Goal: Task Accomplishment & Management: Manage account settings

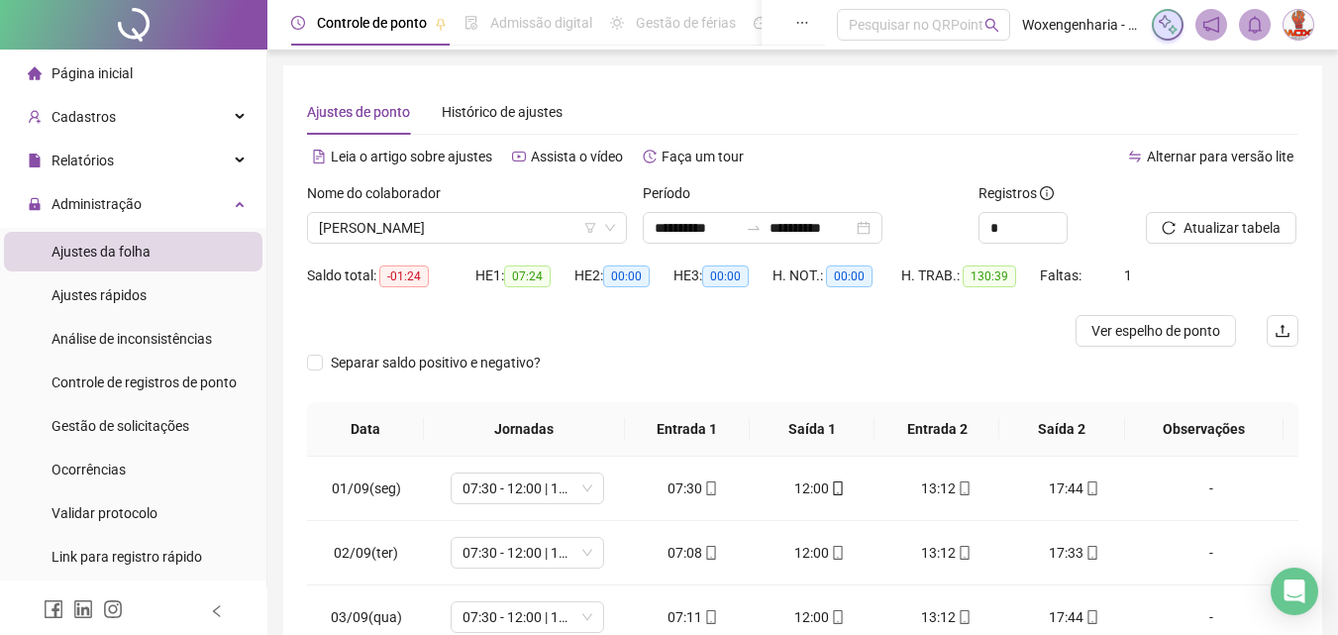
scroll to position [800, 0]
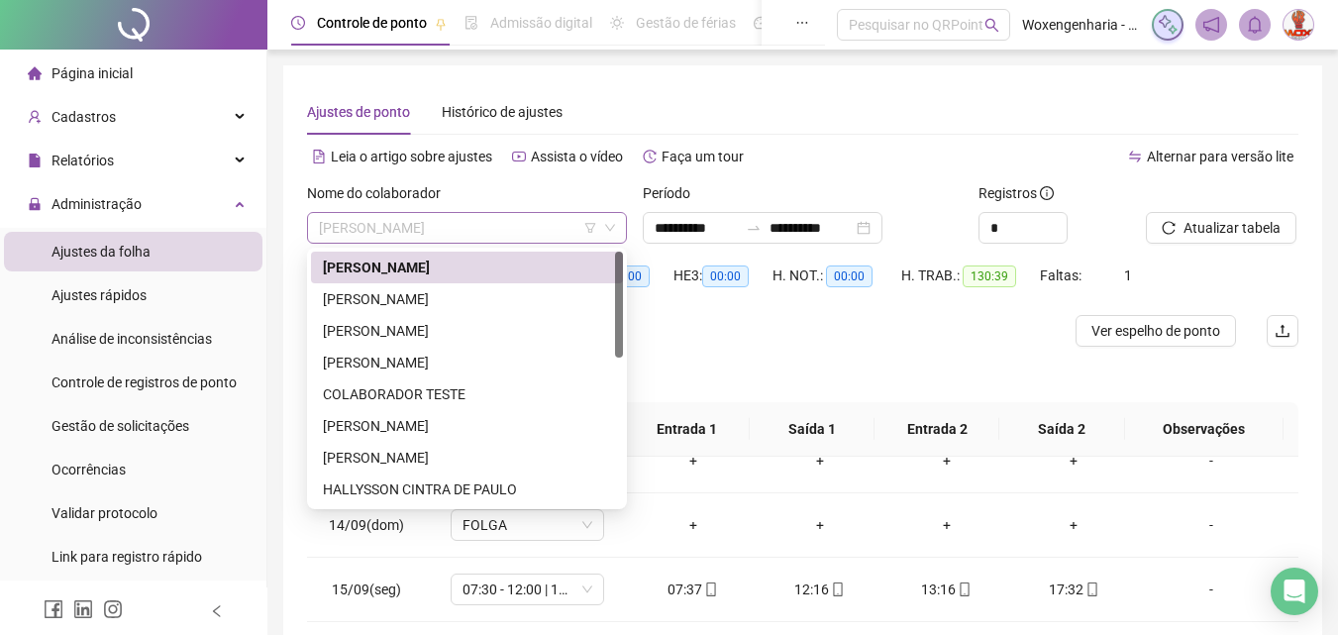
click at [530, 233] on span "[PERSON_NAME]" at bounding box center [467, 228] width 296 height 30
click at [492, 487] on div "HALLYSSON CINTRA DE PAULO" at bounding box center [467, 489] width 288 height 22
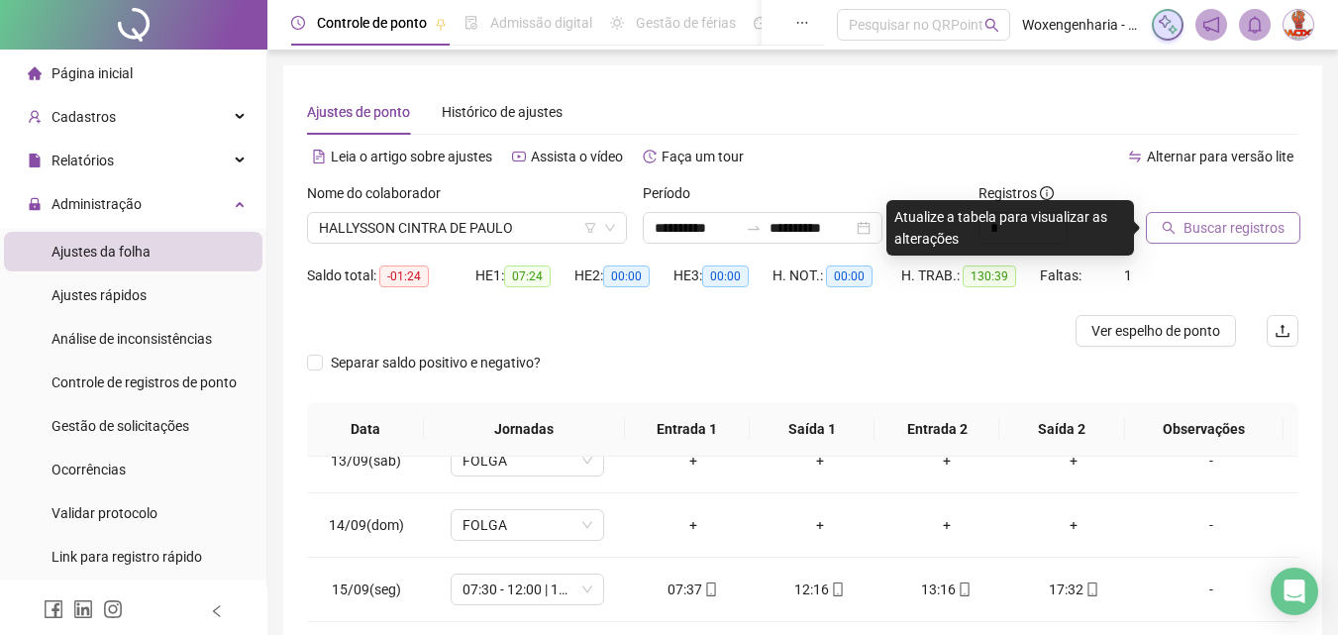
click at [1218, 225] on span "Buscar registros" at bounding box center [1234, 228] width 101 height 22
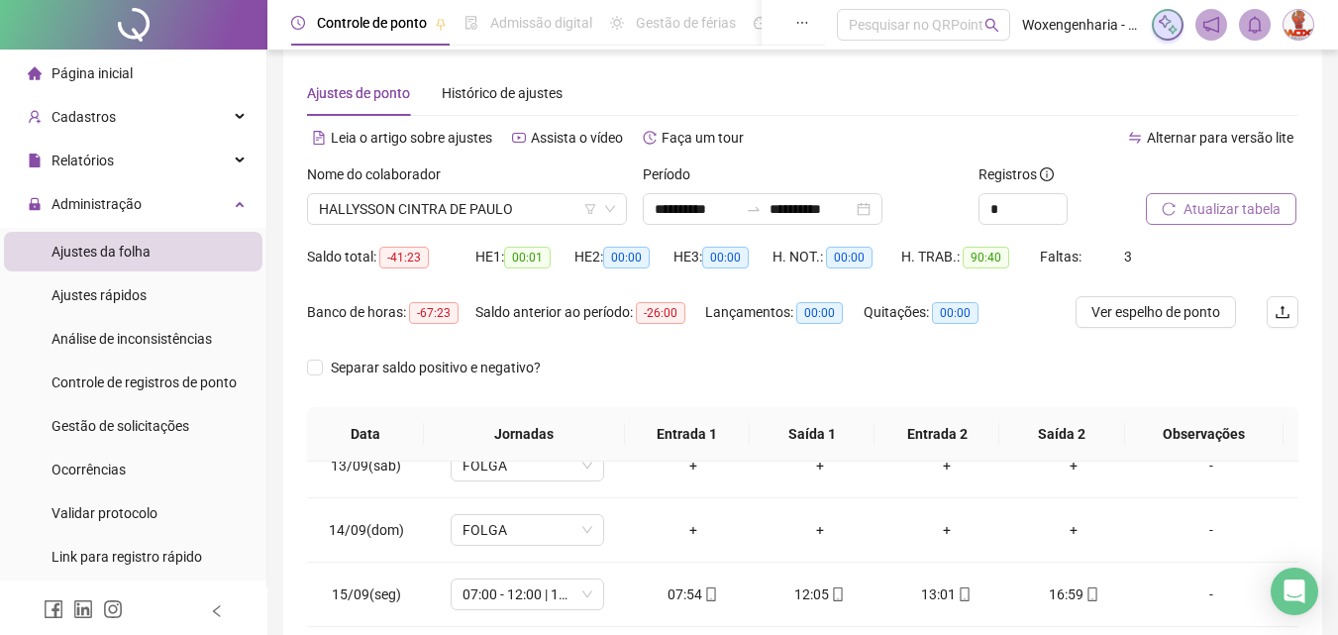
scroll to position [12, 0]
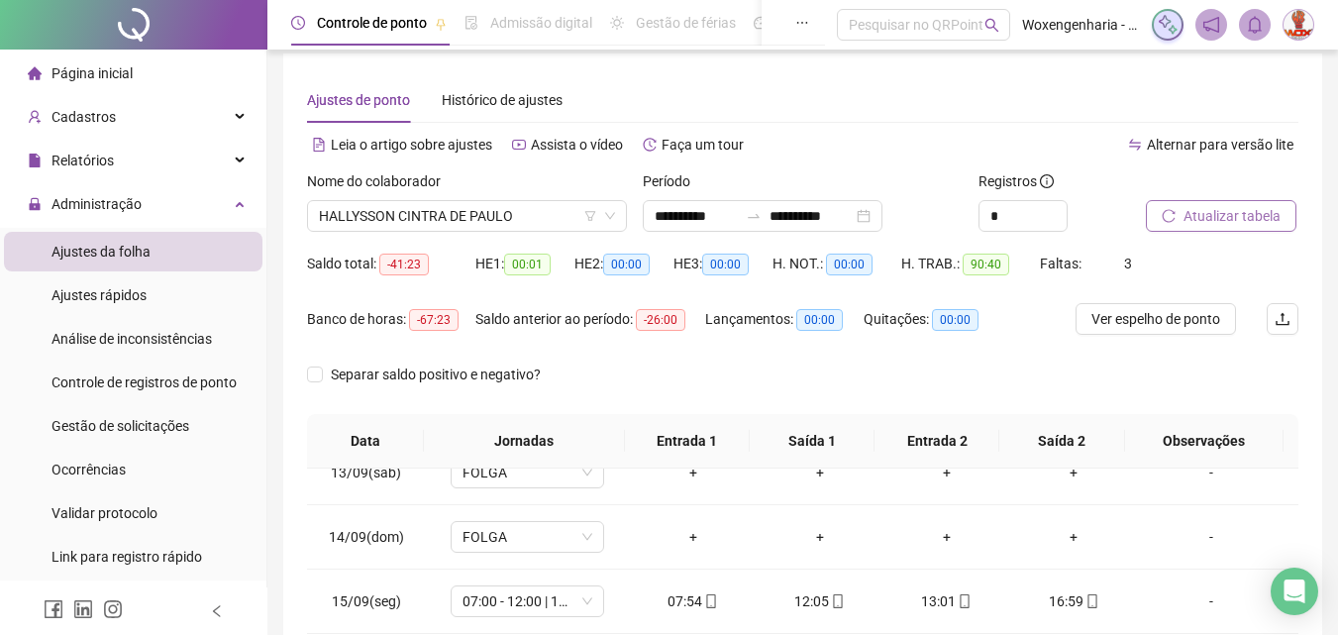
click at [1207, 211] on span "Atualizar tabela" at bounding box center [1232, 216] width 97 height 22
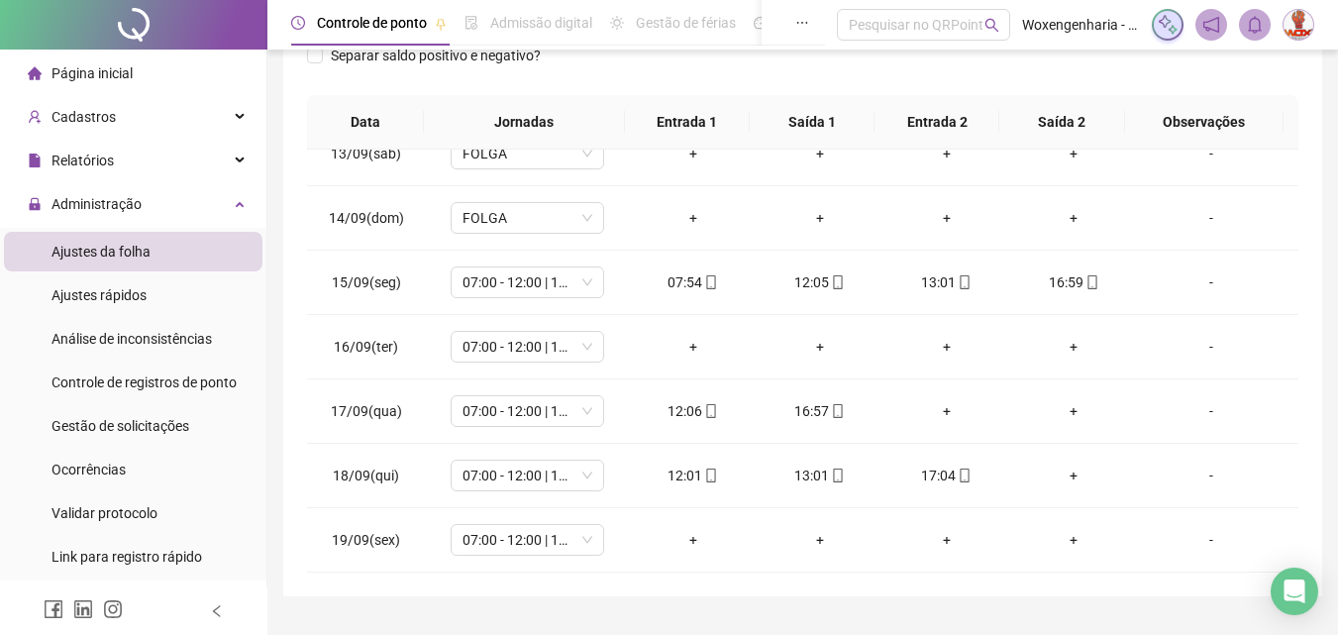
scroll to position [377, 0]
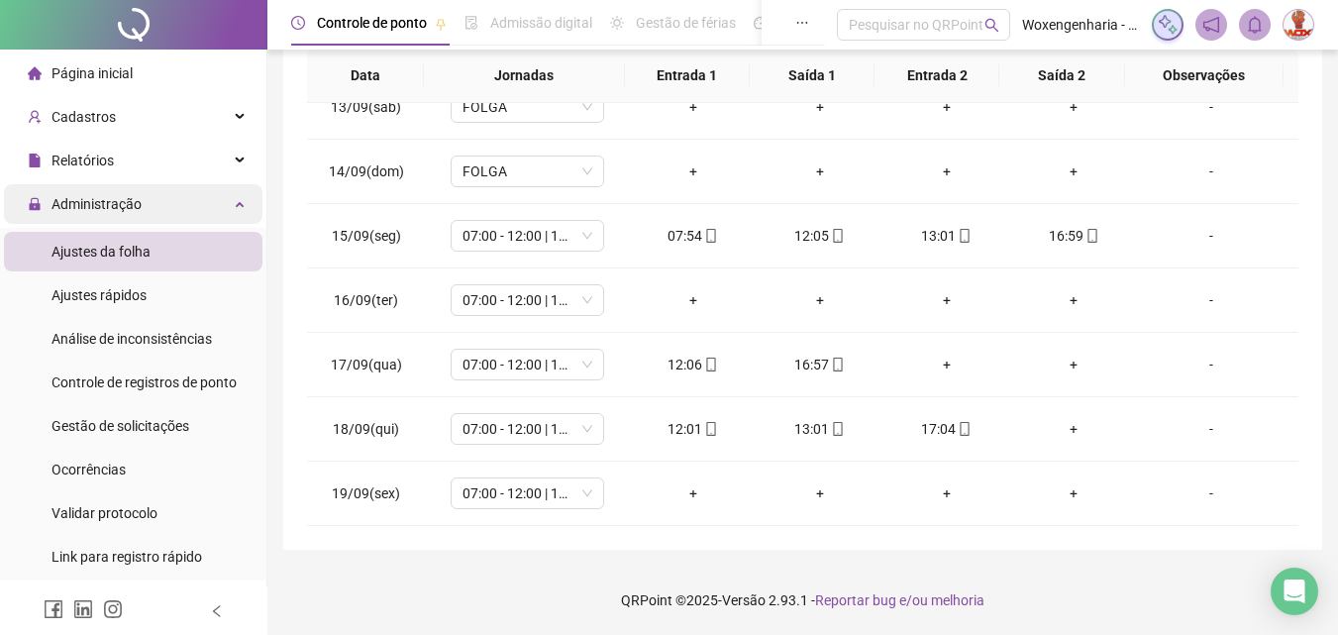
click at [237, 202] on icon at bounding box center [242, 202] width 10 height 0
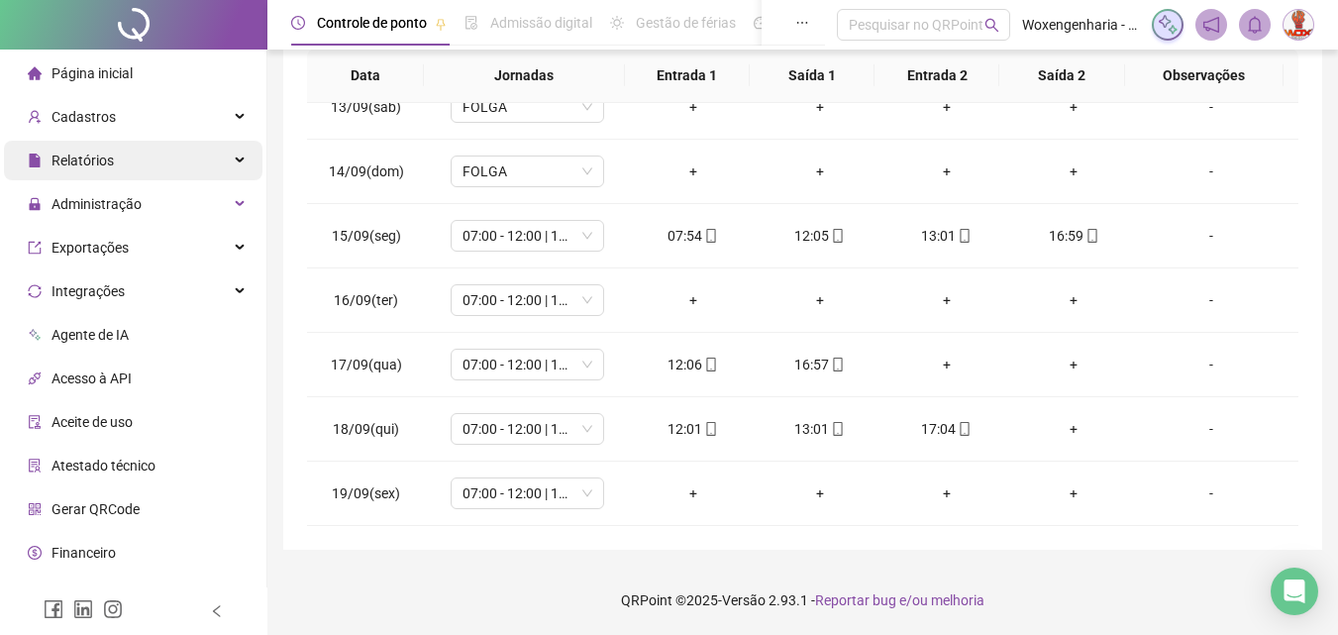
click at [173, 157] on div "Relatórios" at bounding box center [133, 161] width 259 height 40
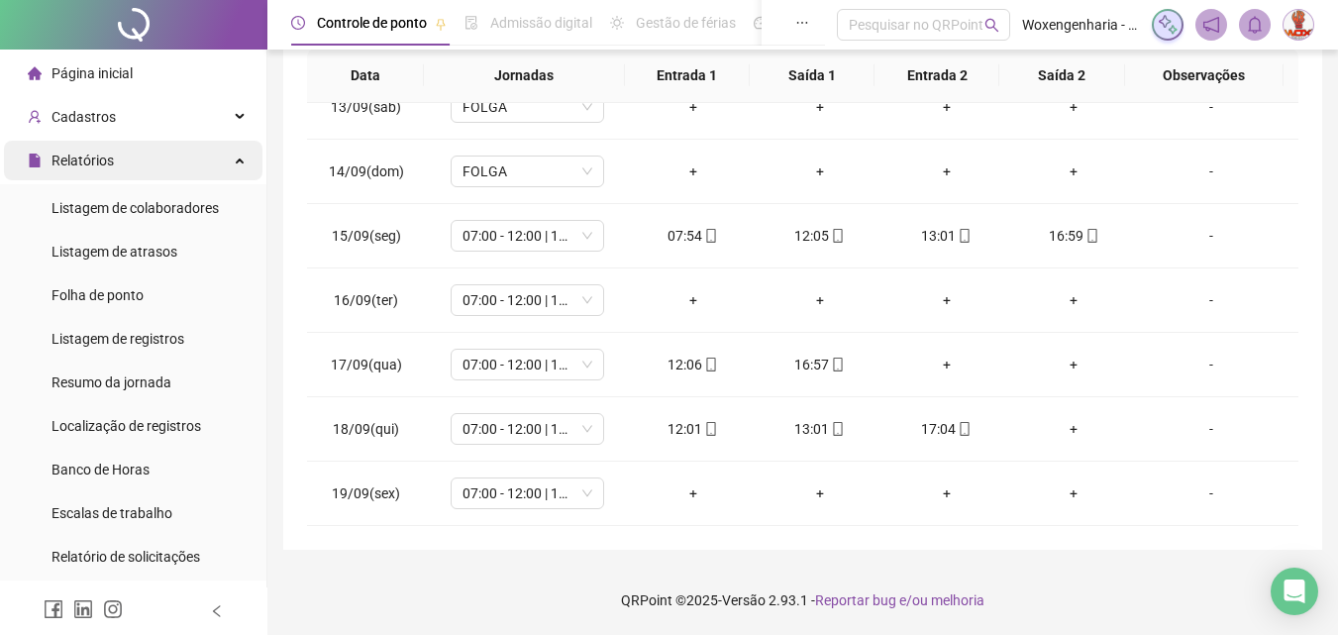
click at [173, 157] on div "Relatórios" at bounding box center [133, 161] width 259 height 40
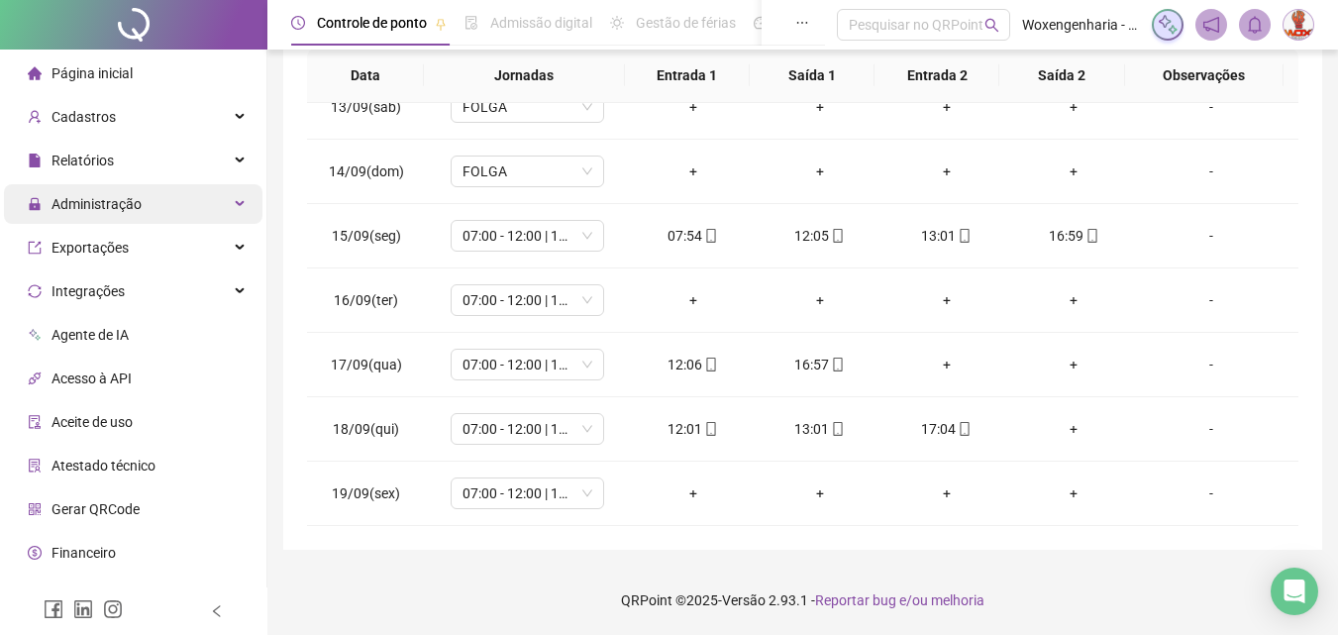
click at [161, 210] on div "Administração" at bounding box center [133, 204] width 259 height 40
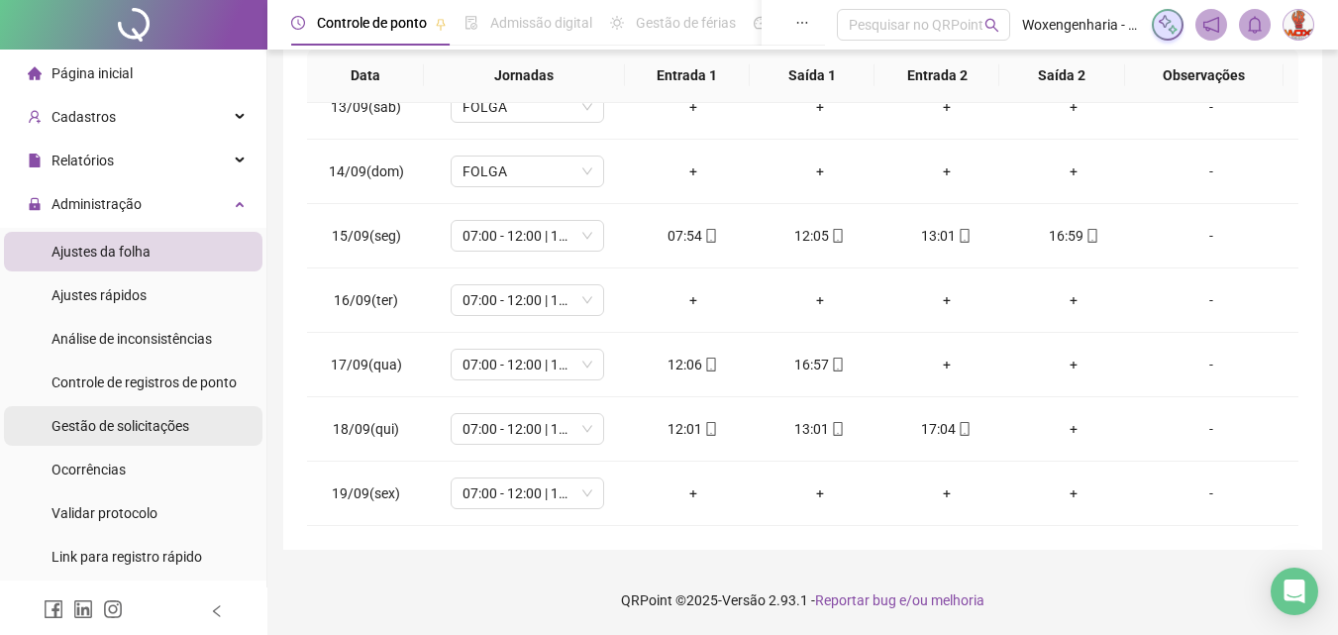
click at [141, 427] on span "Gestão de solicitações" at bounding box center [121, 426] width 138 height 16
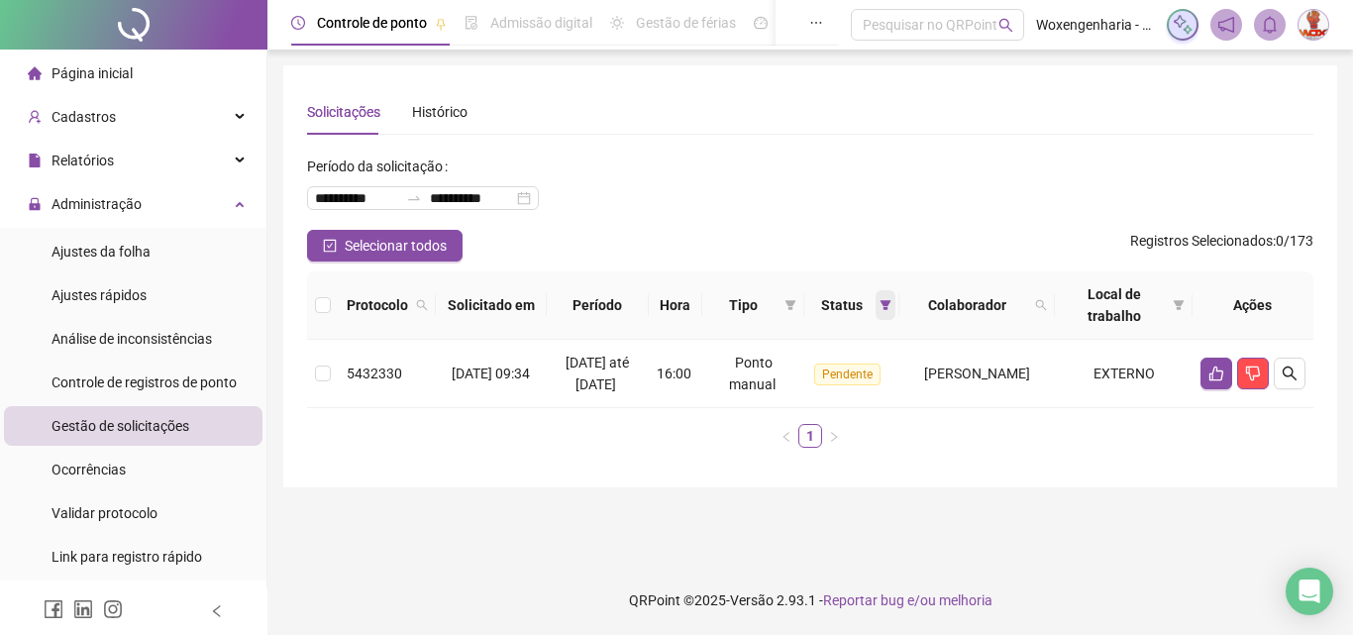
click at [890, 302] on icon "filter" at bounding box center [885, 305] width 11 height 10
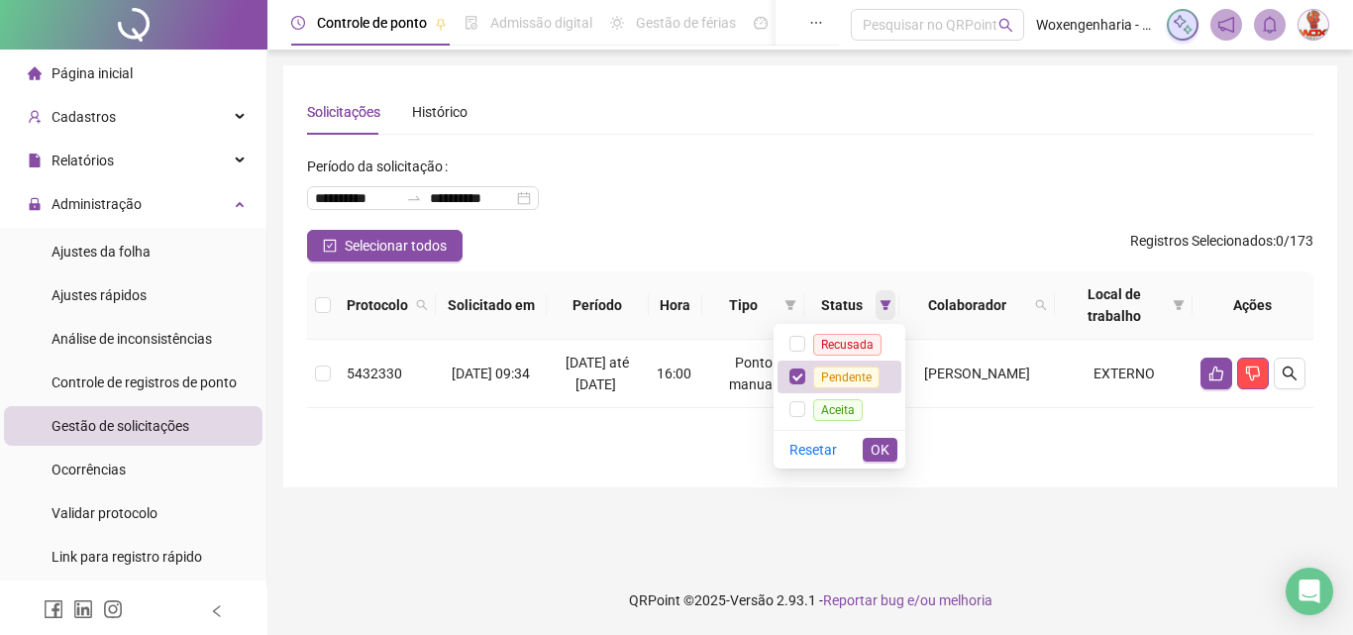
click at [890, 302] on icon "filter" at bounding box center [885, 305] width 11 height 10
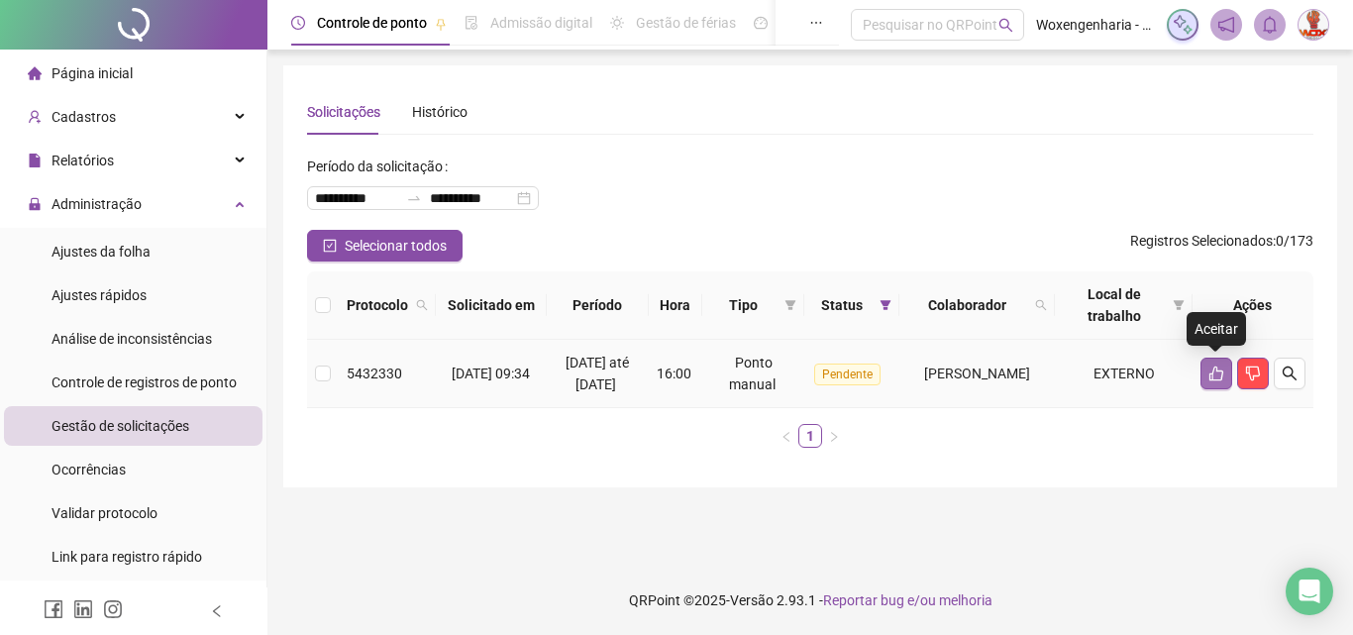
click at [1214, 367] on icon "like" at bounding box center [1216, 373] width 14 height 15
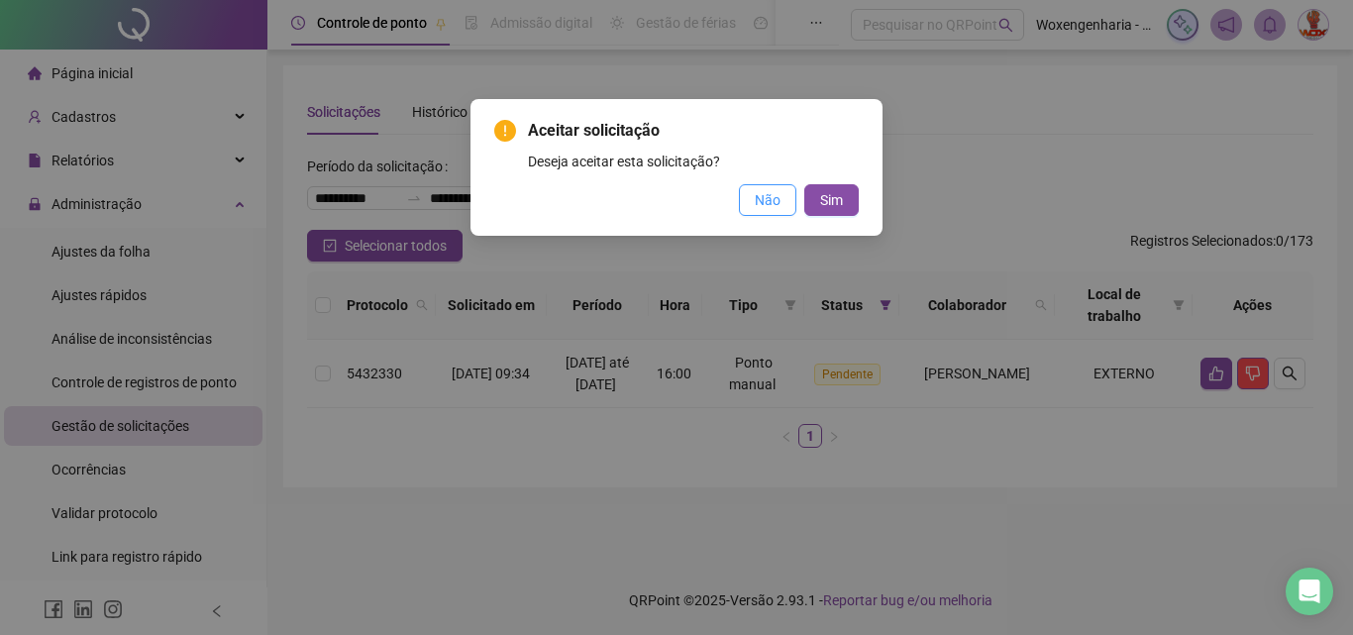
click at [750, 193] on button "Não" at bounding box center [767, 200] width 57 height 32
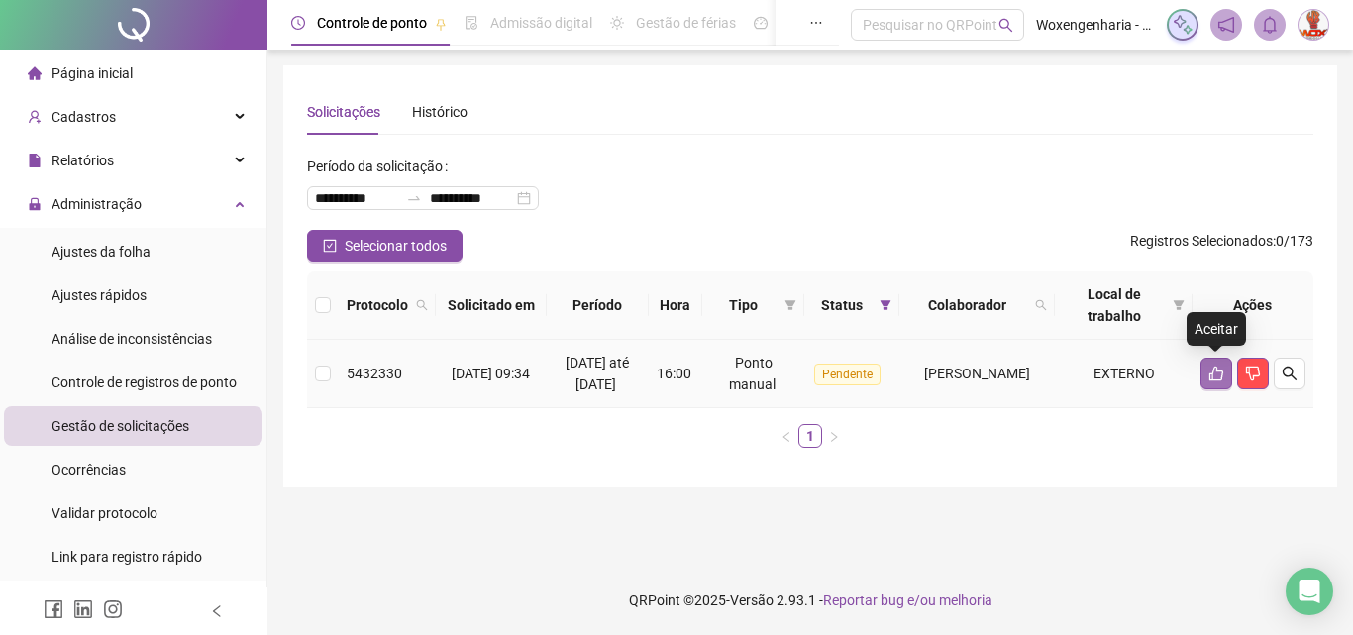
click at [1220, 376] on icon "like" at bounding box center [1216, 373] width 16 height 16
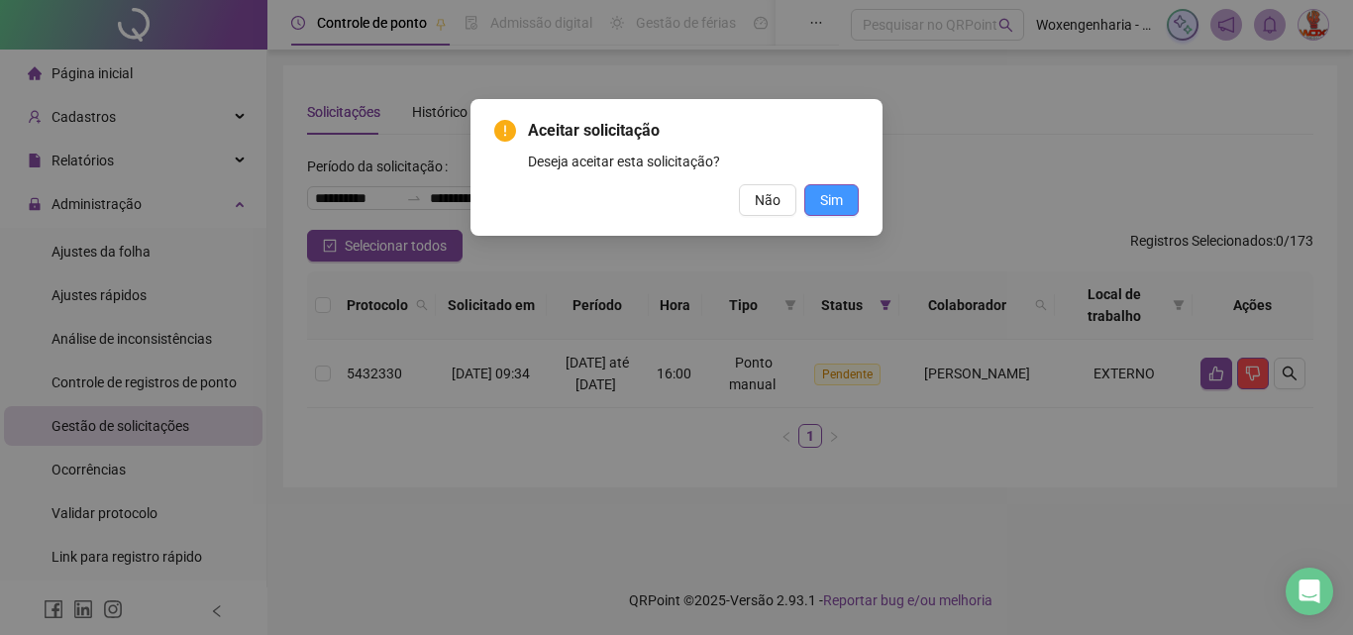
click at [830, 205] on span "Sim" at bounding box center [831, 200] width 23 height 22
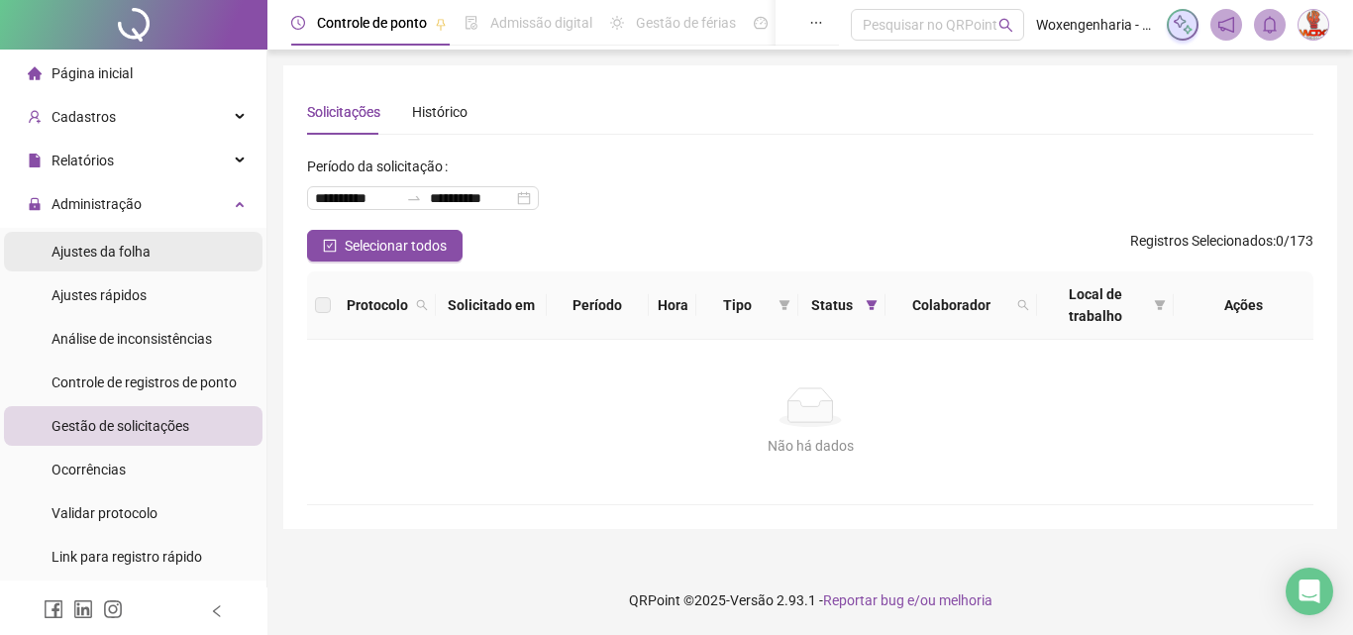
click at [139, 252] on span "Ajustes da folha" at bounding box center [101, 252] width 99 height 16
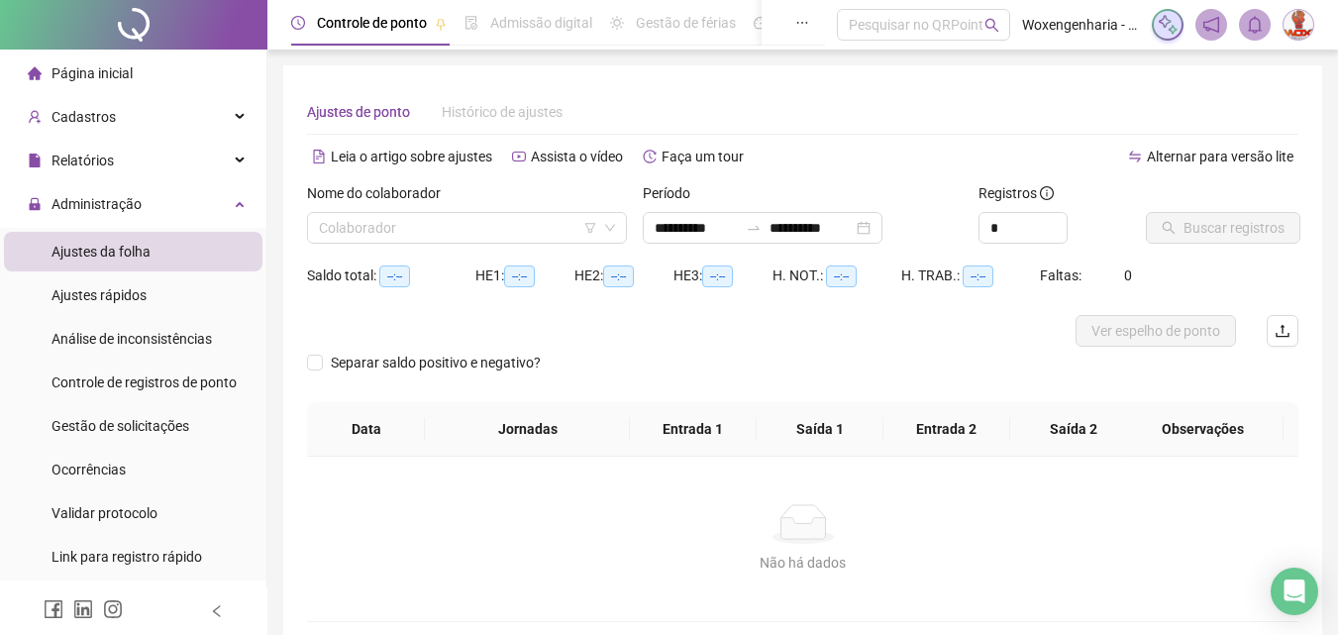
type input "**********"
click at [475, 240] on input "search" at bounding box center [458, 228] width 278 height 30
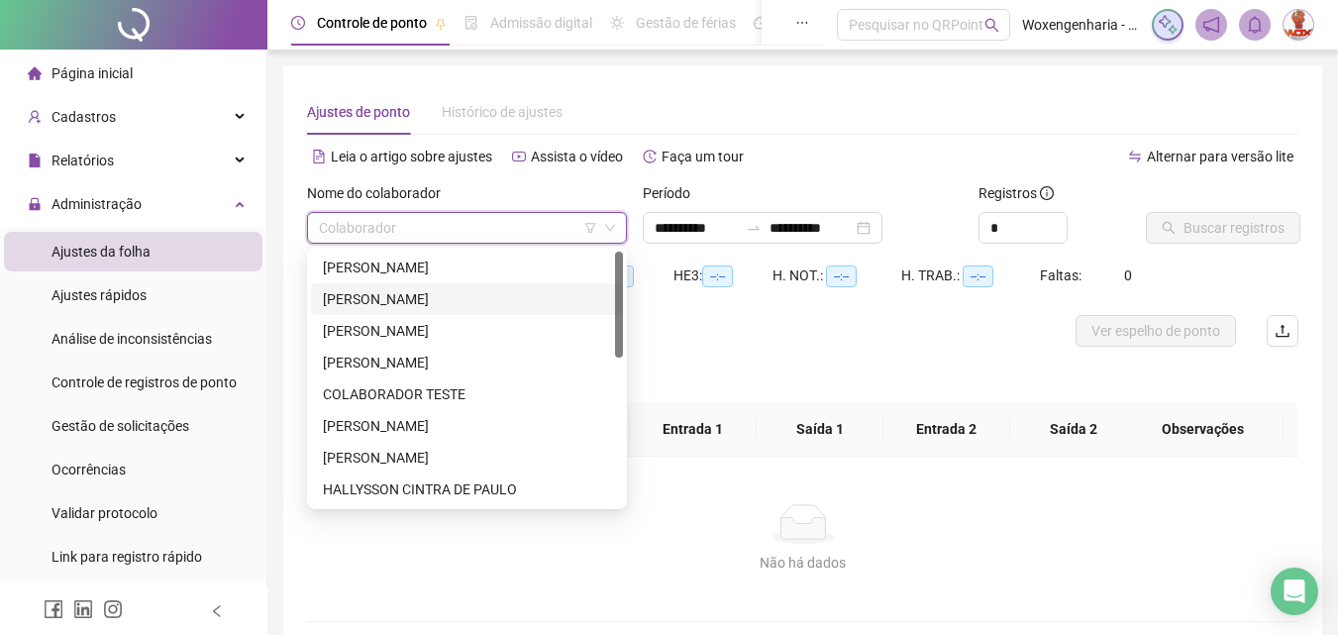
click at [513, 298] on div "[PERSON_NAME]" at bounding box center [467, 299] width 288 height 22
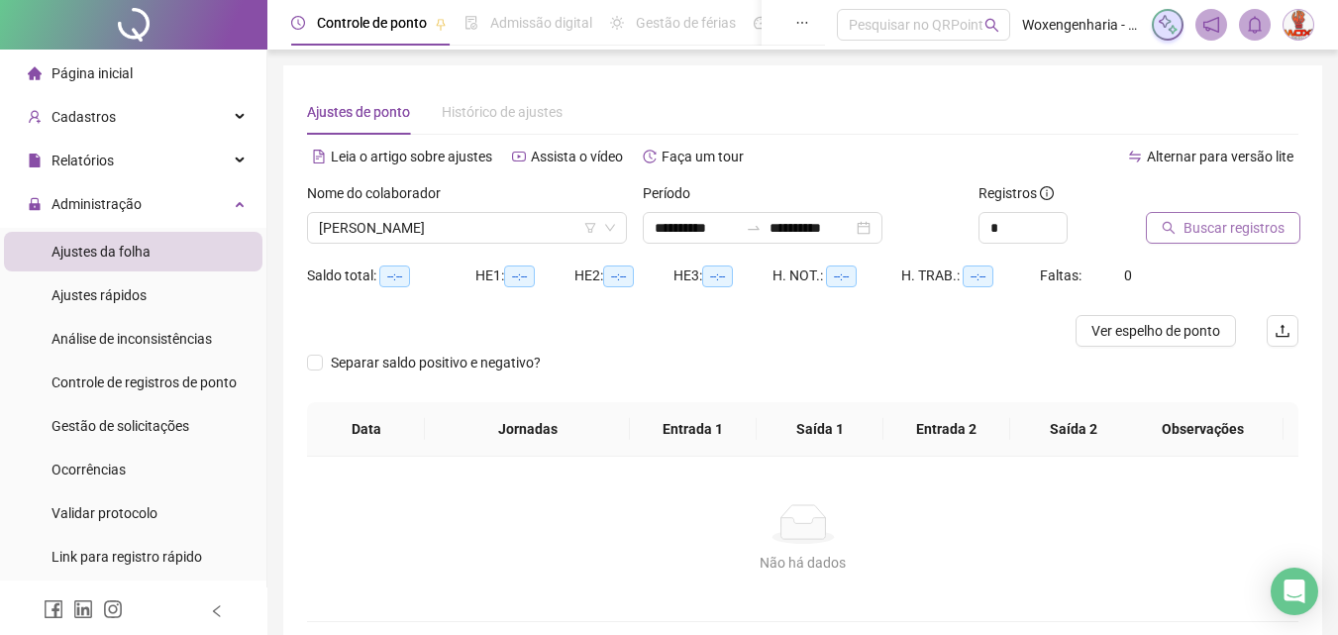
click at [1231, 236] on span "Buscar registros" at bounding box center [1234, 228] width 101 height 22
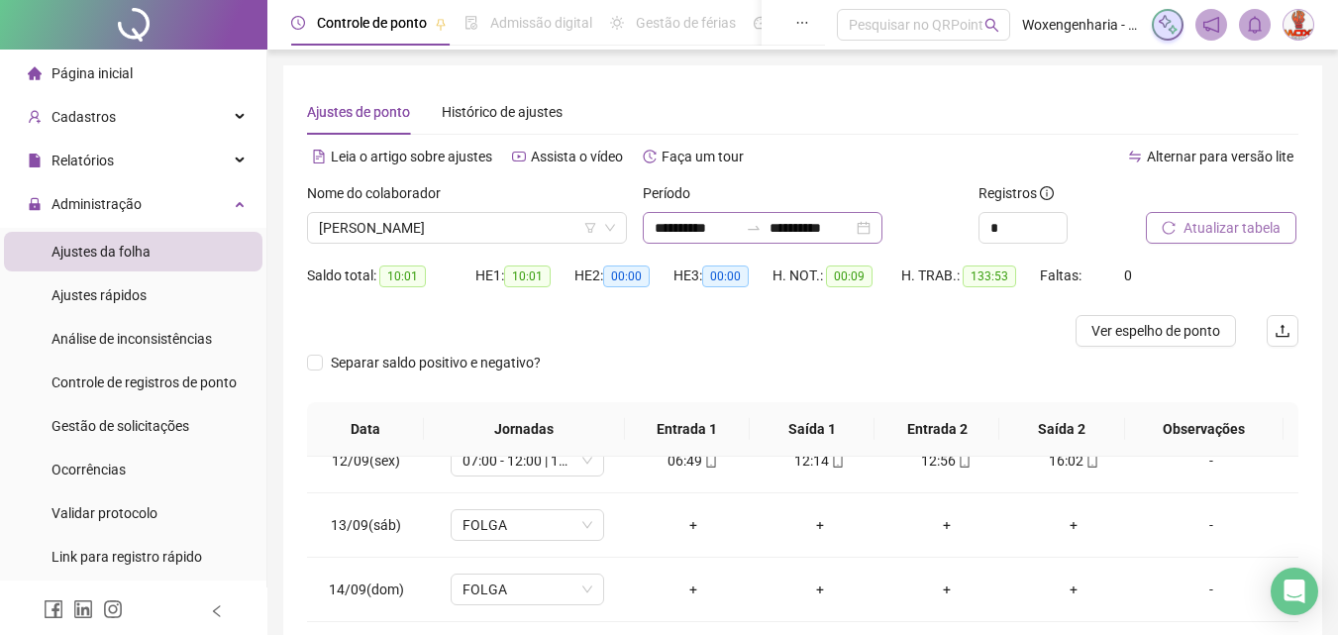
click at [882, 237] on div "**********" at bounding box center [763, 228] width 240 height 32
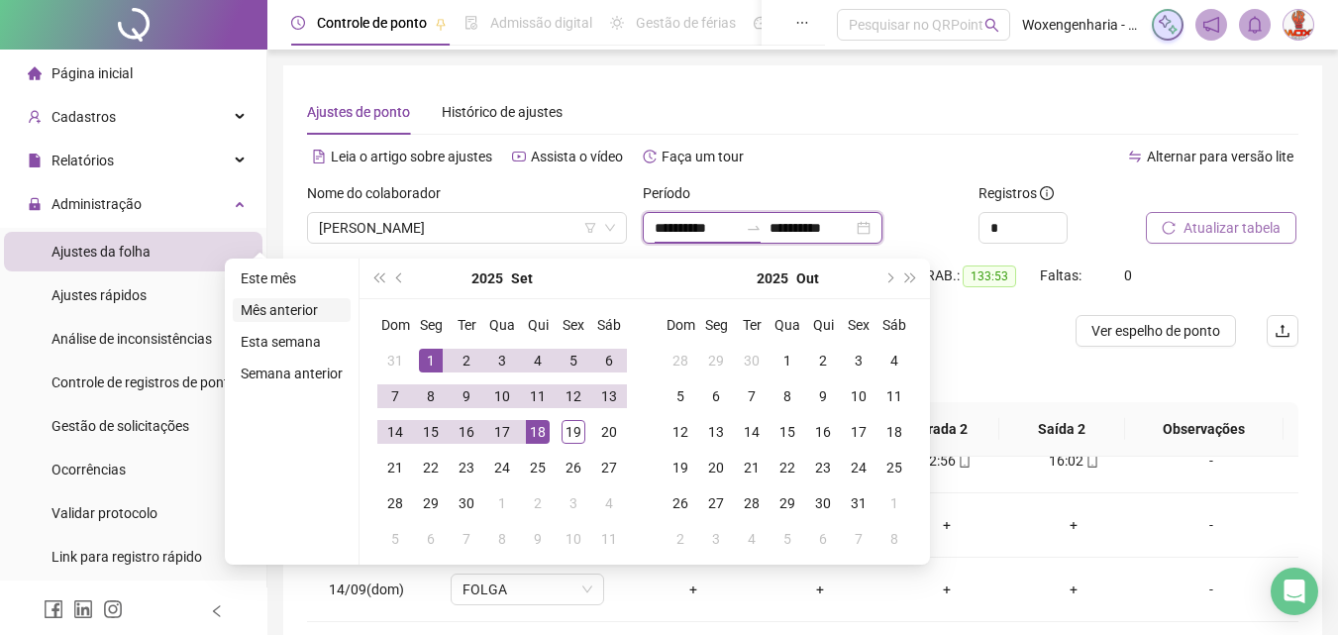
type input "**********"
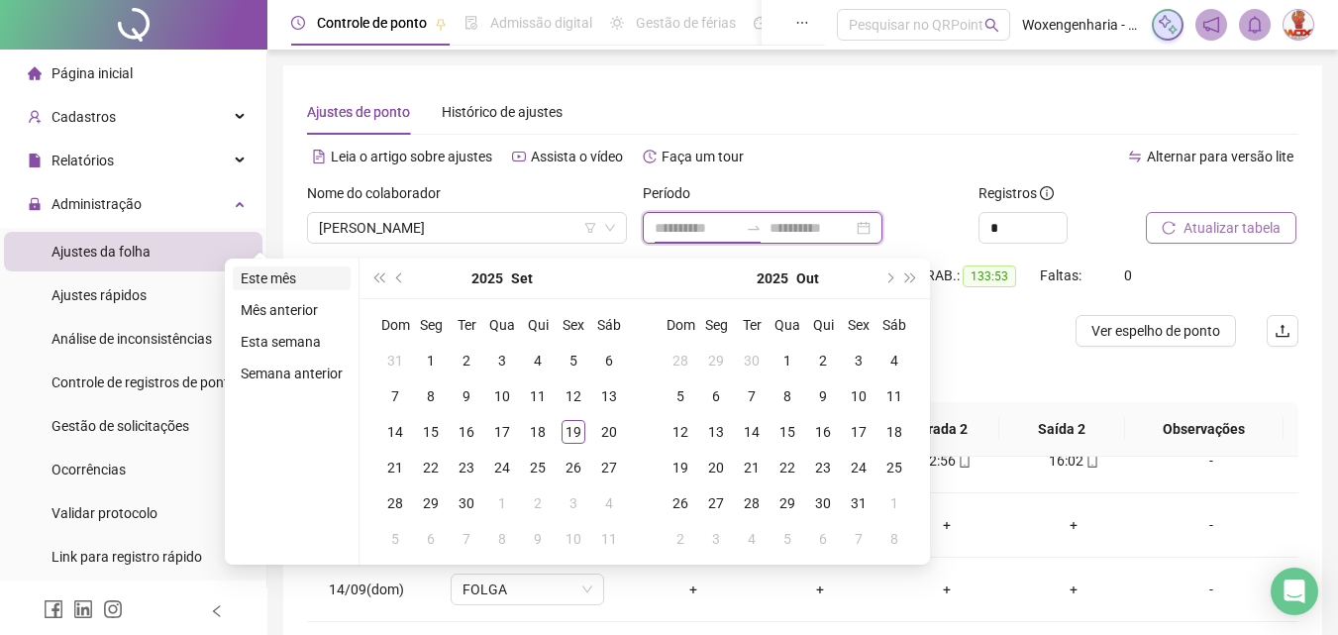
type input "**********"
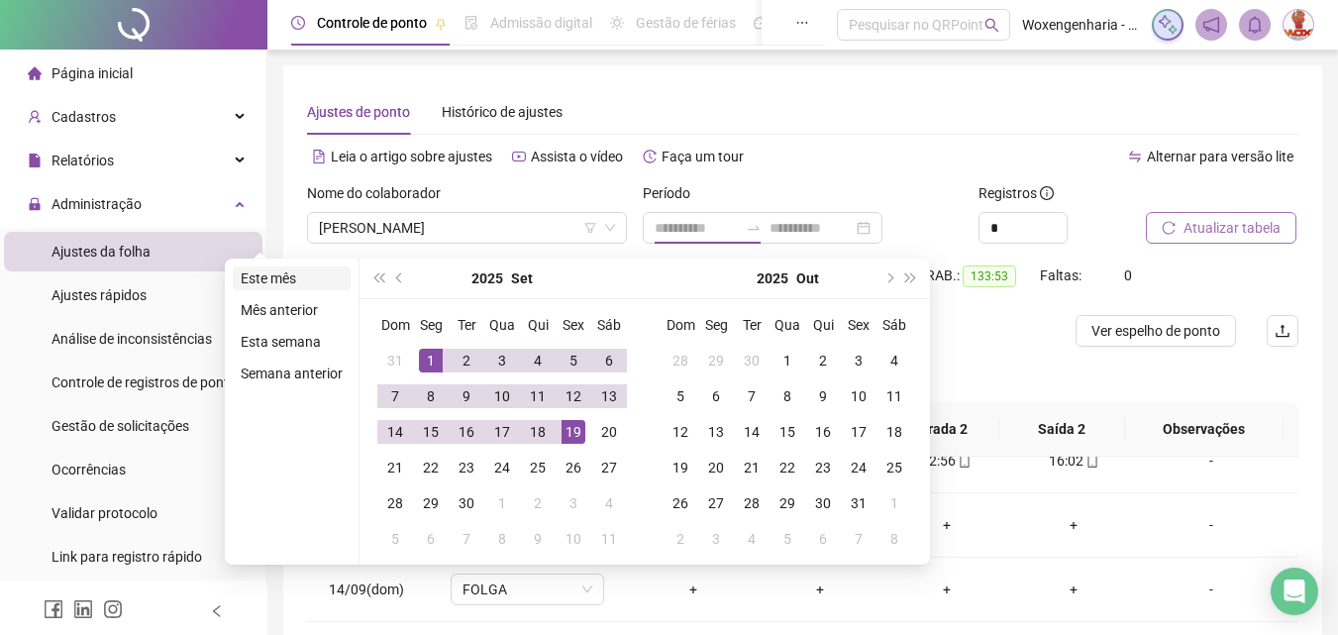
click at [282, 277] on li "Este mês" at bounding box center [292, 278] width 118 height 24
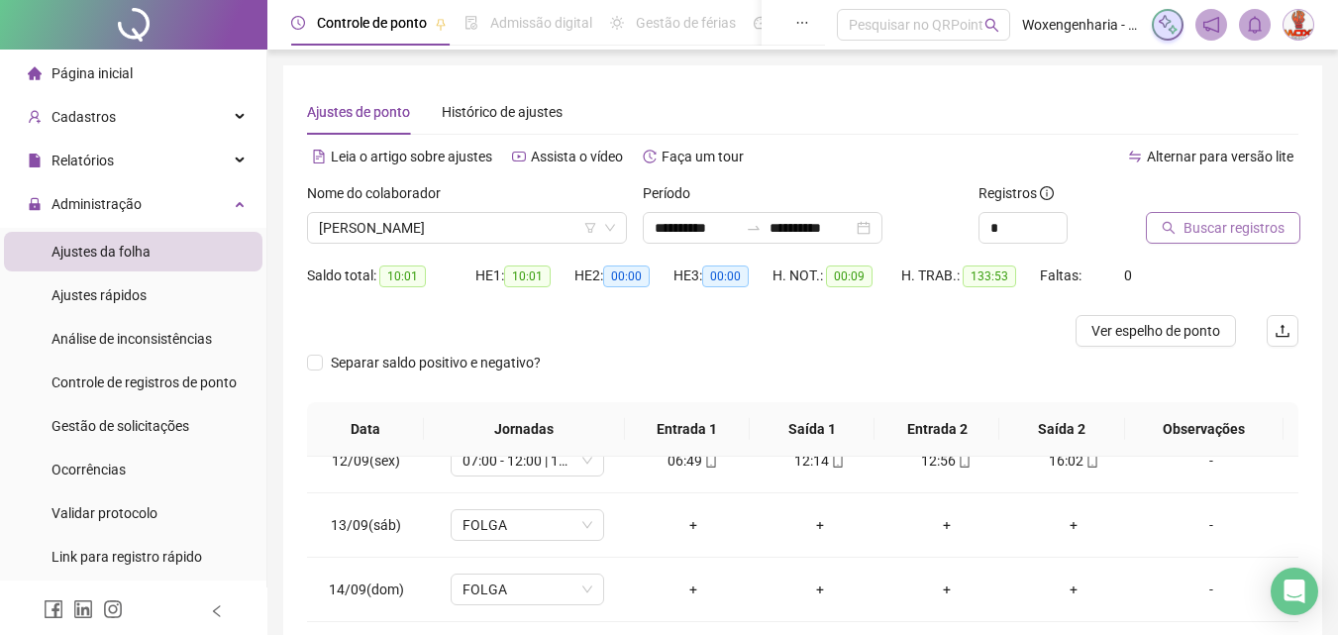
click at [1224, 225] on span "Buscar registros" at bounding box center [1234, 228] width 101 height 22
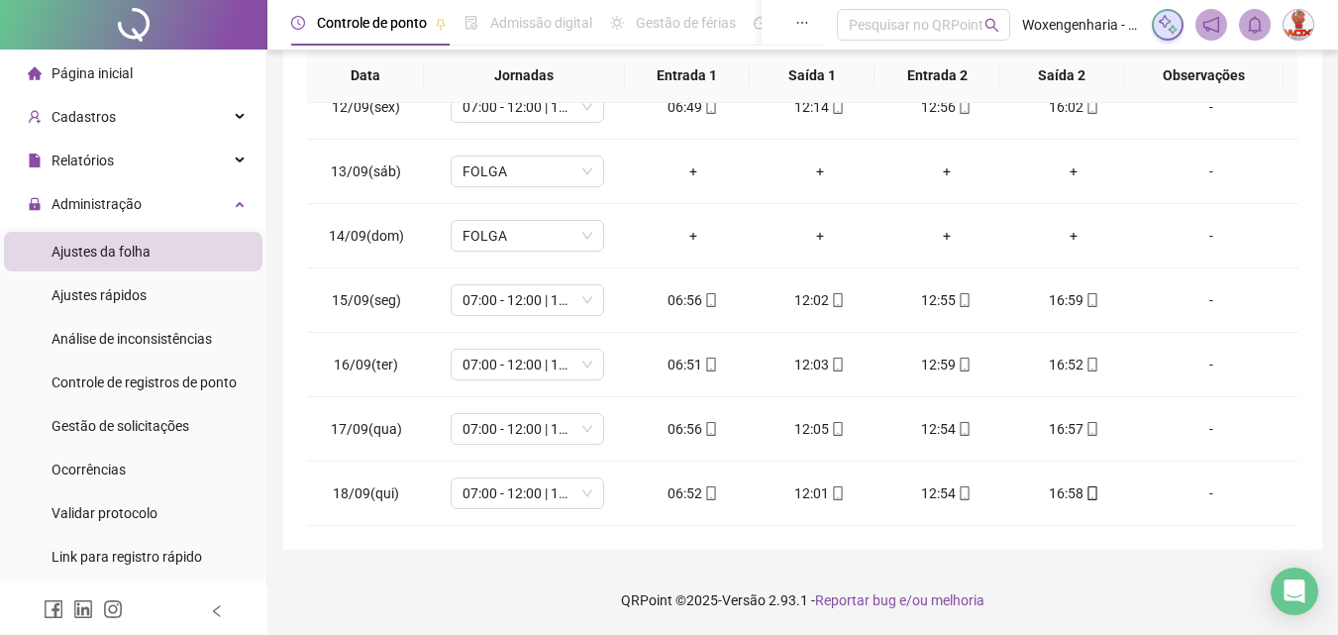
scroll to position [800, 0]
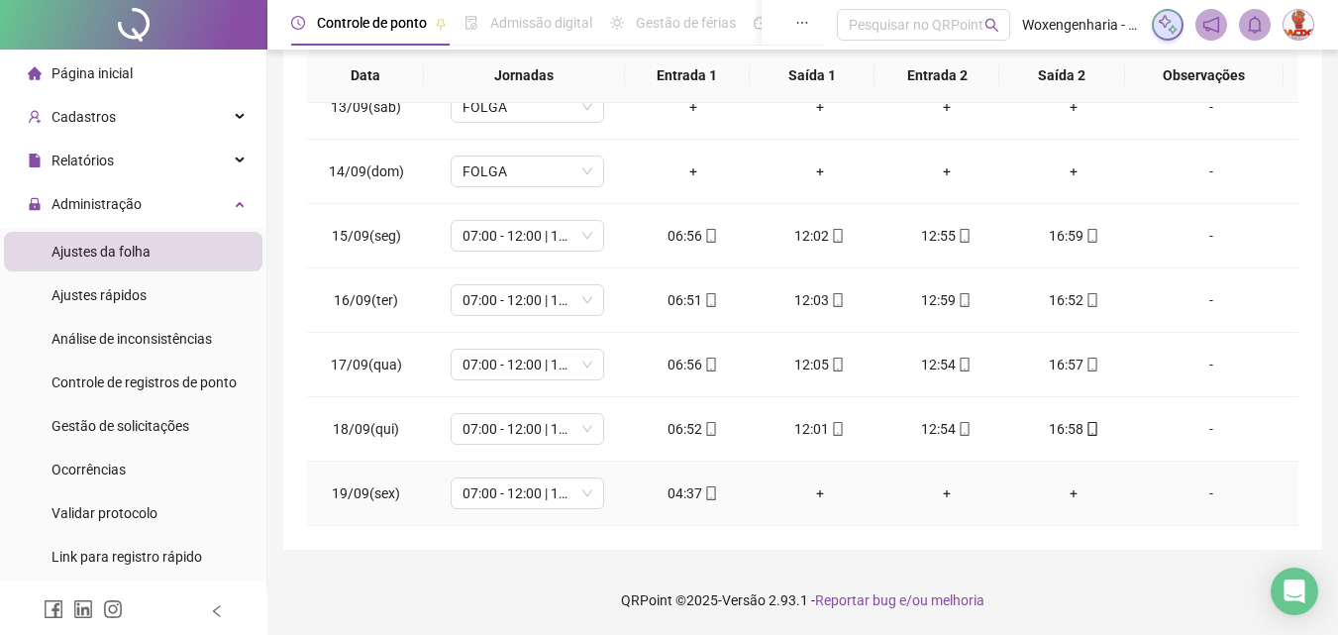
click at [679, 489] on div "04:37" at bounding box center [693, 493] width 95 height 22
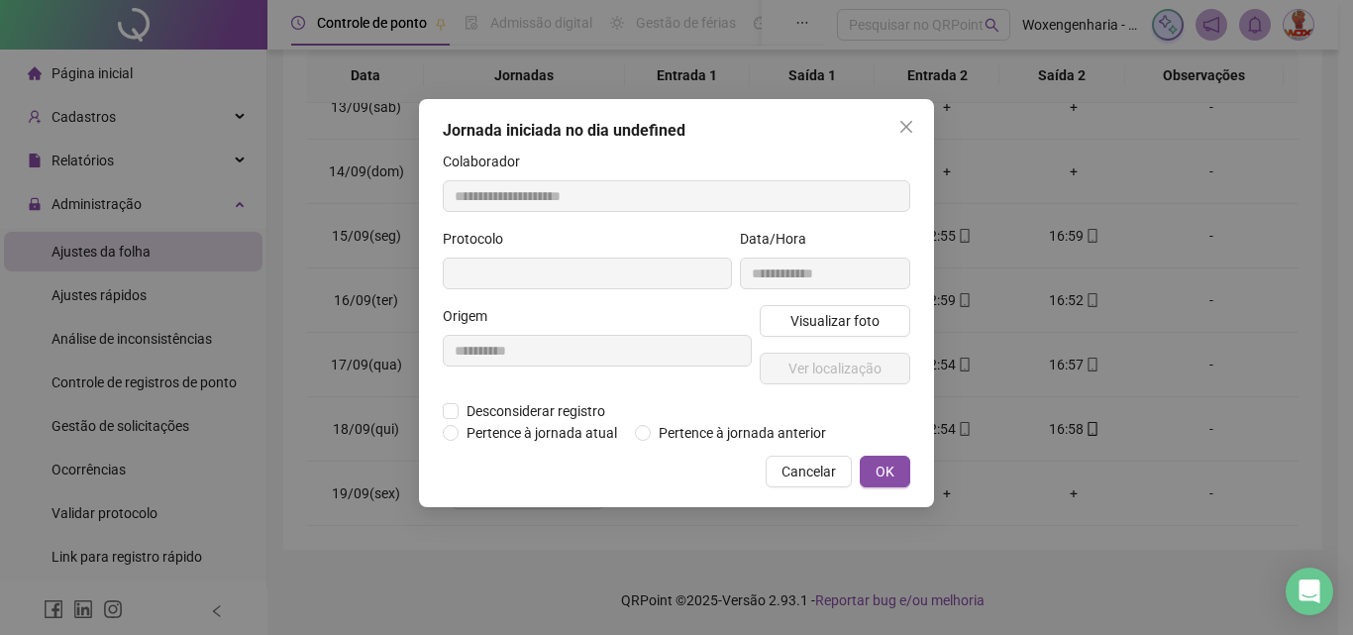
type input "**********"
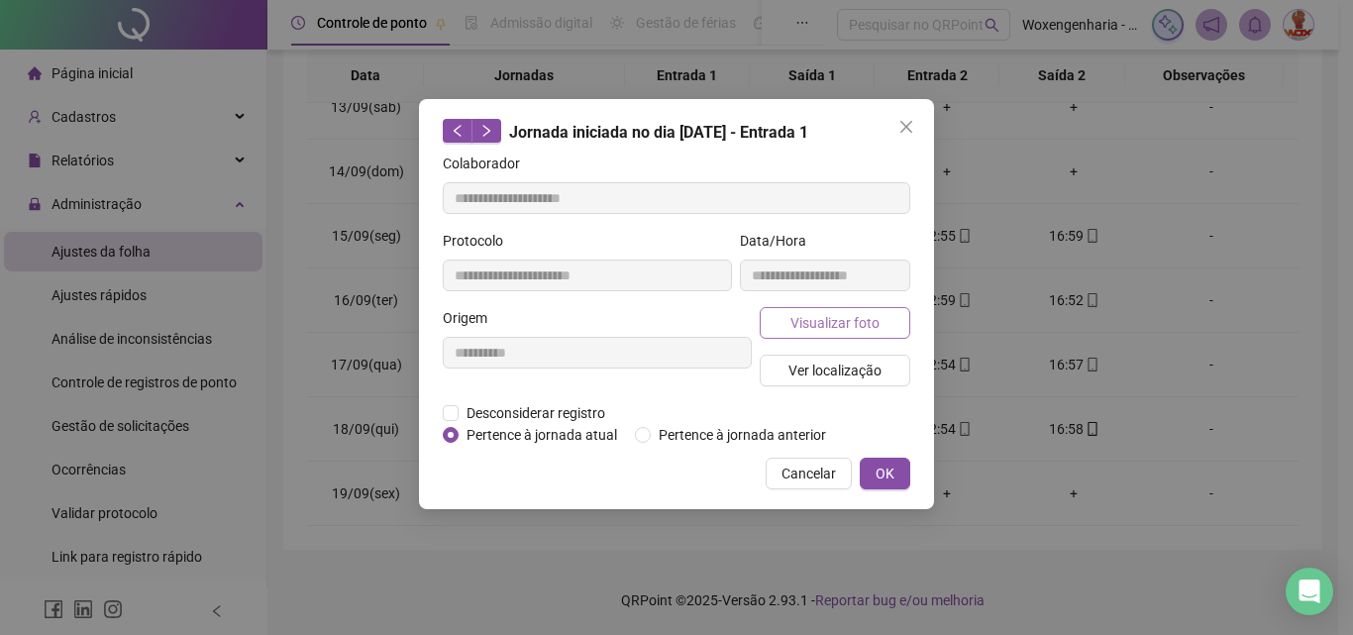
click at [850, 313] on span "Visualizar foto" at bounding box center [834, 323] width 89 height 22
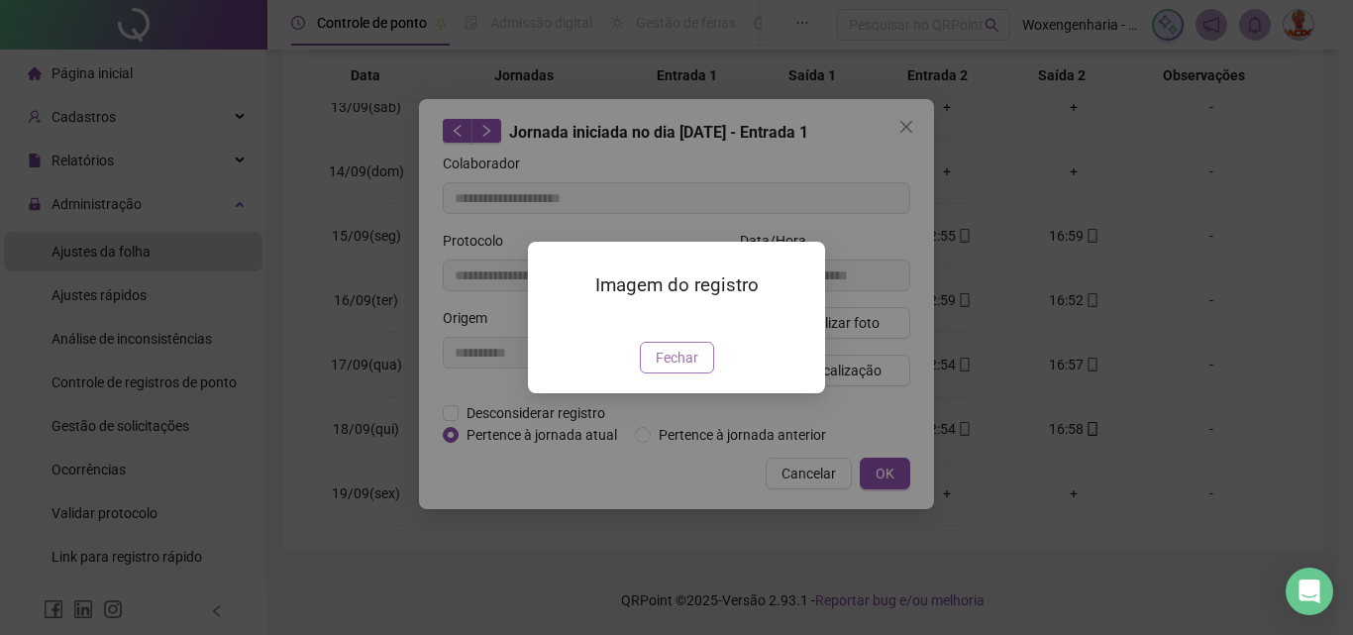
click at [682, 368] on span "Fechar" at bounding box center [677, 358] width 43 height 22
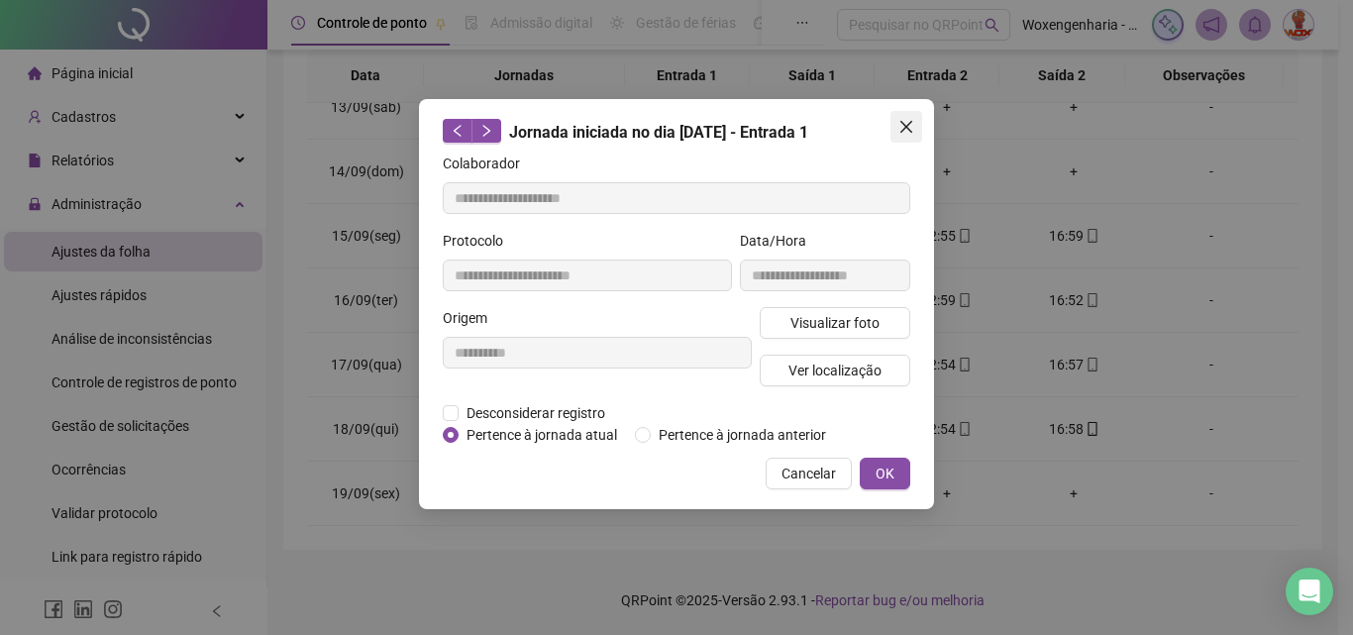
click at [901, 123] on icon "close" at bounding box center [906, 127] width 12 height 12
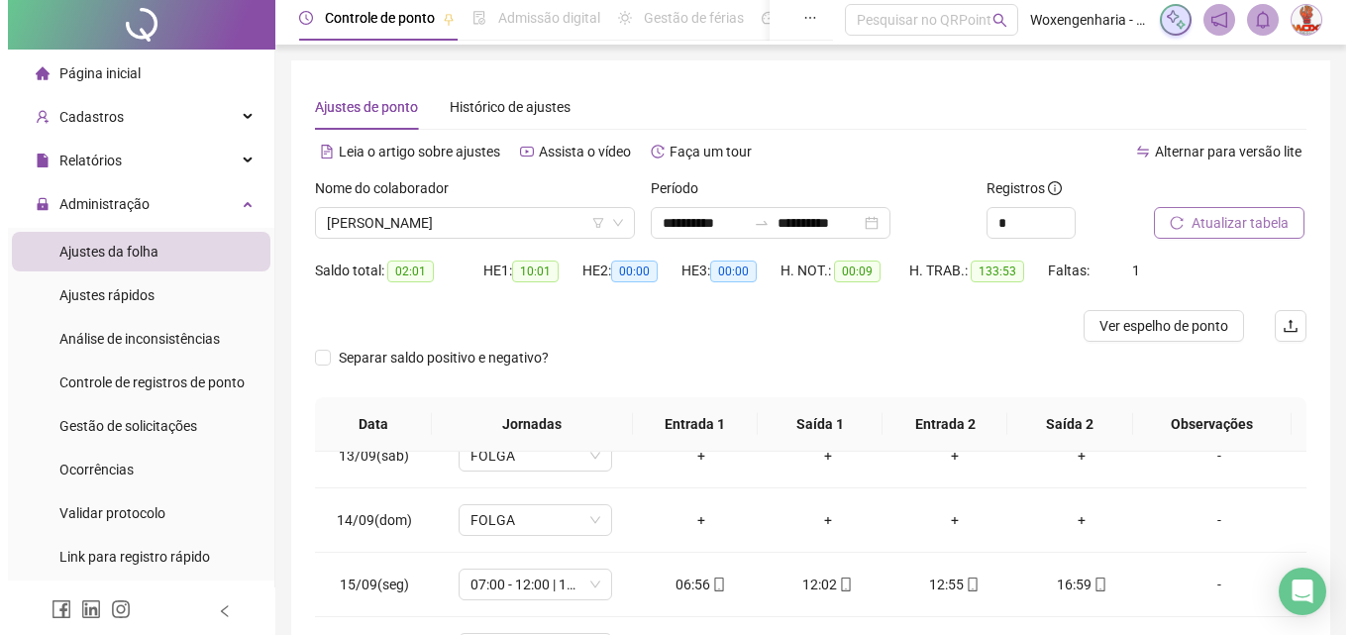
scroll to position [0, 0]
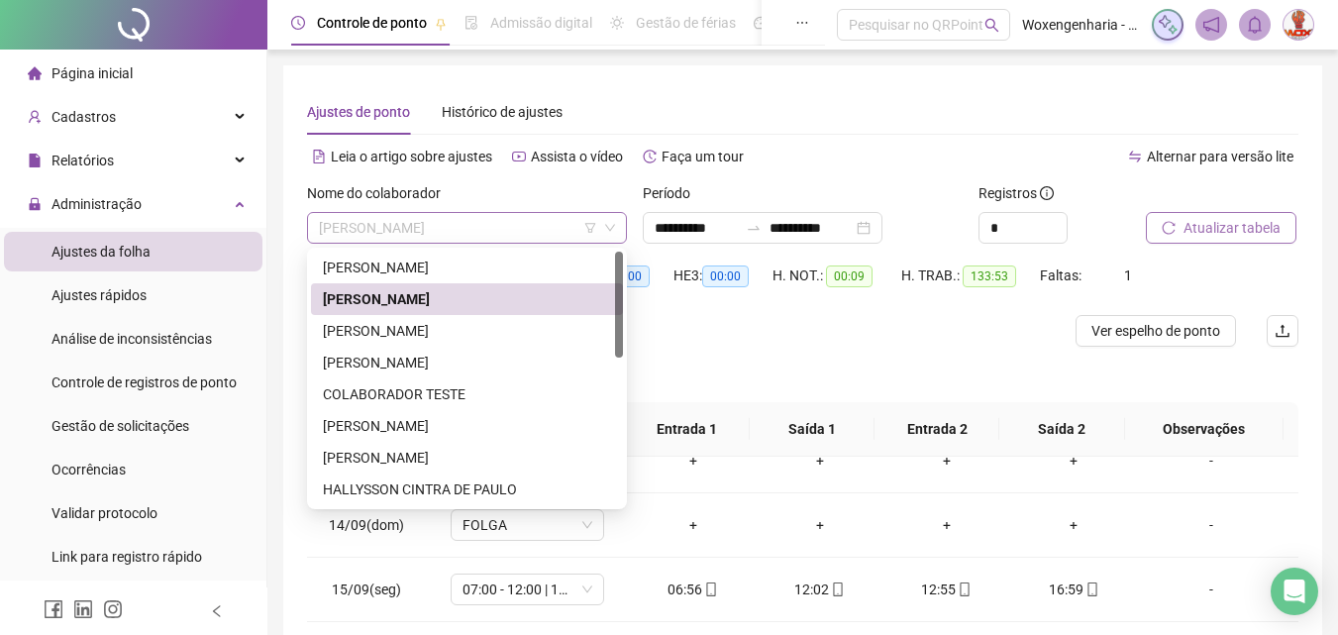
click at [510, 220] on span "[PERSON_NAME]" at bounding box center [467, 228] width 296 height 30
click at [546, 335] on div "[PERSON_NAME]" at bounding box center [467, 331] width 288 height 22
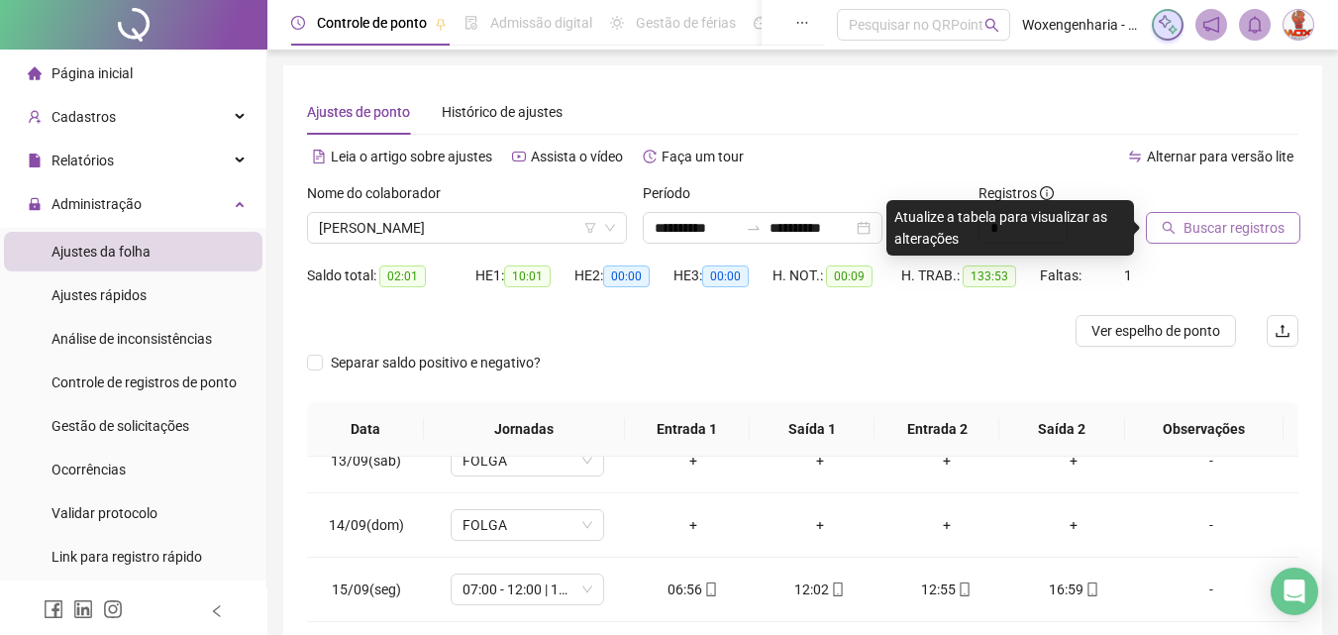
click at [1198, 234] on span "Buscar registros" at bounding box center [1234, 228] width 101 height 22
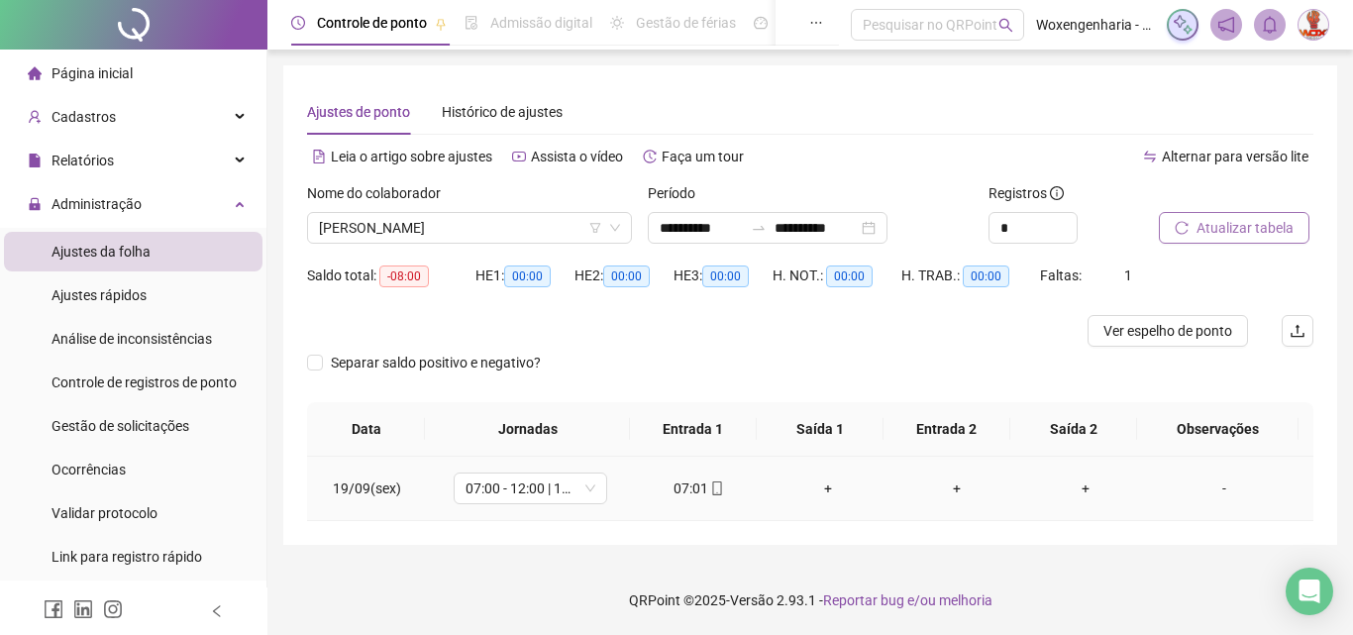
click at [692, 492] on div "07:01" at bounding box center [699, 488] width 97 height 22
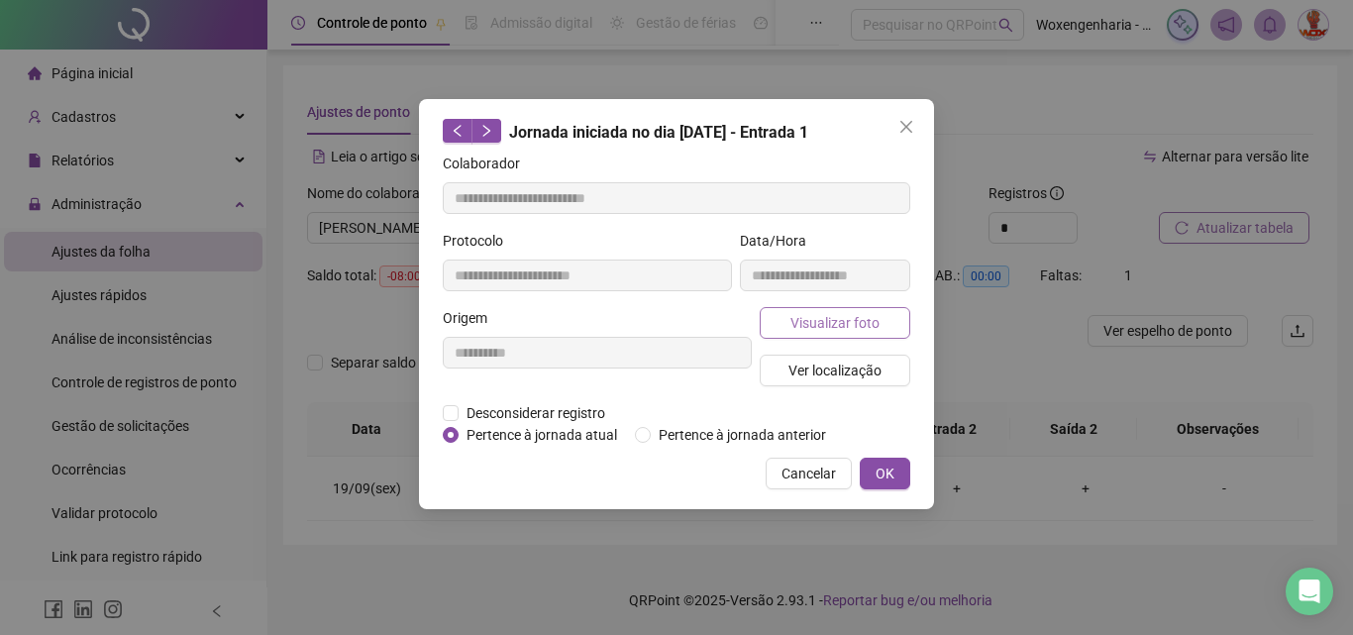
click at [833, 312] on span "Visualizar foto" at bounding box center [834, 323] width 89 height 22
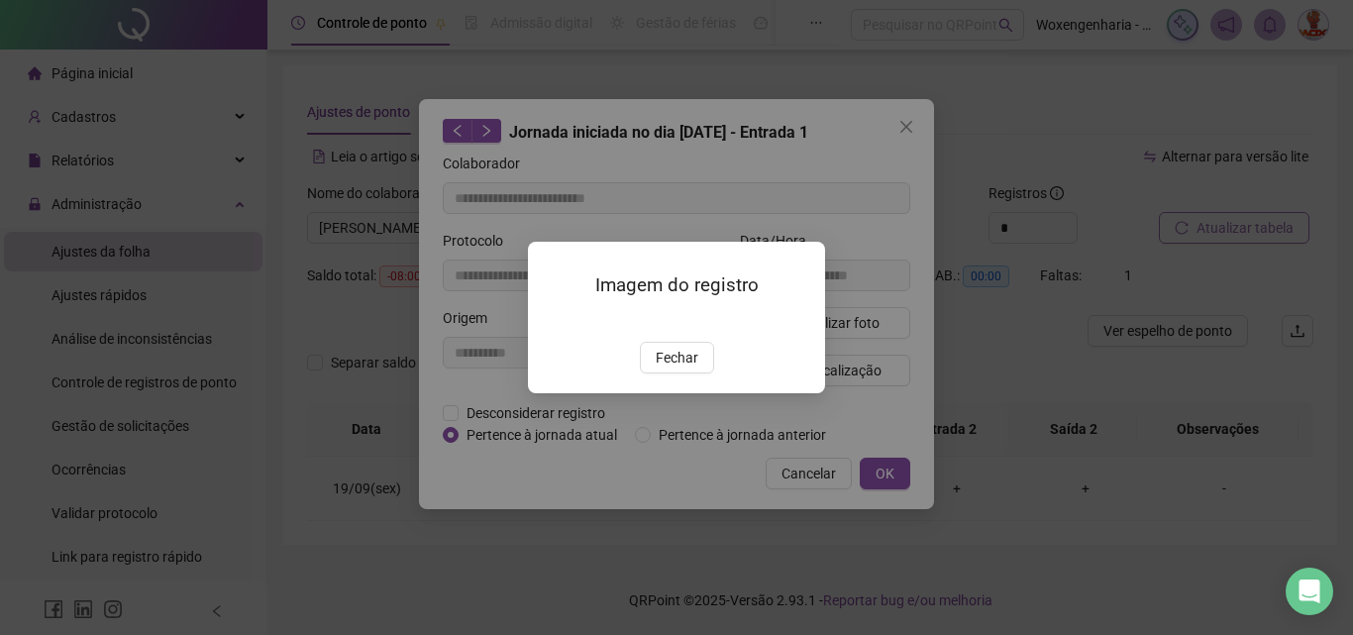
type input "**********"
click at [690, 373] on button "Fechar" at bounding box center [677, 358] width 74 height 32
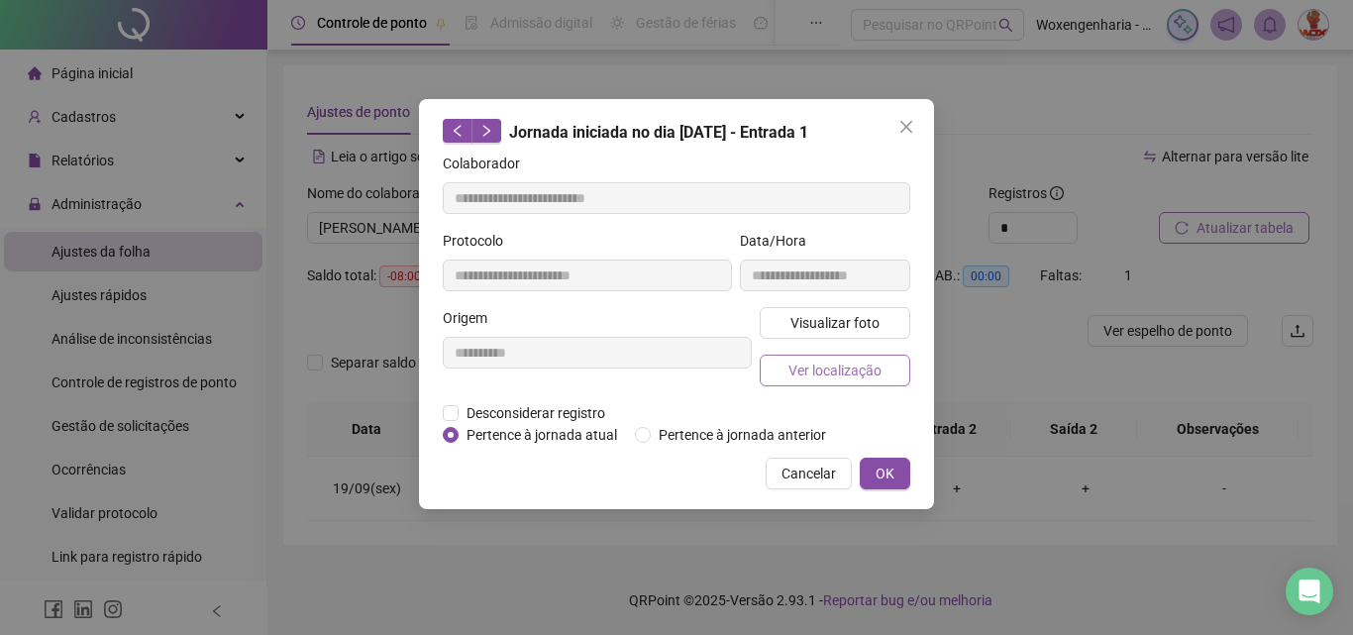
click at [838, 372] on span "Ver localização" at bounding box center [834, 371] width 93 height 22
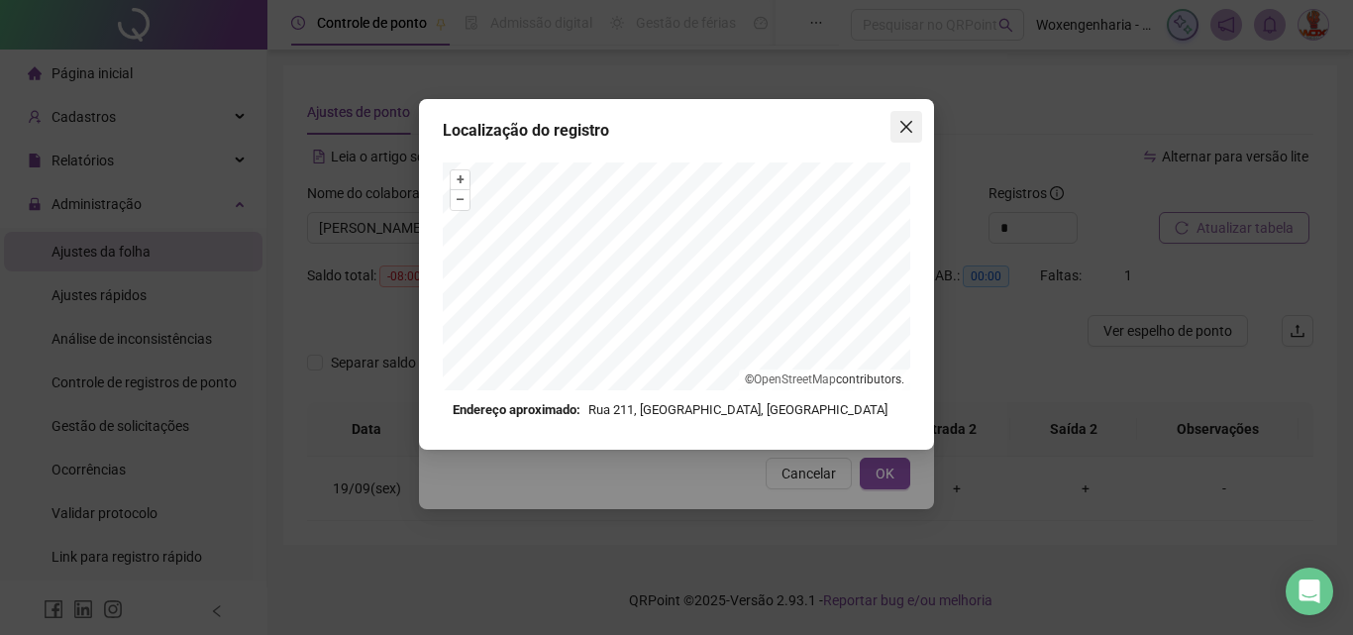
click at [910, 130] on icon "close" at bounding box center [906, 127] width 12 height 12
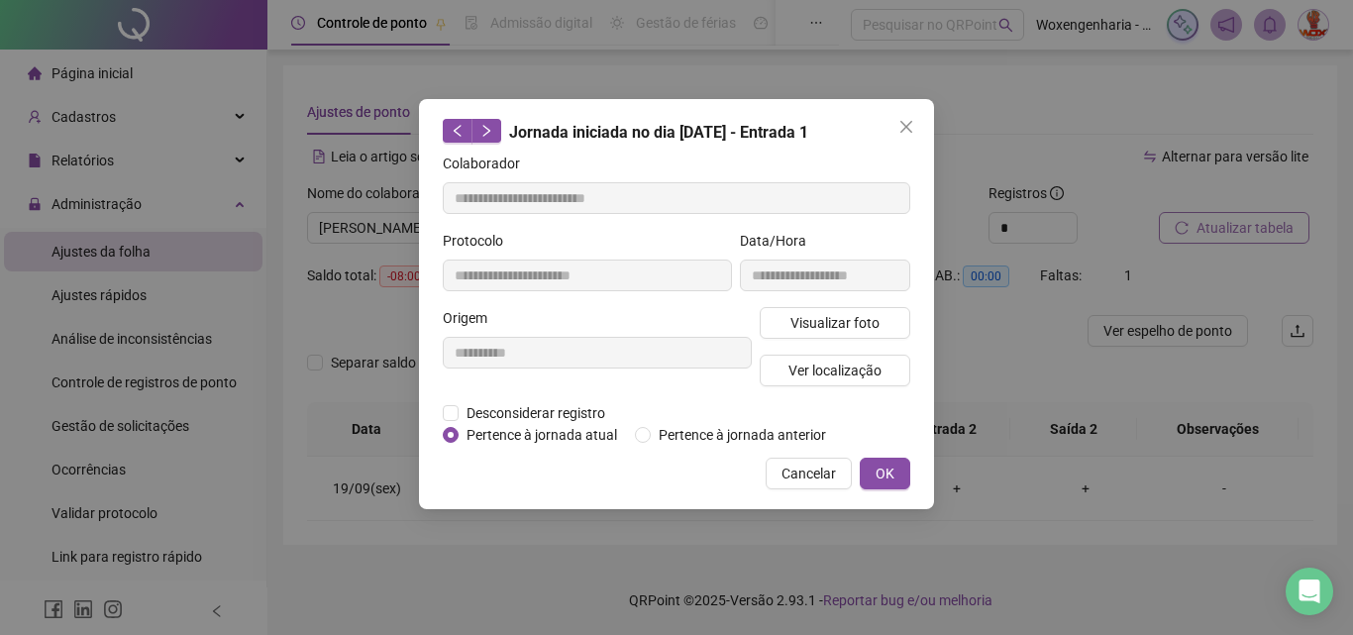
click at [910, 130] on icon "close" at bounding box center [906, 127] width 12 height 12
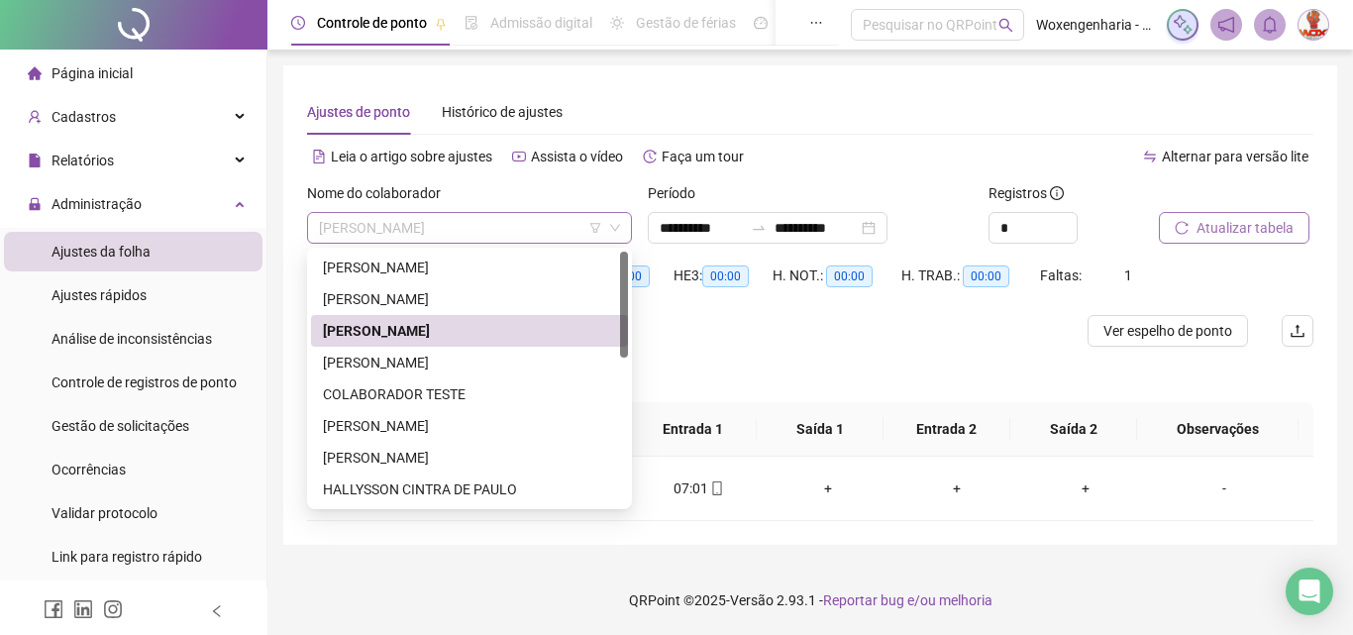
click at [527, 228] on span "[PERSON_NAME]" at bounding box center [469, 228] width 301 height 30
click at [472, 359] on div "[PERSON_NAME]" at bounding box center [469, 363] width 293 height 22
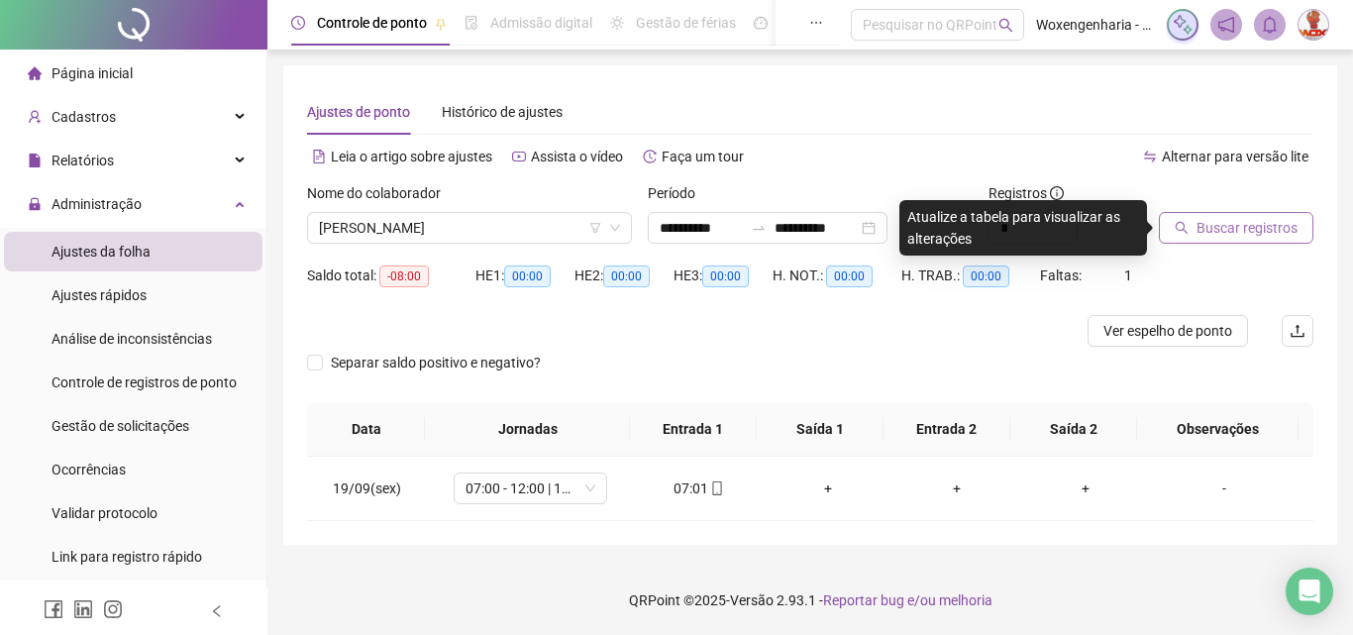
click at [1213, 228] on span "Buscar registros" at bounding box center [1246, 228] width 101 height 22
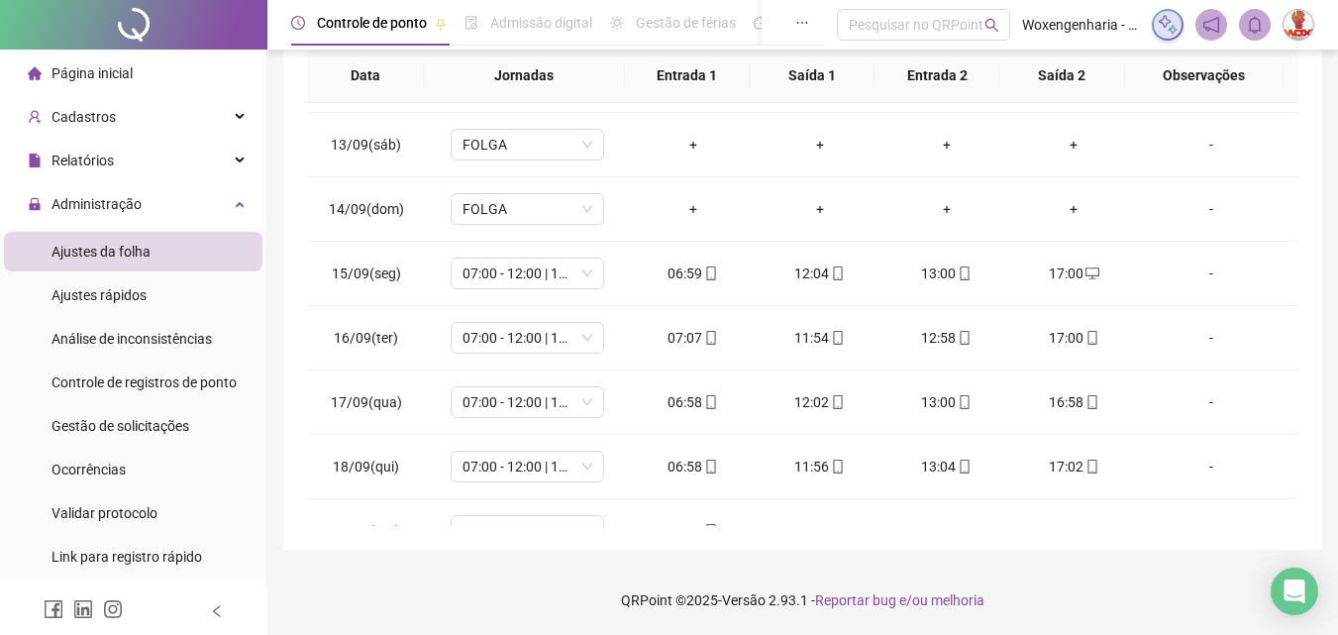
scroll to position [800, 0]
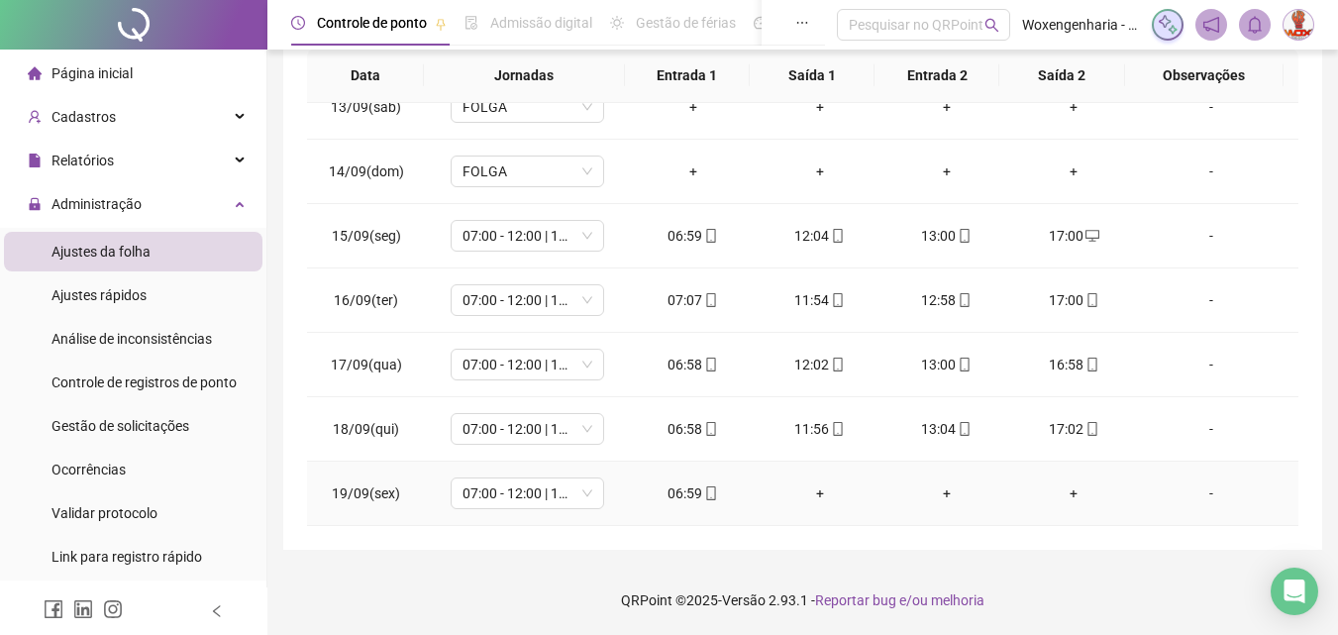
click at [691, 500] on div "06:59" at bounding box center [693, 493] width 95 height 22
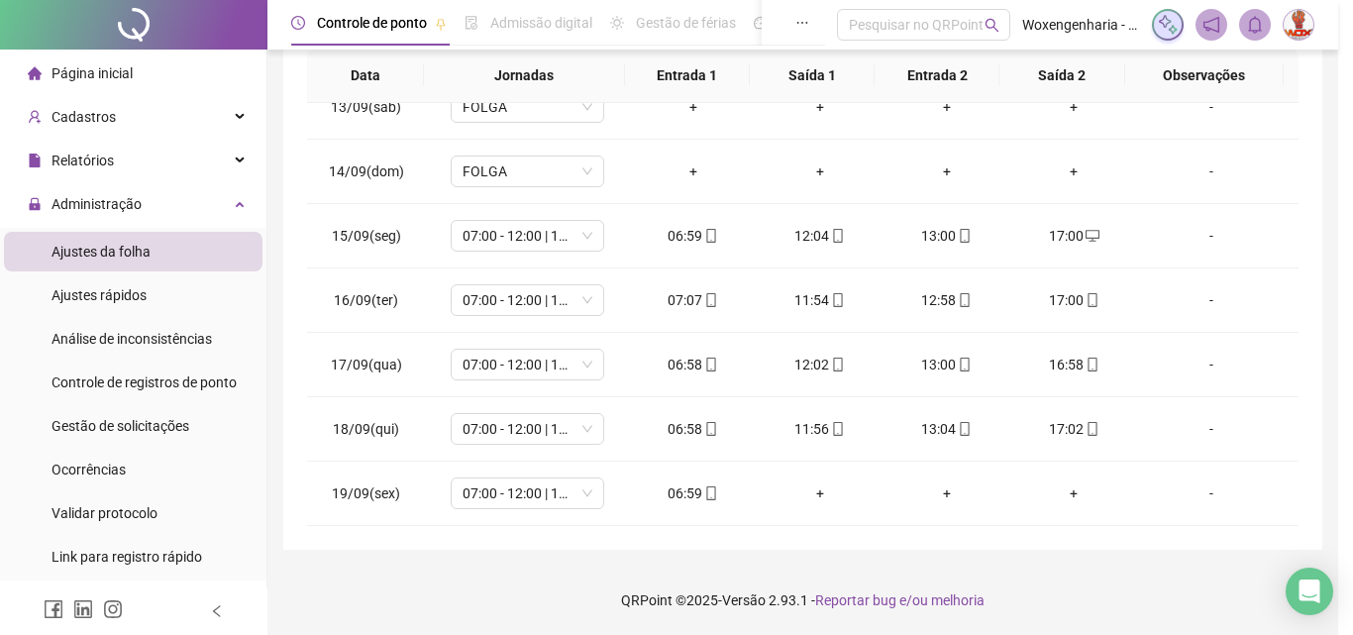
type input "**********"
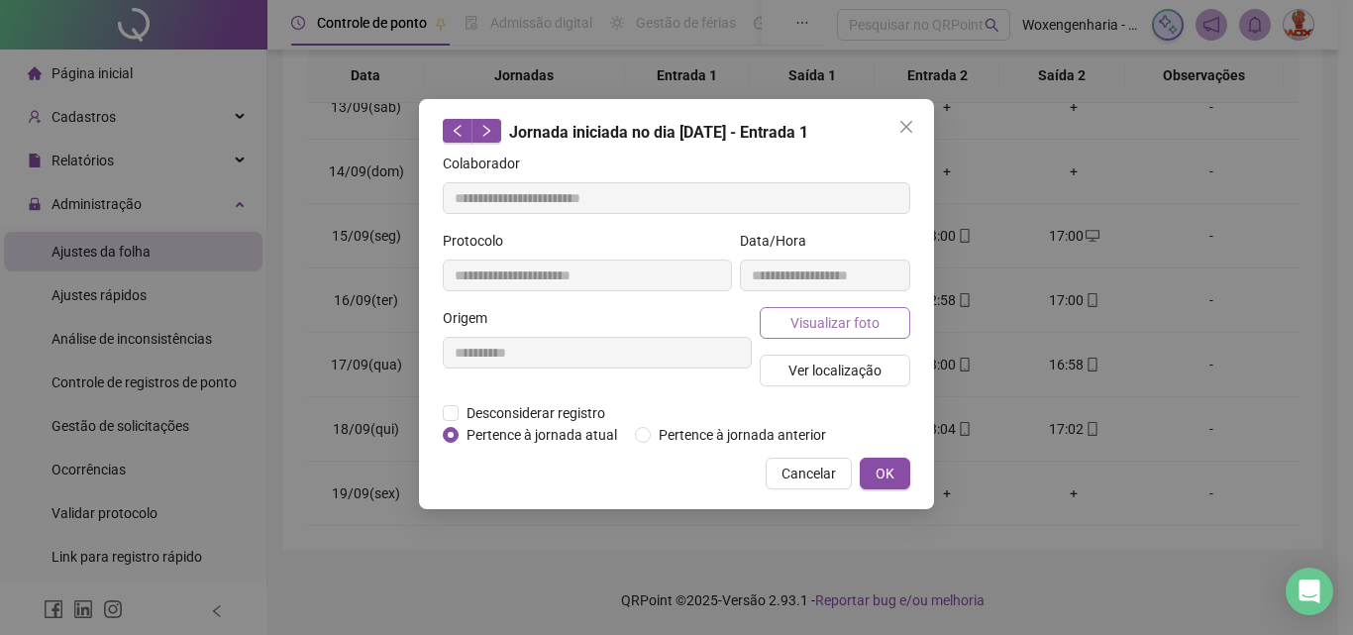
click at [828, 323] on span "Visualizar foto" at bounding box center [834, 323] width 89 height 22
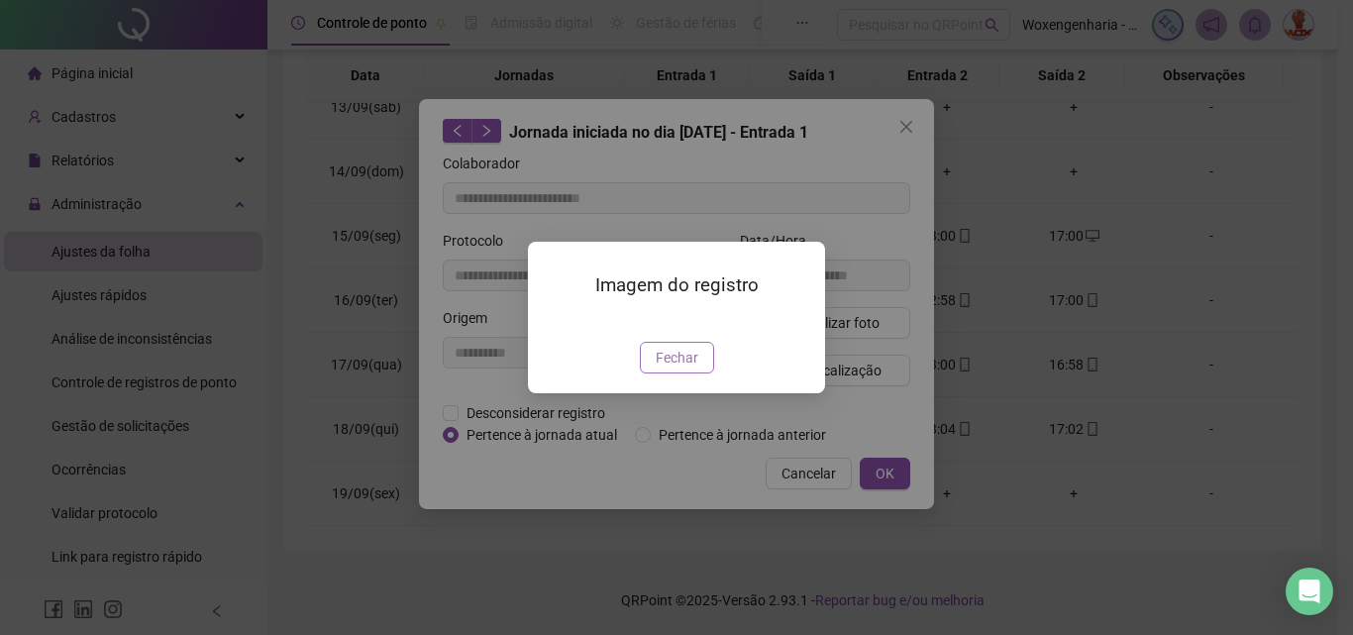
click at [694, 368] on span "Fechar" at bounding box center [677, 358] width 43 height 22
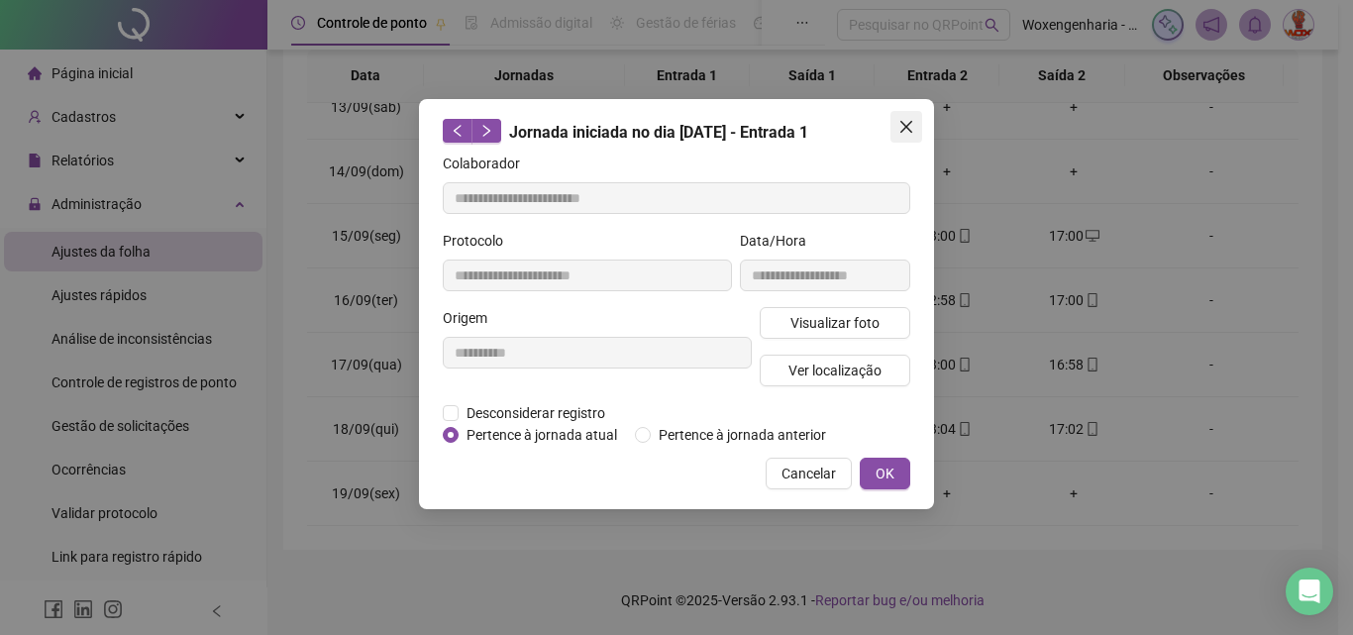
click at [900, 133] on icon "close" at bounding box center [906, 127] width 16 height 16
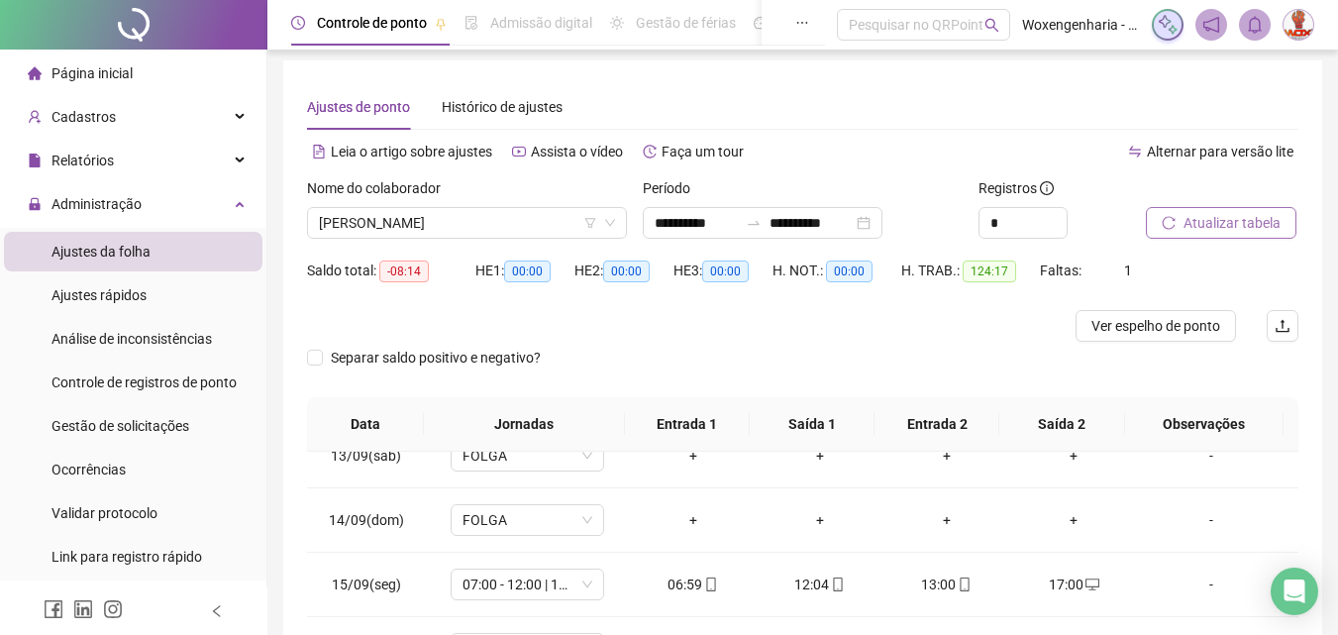
scroll to position [0, 0]
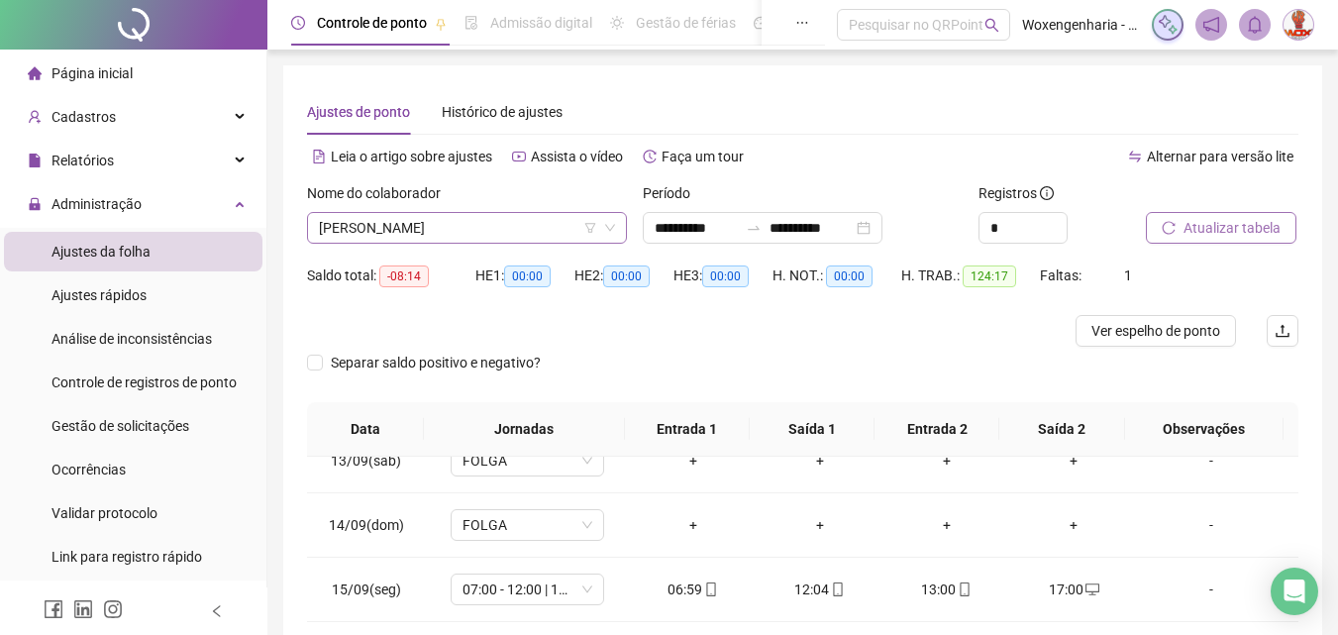
click at [502, 229] on span "[PERSON_NAME]" at bounding box center [467, 228] width 296 height 30
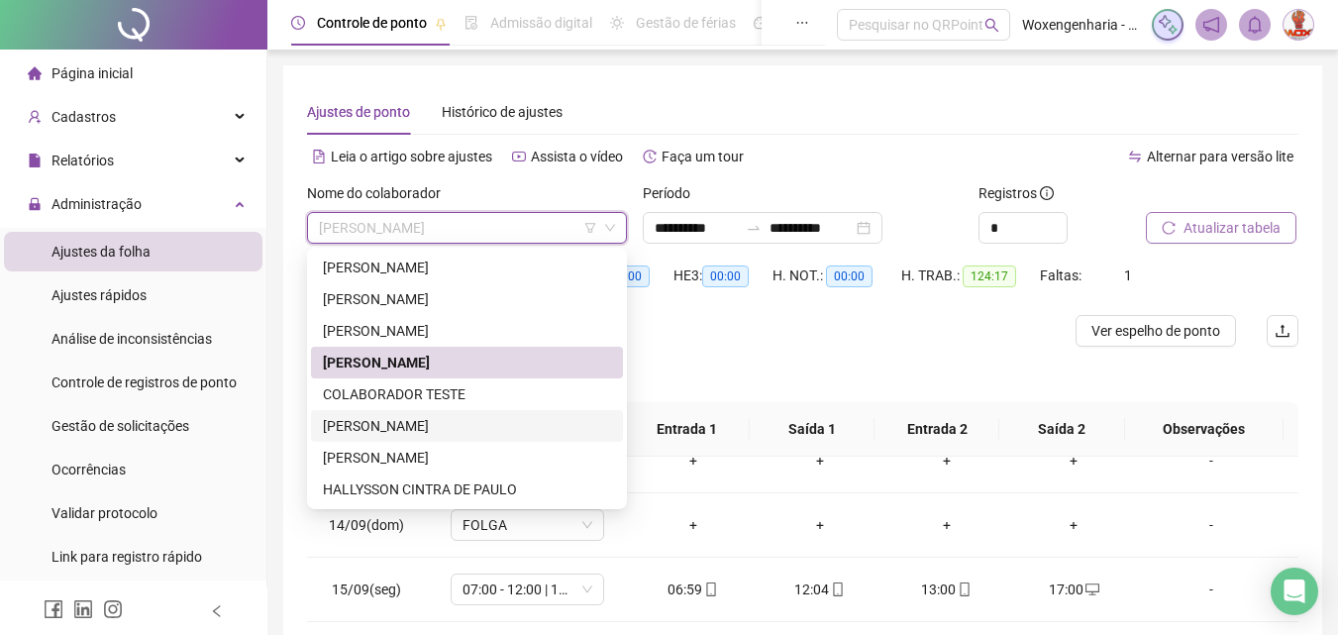
click at [496, 422] on div "[PERSON_NAME]" at bounding box center [467, 426] width 288 height 22
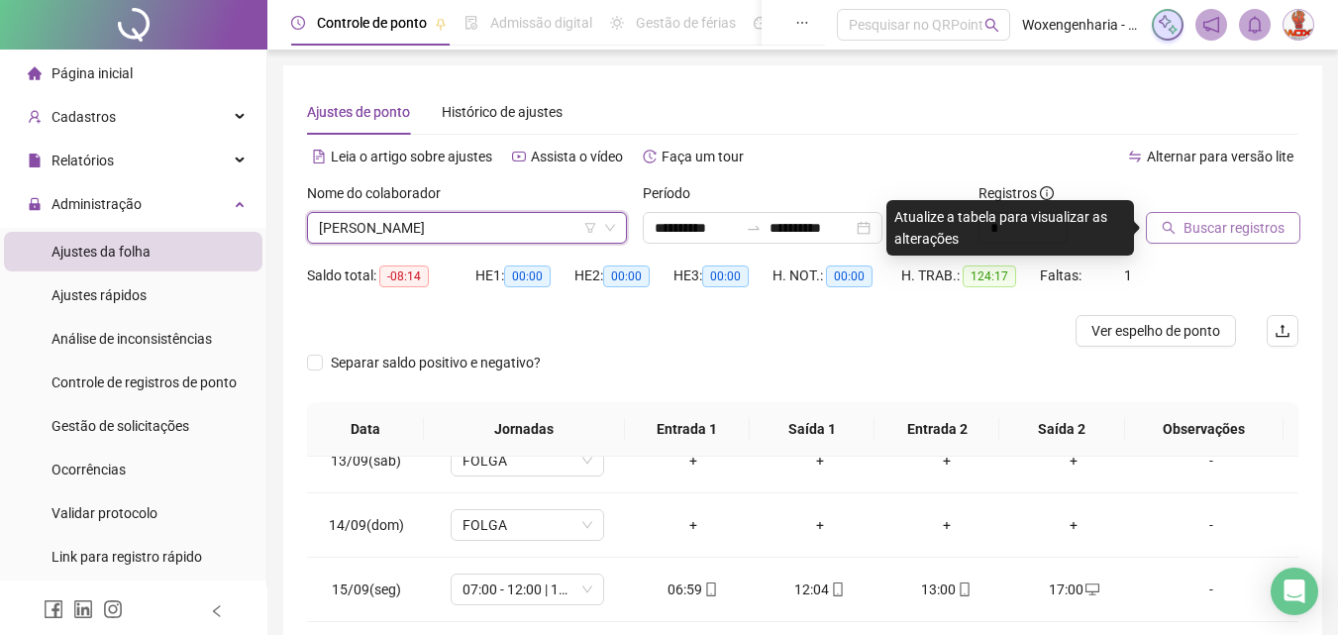
click at [1231, 233] on span "Buscar registros" at bounding box center [1234, 228] width 101 height 22
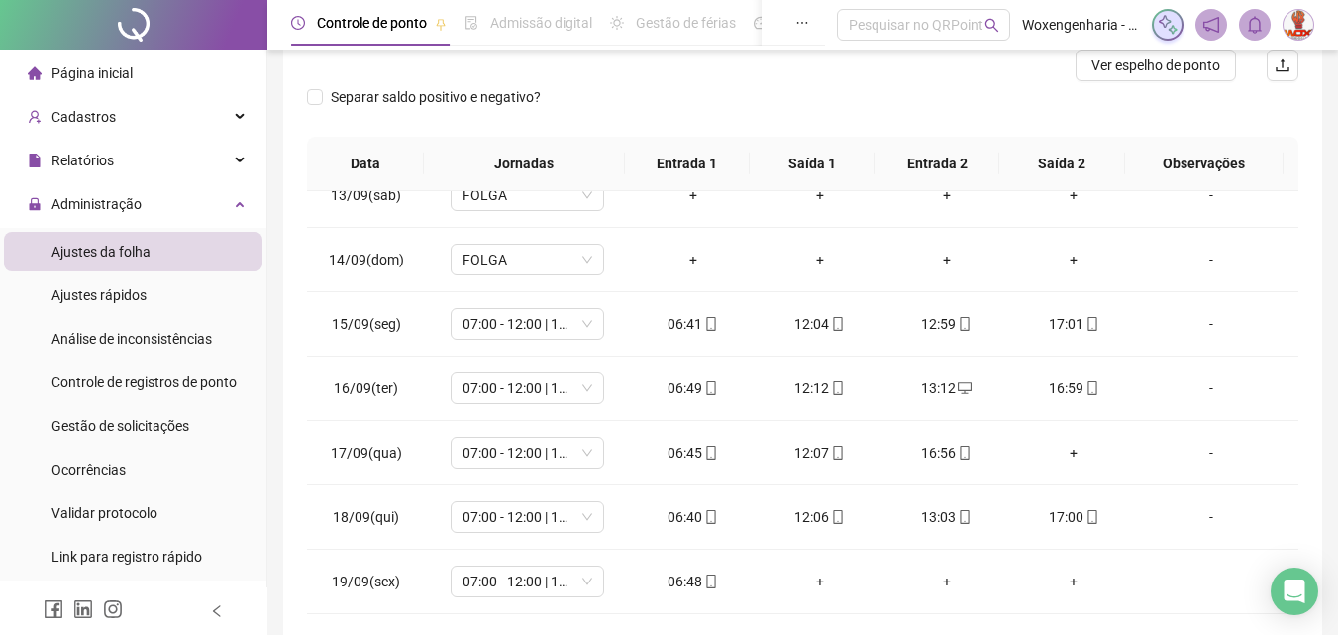
scroll to position [299, 0]
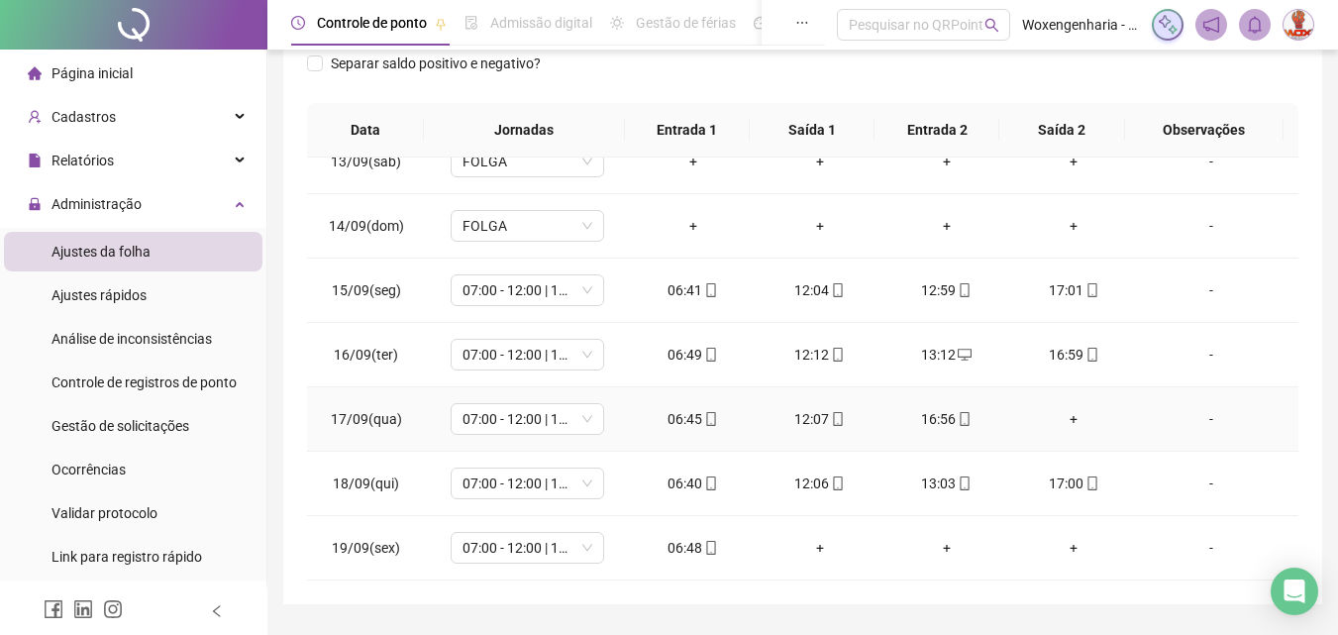
click at [1057, 416] on div "+" at bounding box center [1073, 419] width 95 height 22
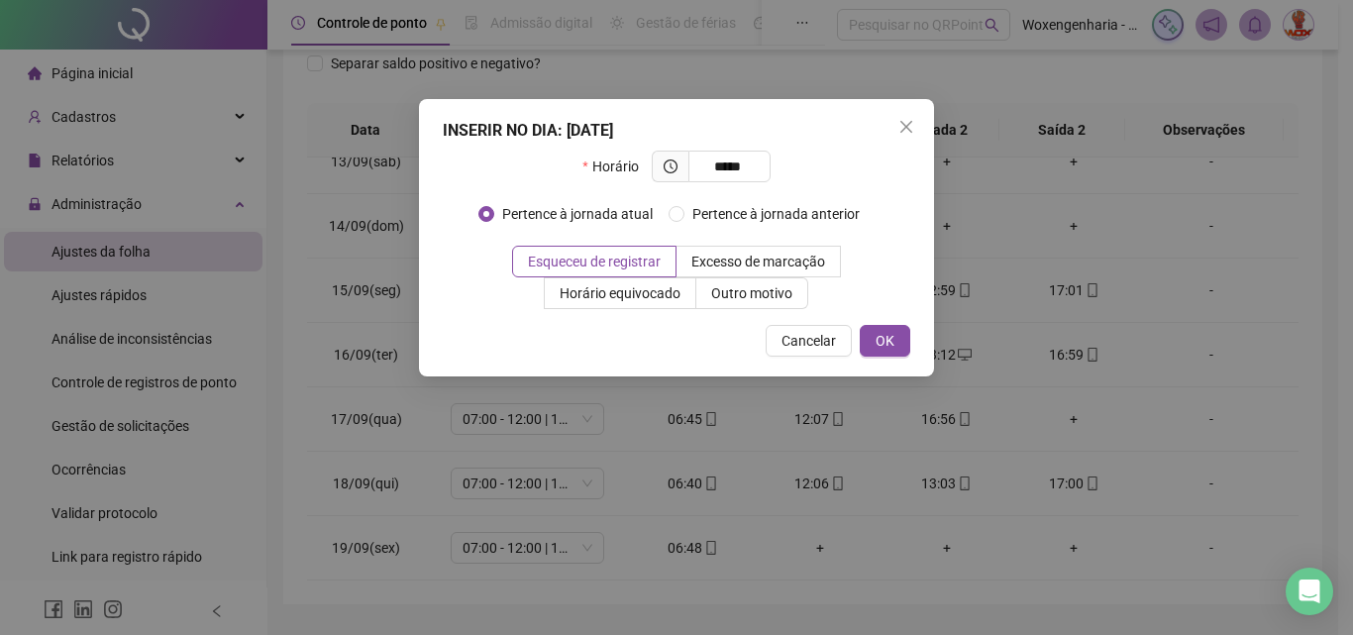
type input "*****"
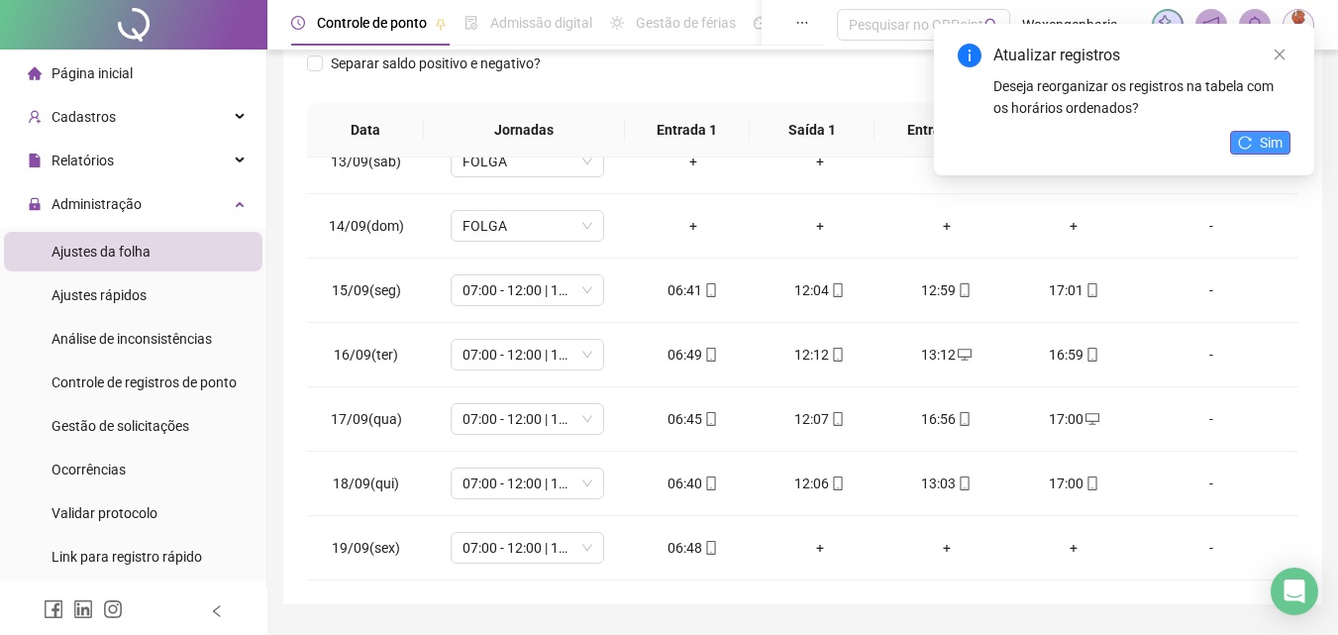
click at [1279, 145] on span "Sim" at bounding box center [1271, 143] width 23 height 22
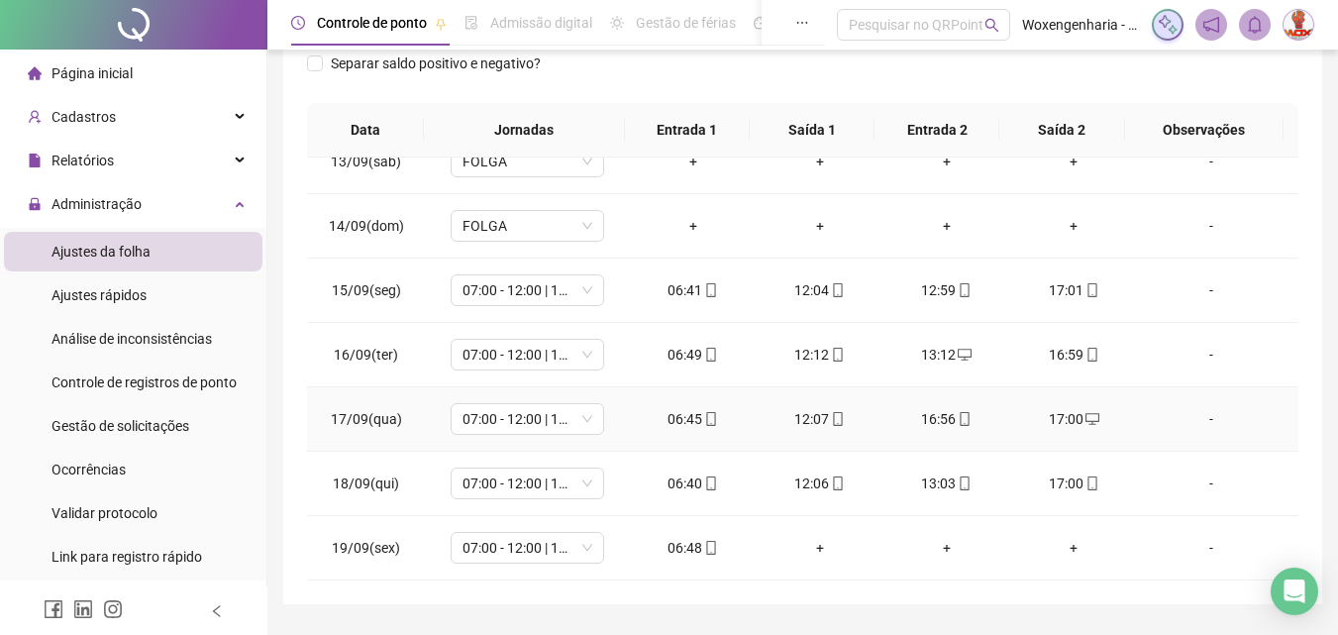
click at [1070, 421] on div "17:00" at bounding box center [1073, 419] width 95 height 22
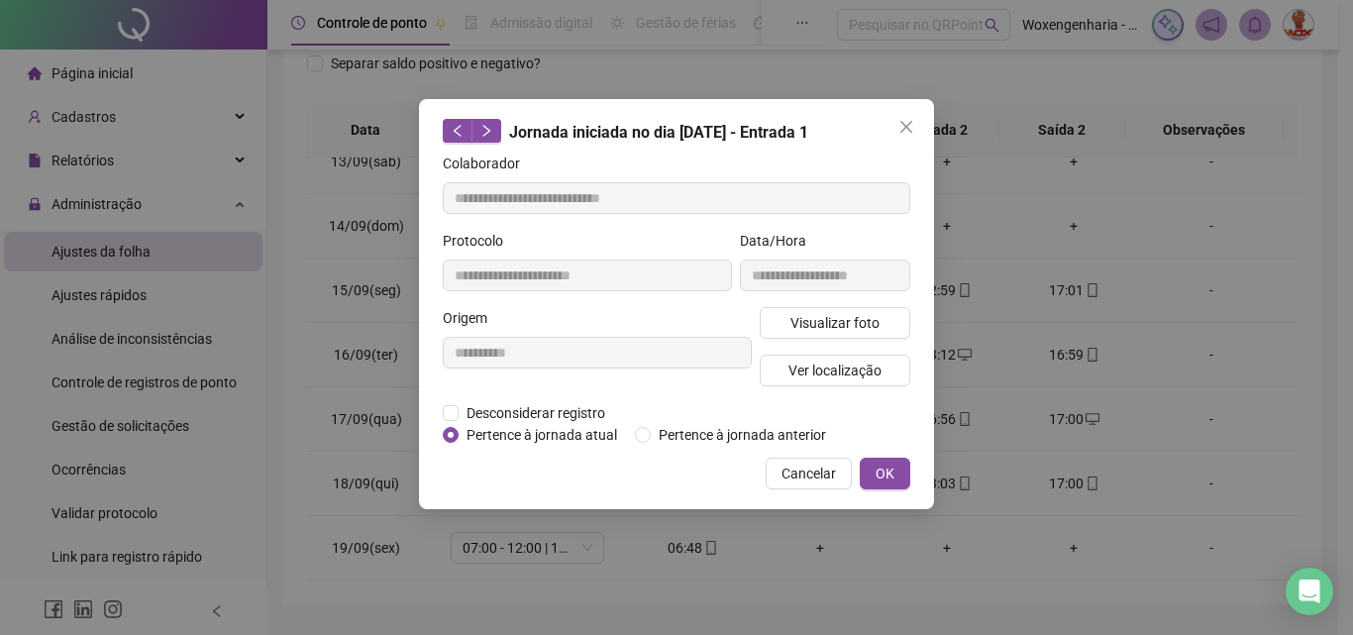
type input "**********"
click at [530, 402] on span "Desconsiderar registro" at bounding box center [536, 413] width 155 height 22
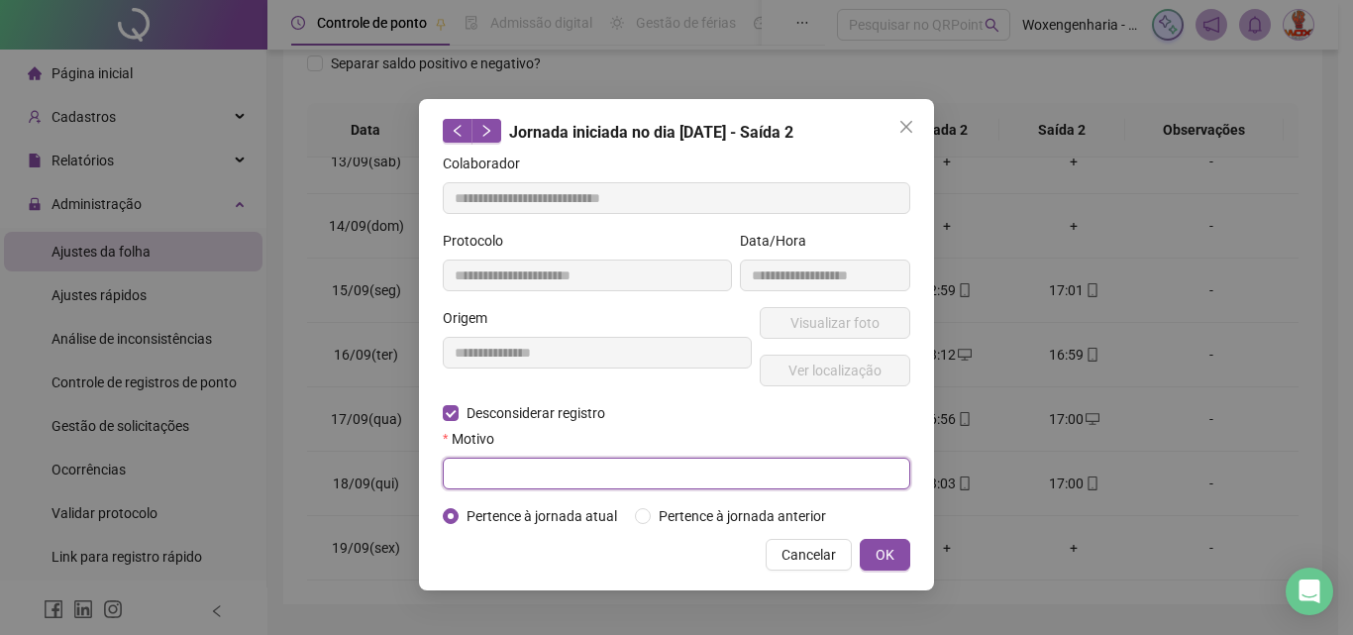
click at [593, 465] on input "text" at bounding box center [676, 474] width 467 height 32
type input "**********"
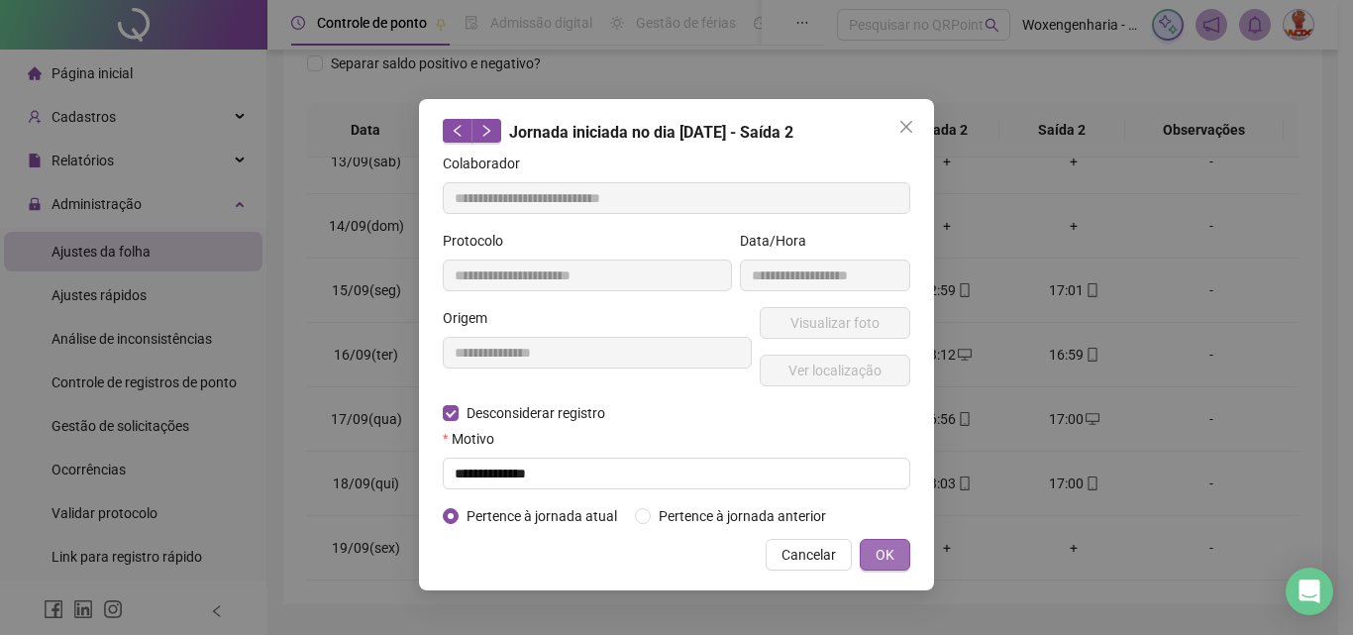
click at [895, 553] on button "OK" at bounding box center [885, 555] width 51 height 32
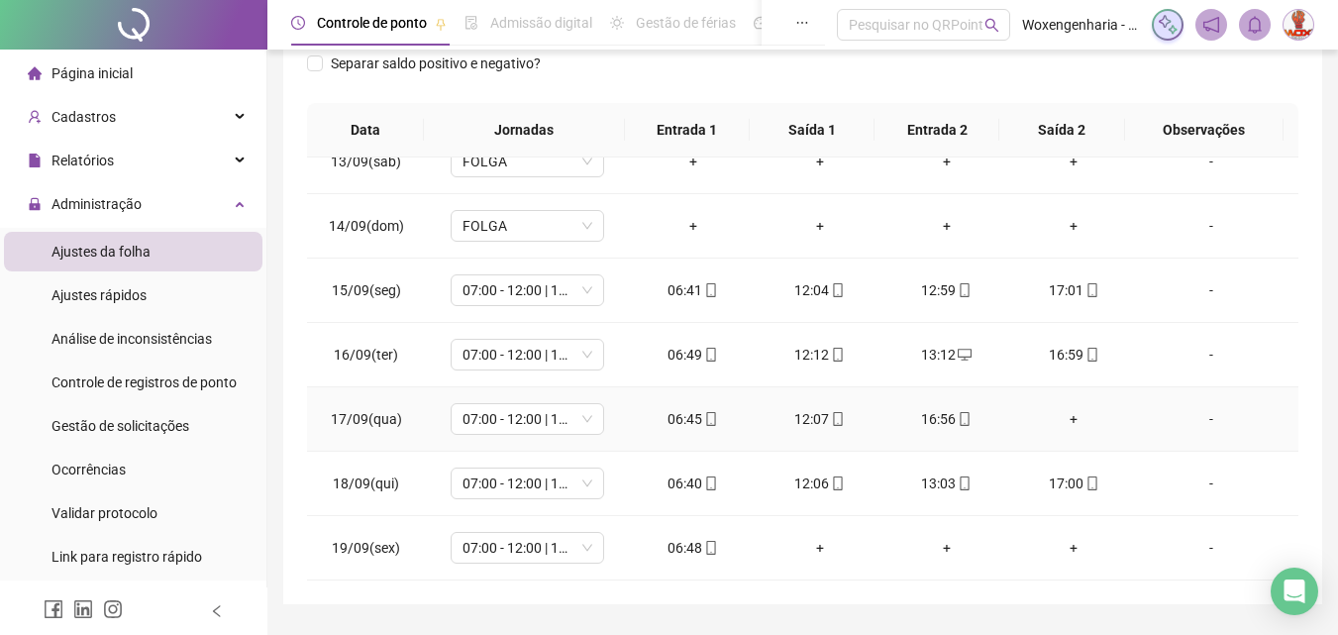
click at [1059, 414] on div "+" at bounding box center [1073, 419] width 95 height 22
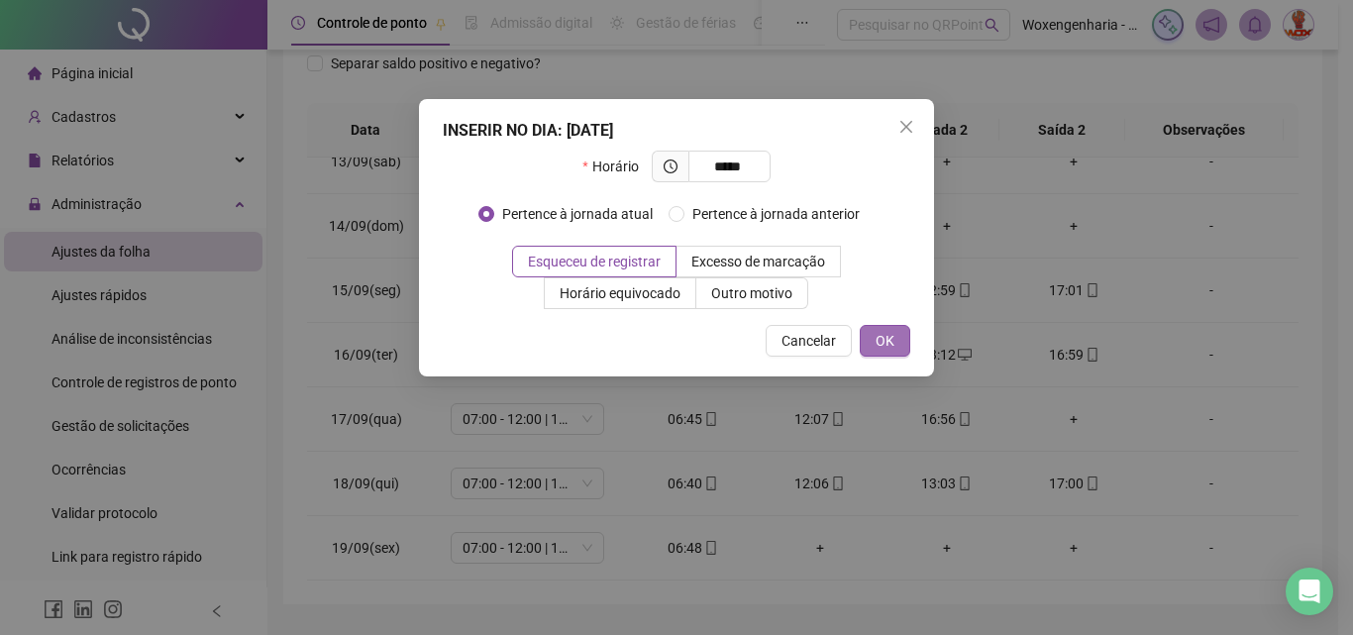
type input "*****"
click at [877, 350] on span "OK" at bounding box center [885, 341] width 19 height 22
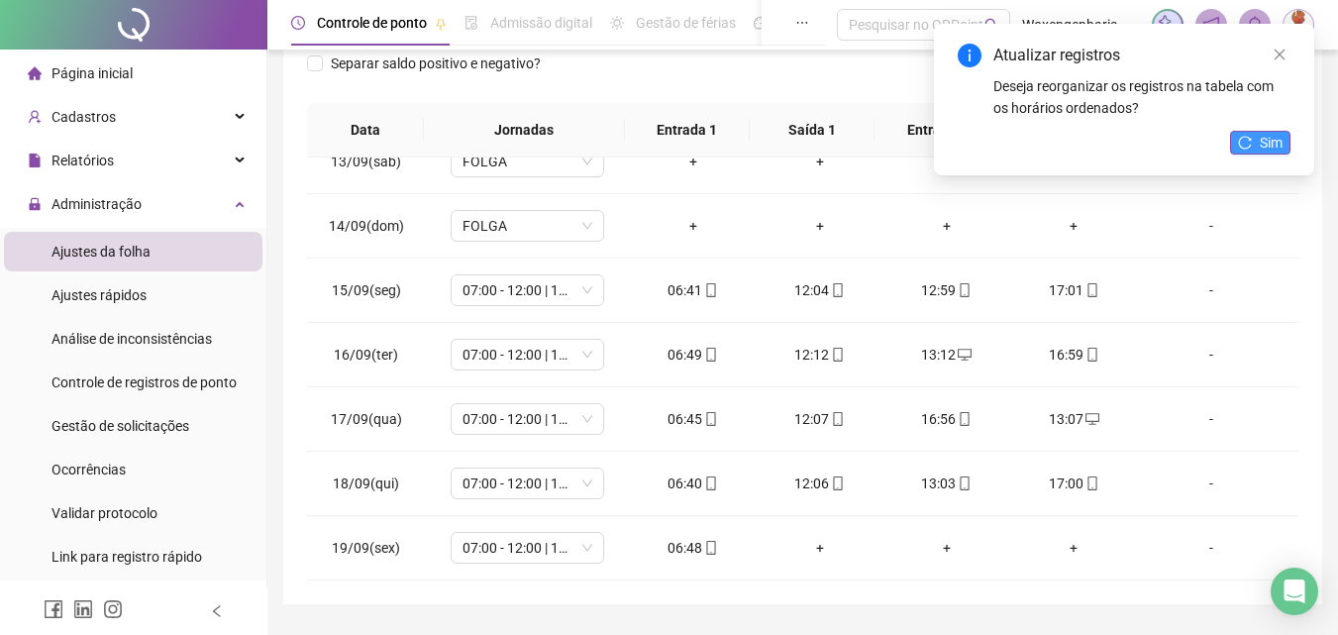
click at [1254, 145] on button "Sim" at bounding box center [1260, 143] width 60 height 24
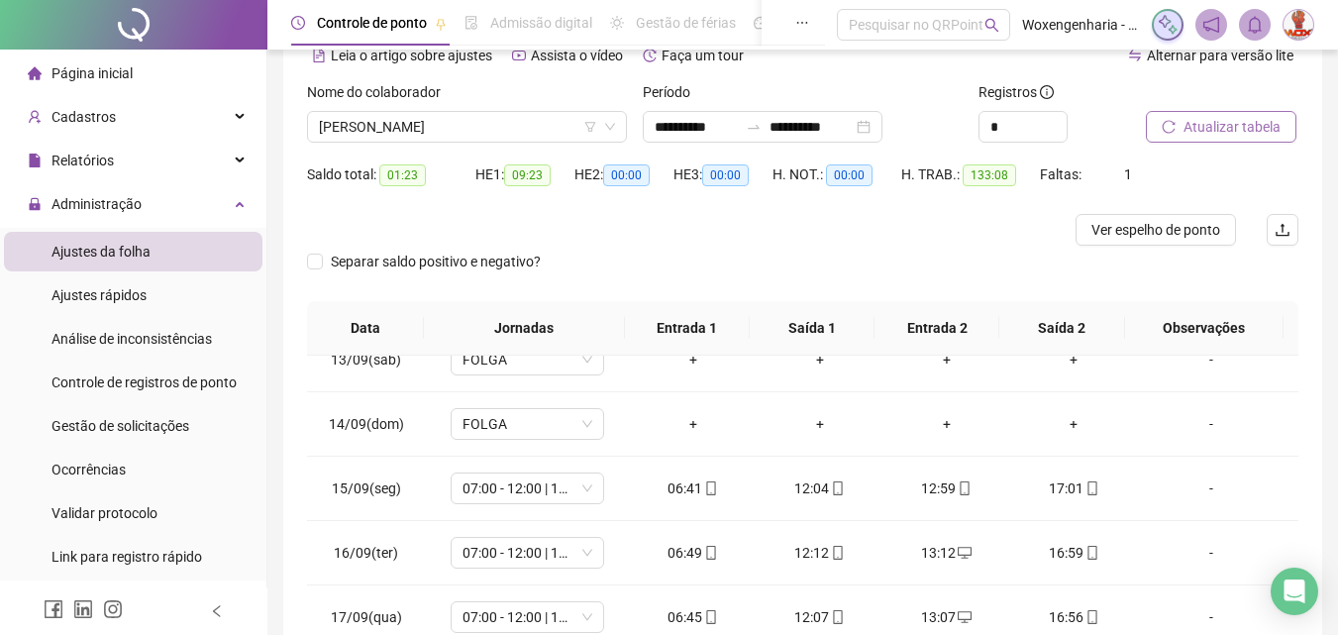
scroll to position [0, 0]
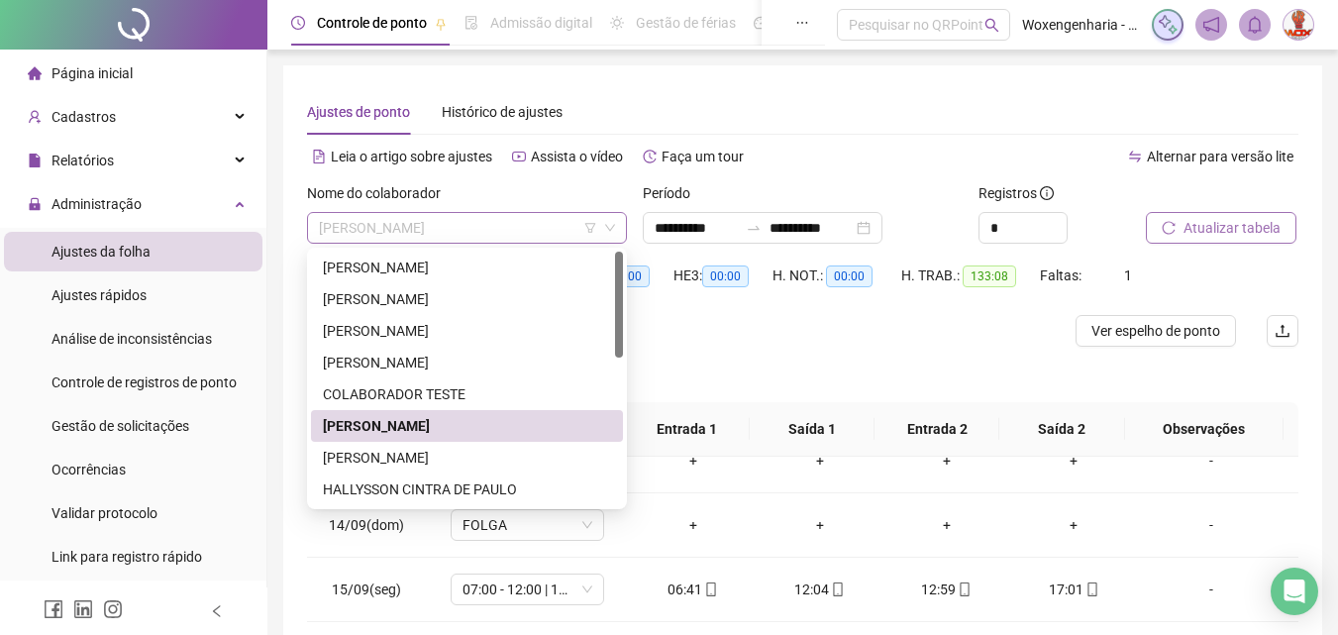
click at [501, 226] on span "[PERSON_NAME]" at bounding box center [467, 228] width 296 height 30
click at [495, 454] on div "[PERSON_NAME]" at bounding box center [467, 458] width 288 height 22
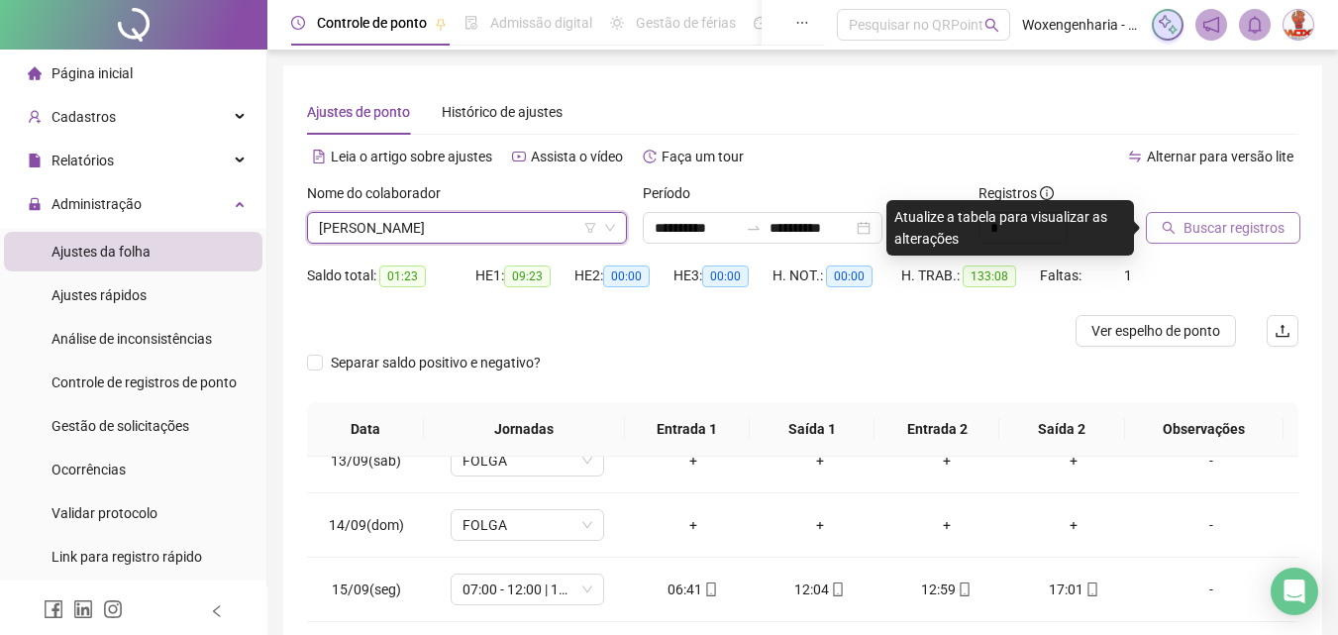
click at [1194, 218] on span "Buscar registros" at bounding box center [1234, 228] width 101 height 22
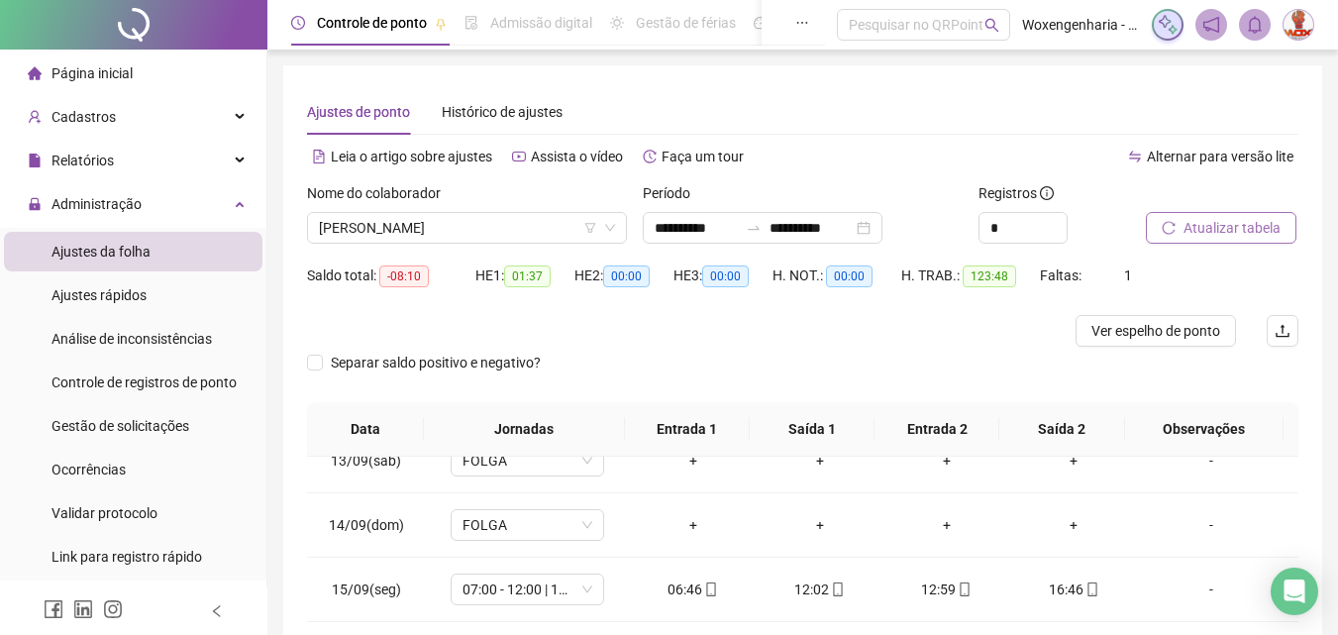
click at [1222, 214] on button "Atualizar tabela" at bounding box center [1221, 228] width 151 height 32
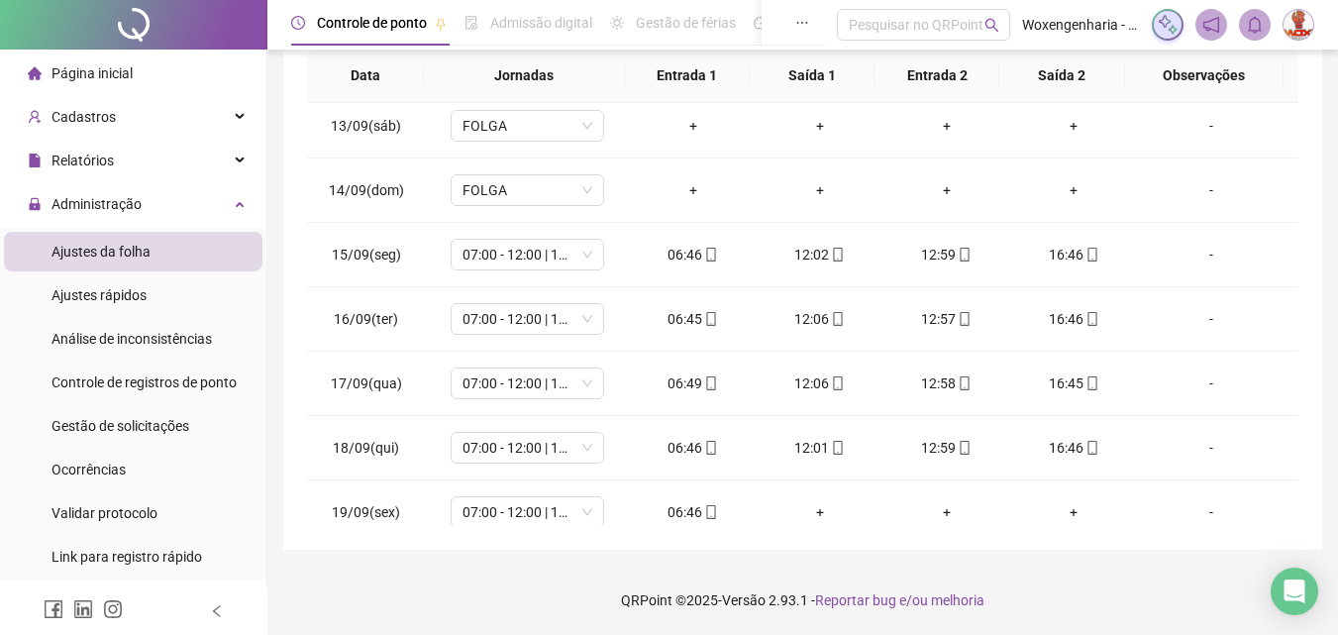
scroll to position [800, 0]
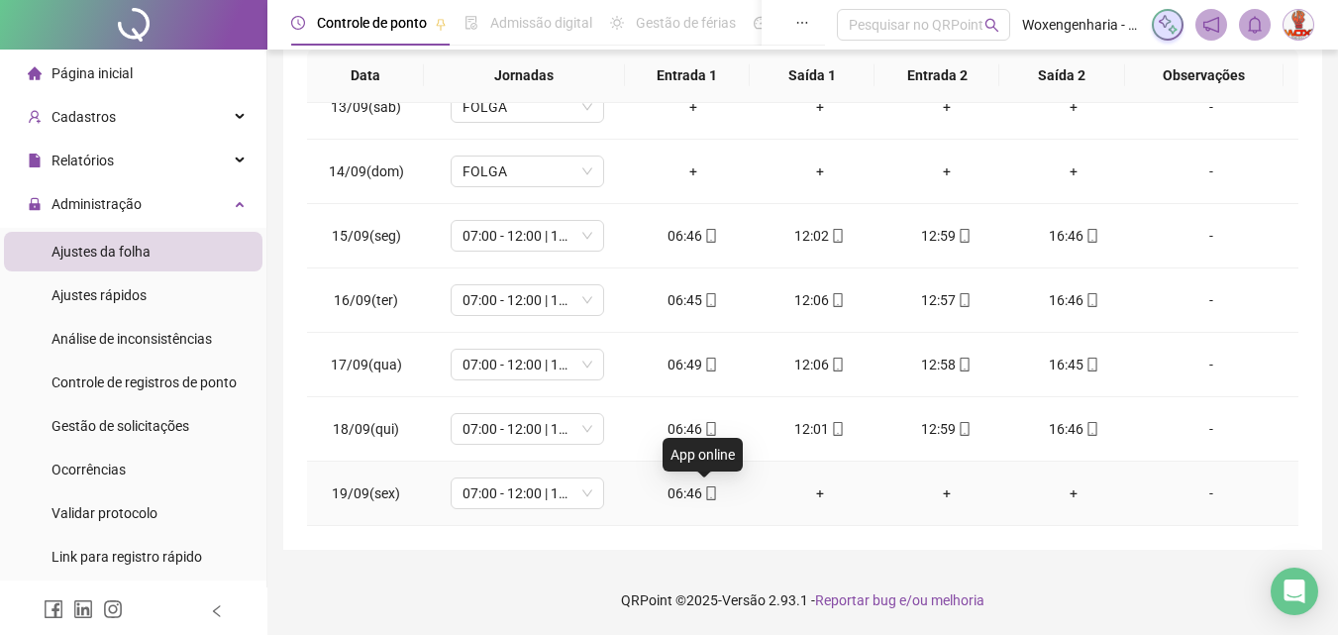
click at [704, 491] on icon "mobile" at bounding box center [711, 493] width 14 height 14
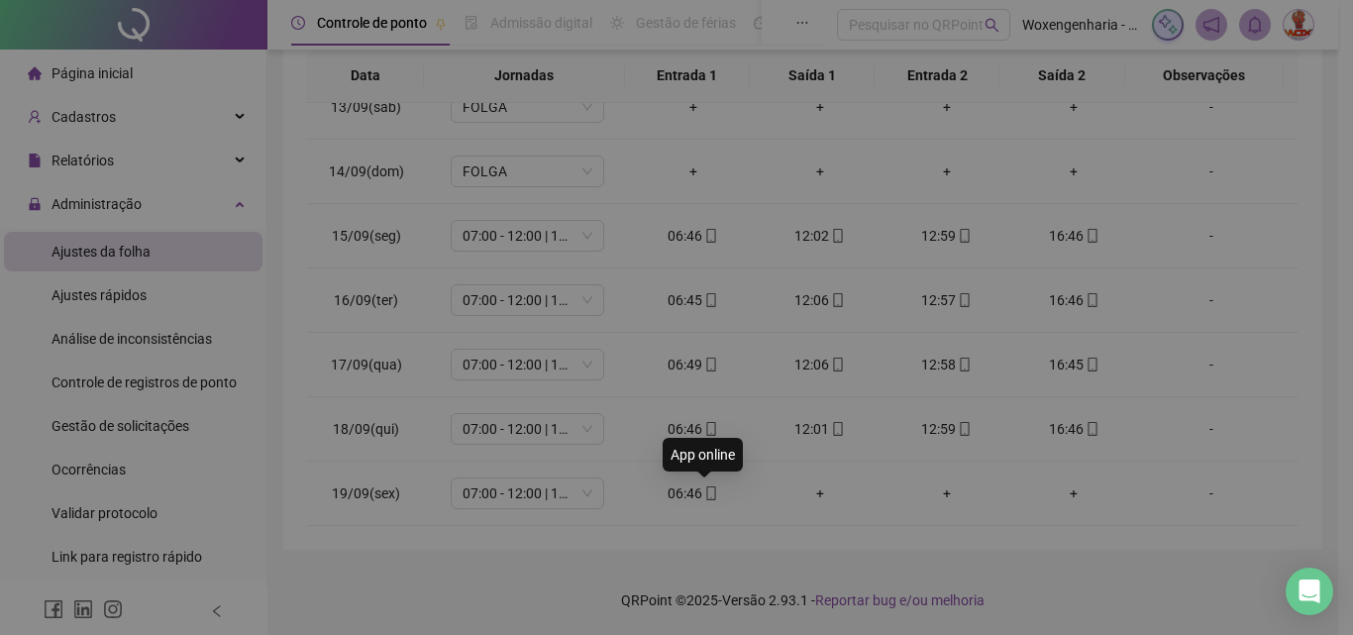
type input "**********"
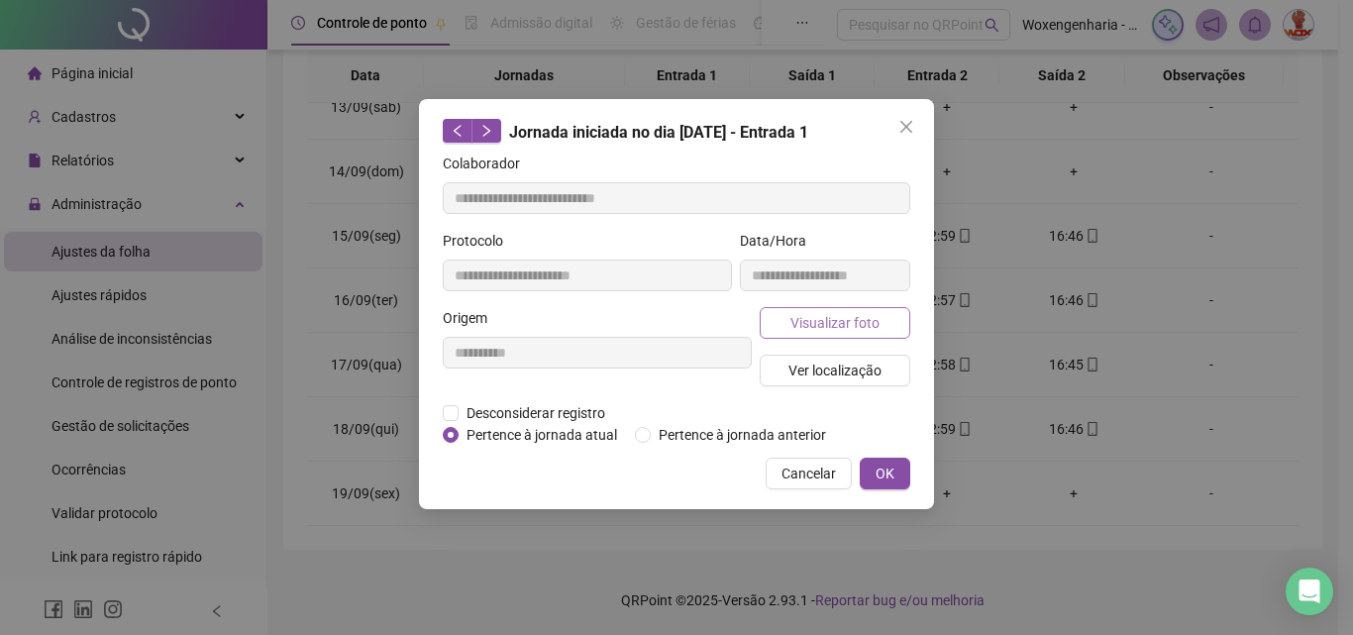
click at [862, 321] on span "Visualizar foto" at bounding box center [834, 323] width 89 height 22
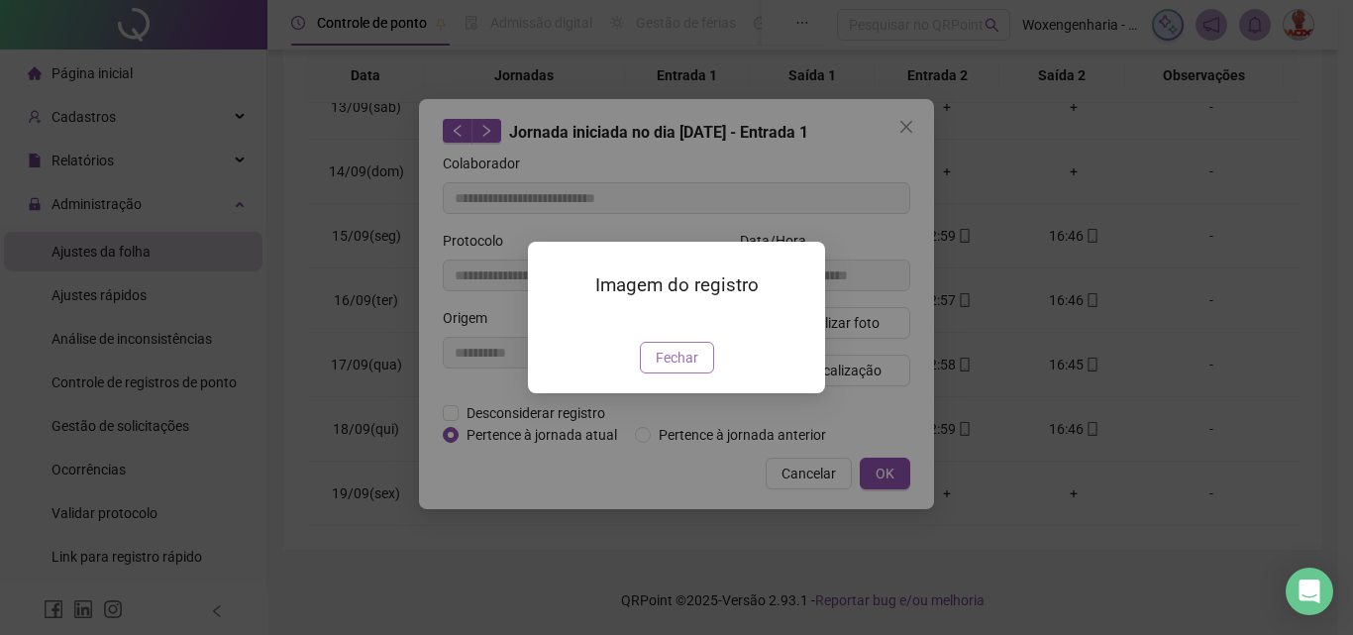
click at [671, 373] on button "Fechar" at bounding box center [677, 358] width 74 height 32
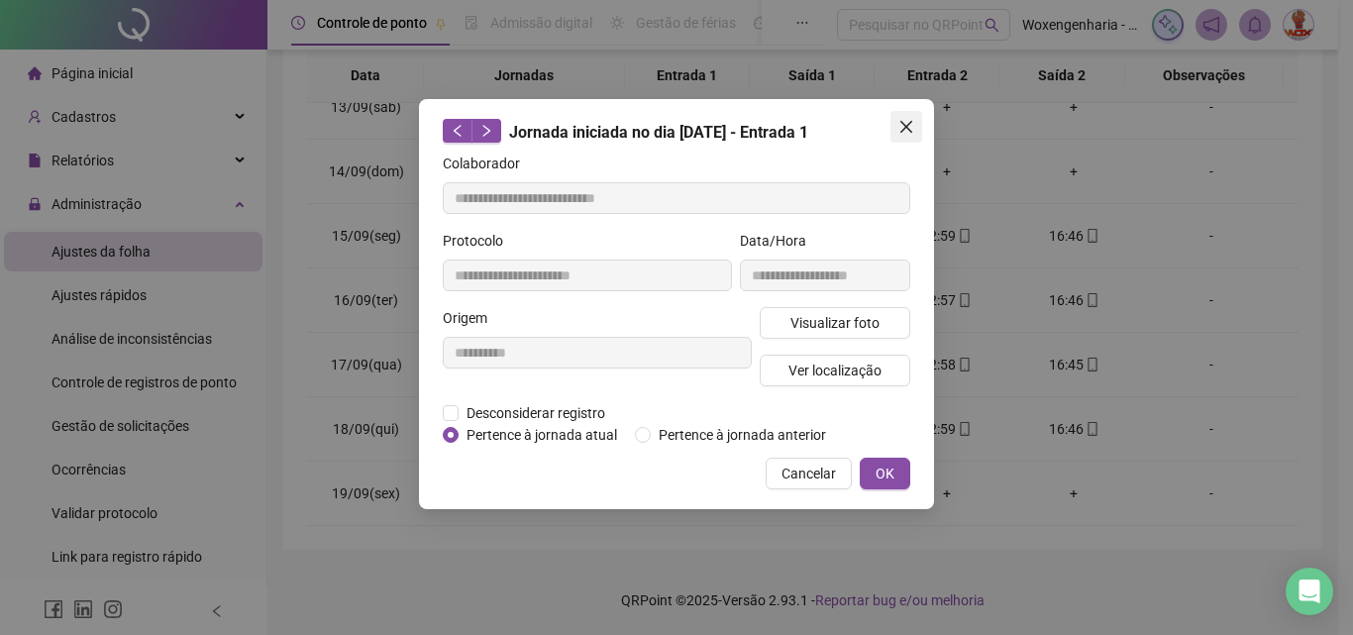
click at [908, 139] on button "Close" at bounding box center [906, 127] width 32 height 32
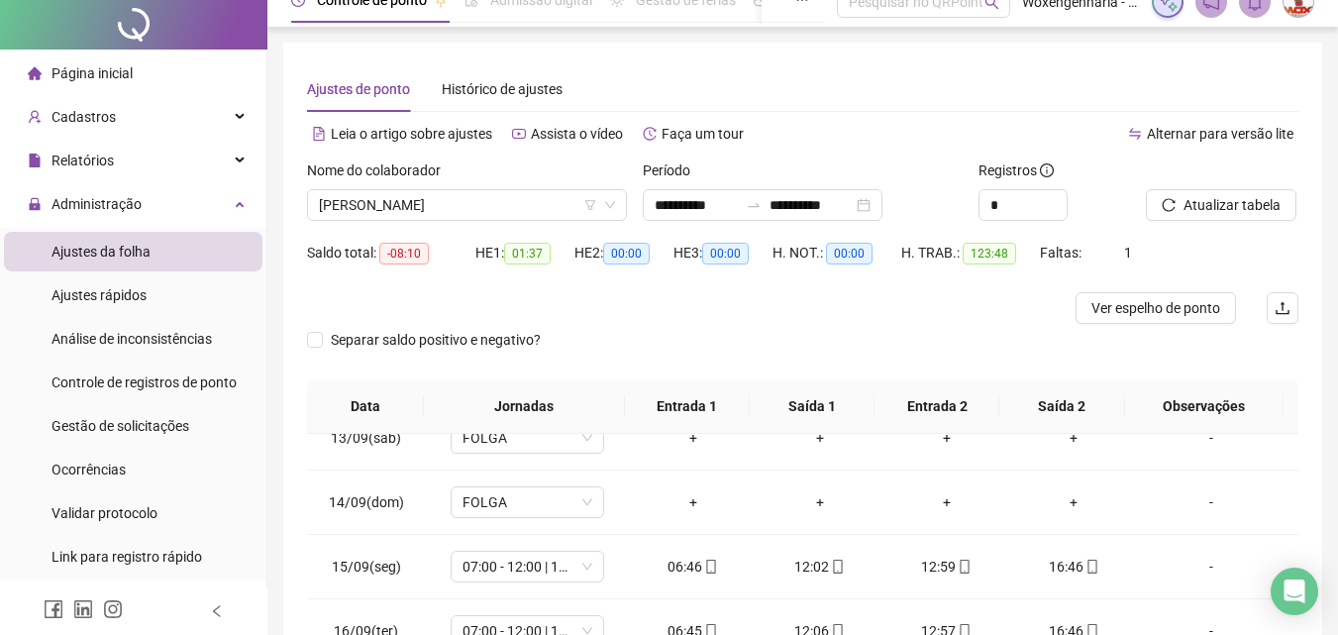
scroll to position [0, 0]
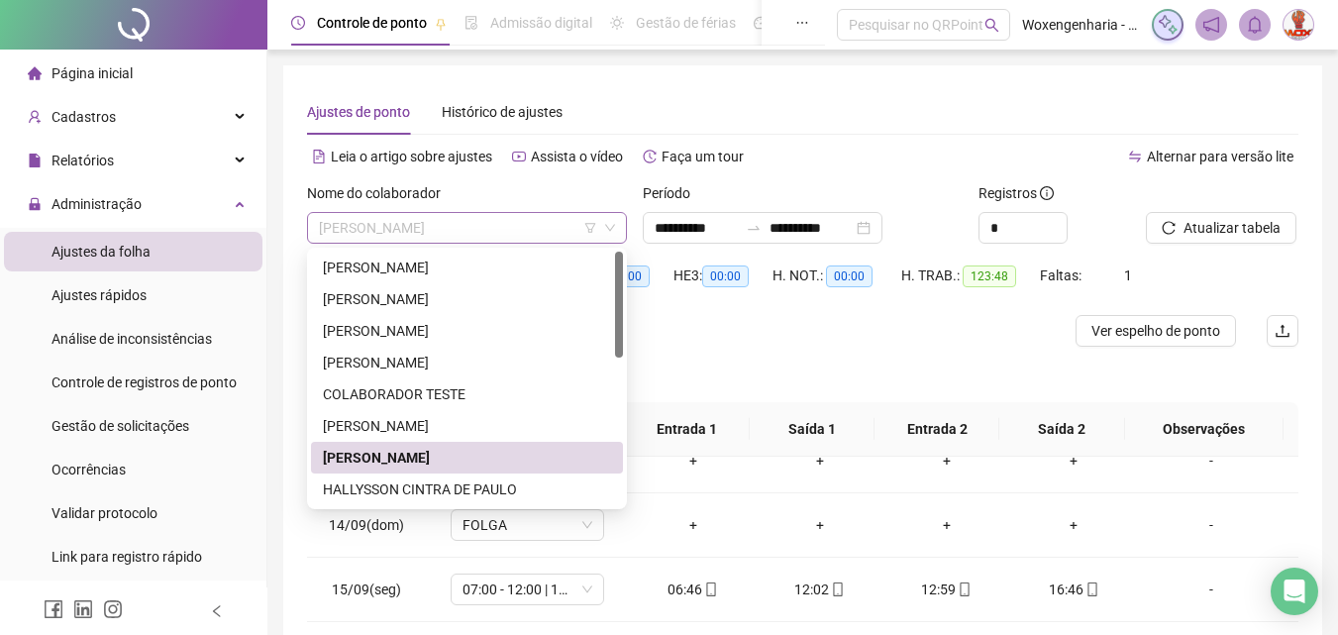
click at [541, 220] on span "[PERSON_NAME]" at bounding box center [467, 228] width 296 height 30
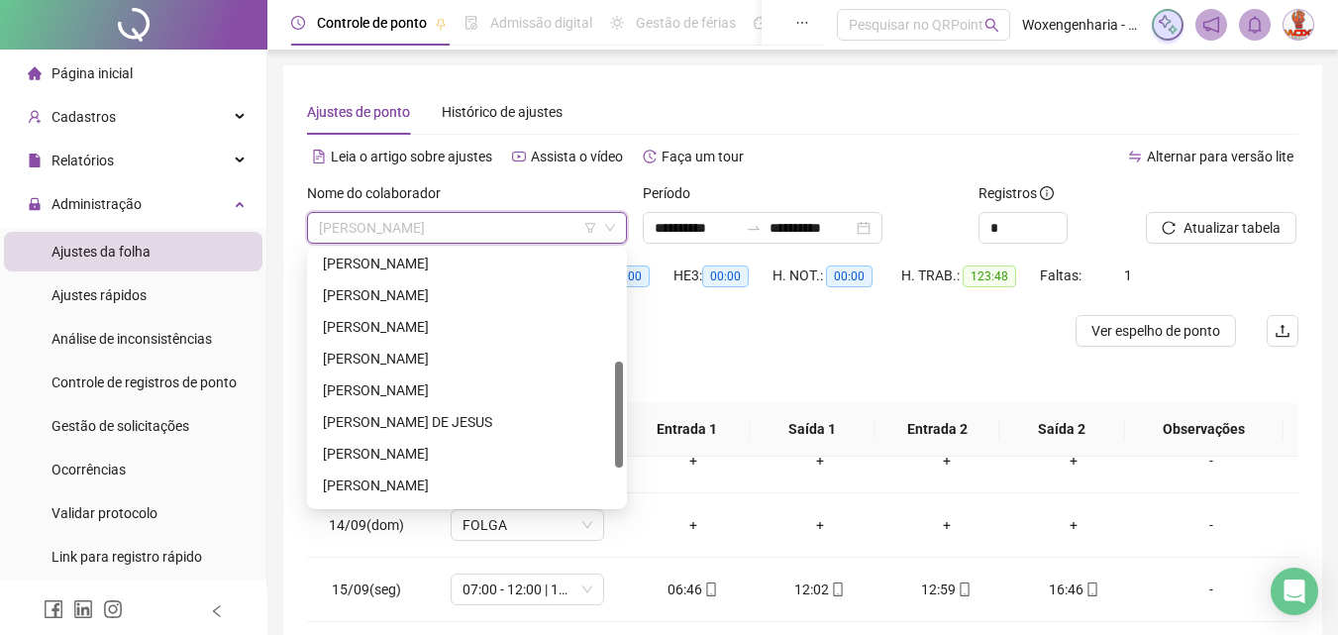
drag, startPoint x: 619, startPoint y: 293, endPoint x: 620, endPoint y: 403, distance: 109.9
click at [620, 403] on div at bounding box center [619, 415] width 8 height 106
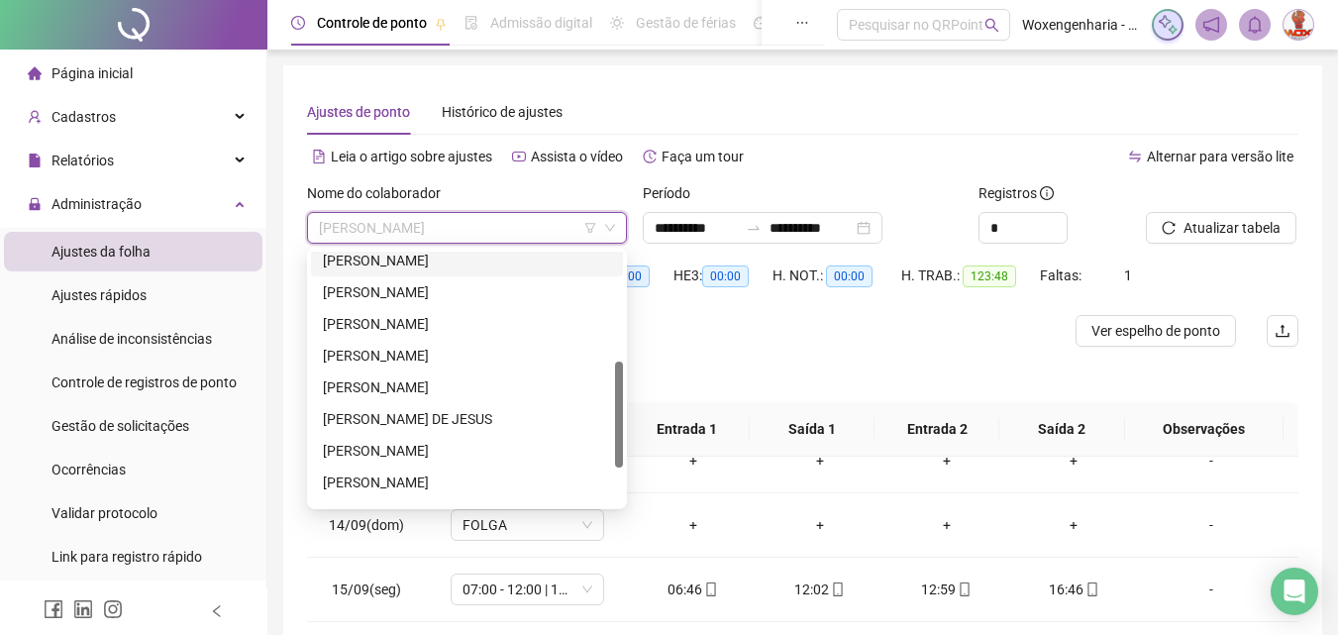
click at [474, 262] on div "[PERSON_NAME]" at bounding box center [467, 261] width 288 height 22
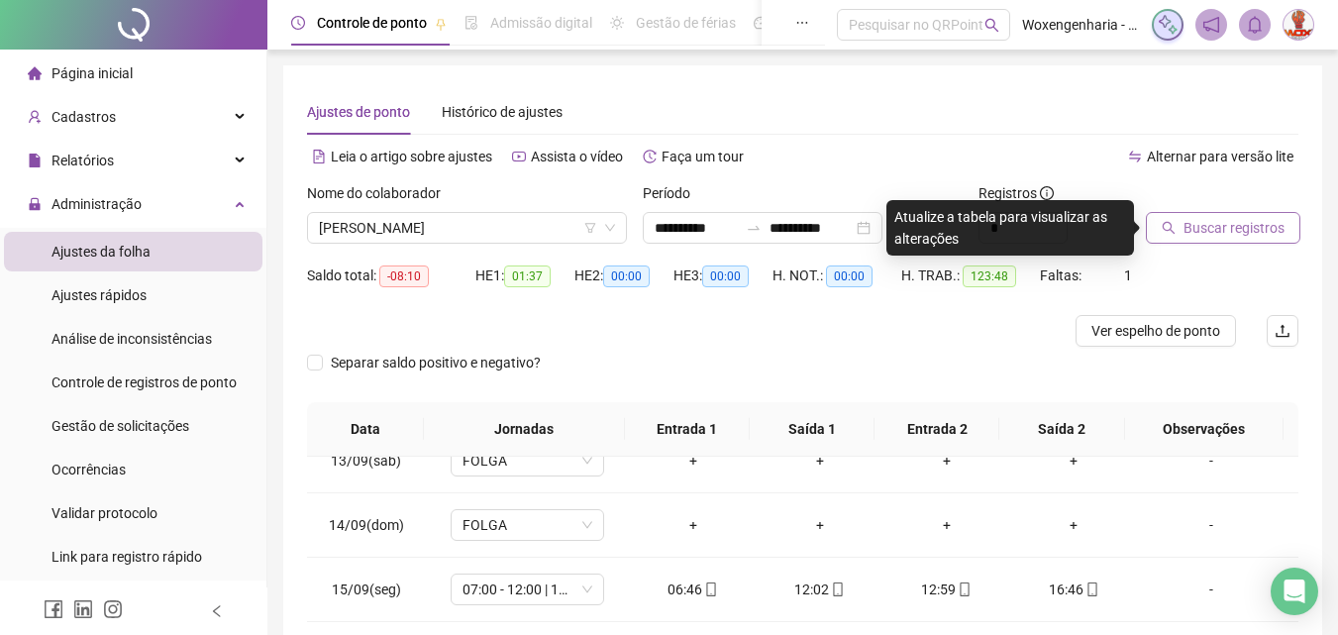
click at [1237, 222] on span "Buscar registros" at bounding box center [1234, 228] width 101 height 22
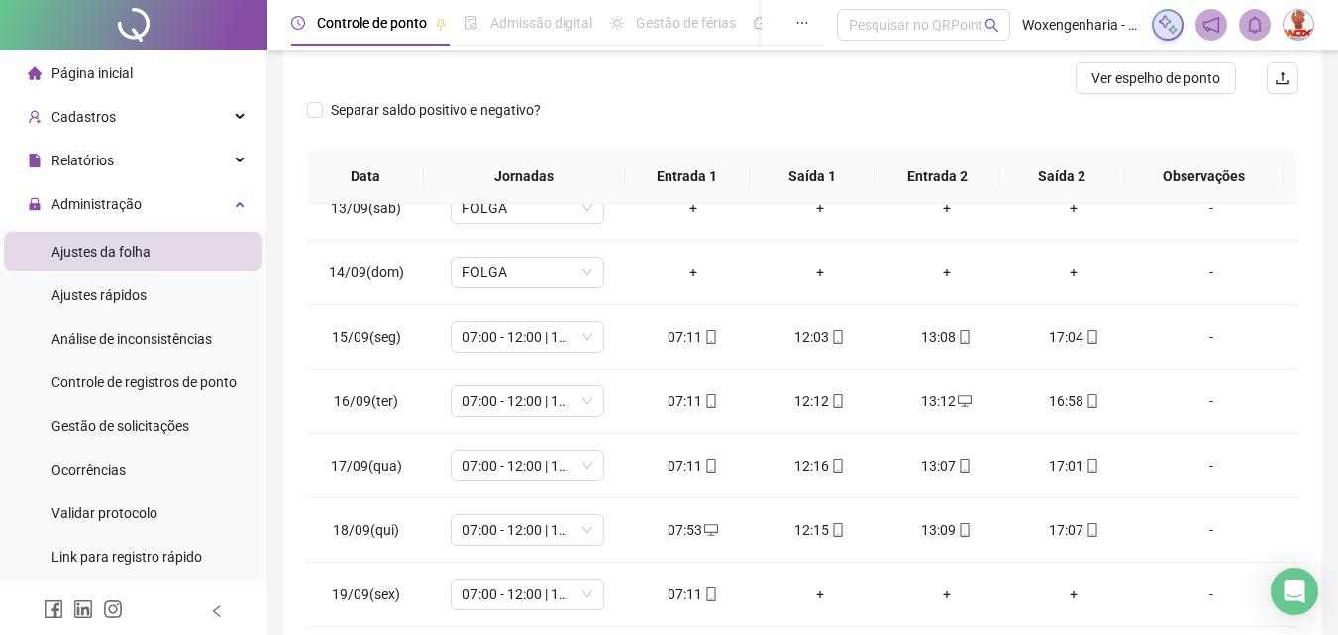
scroll to position [354, 0]
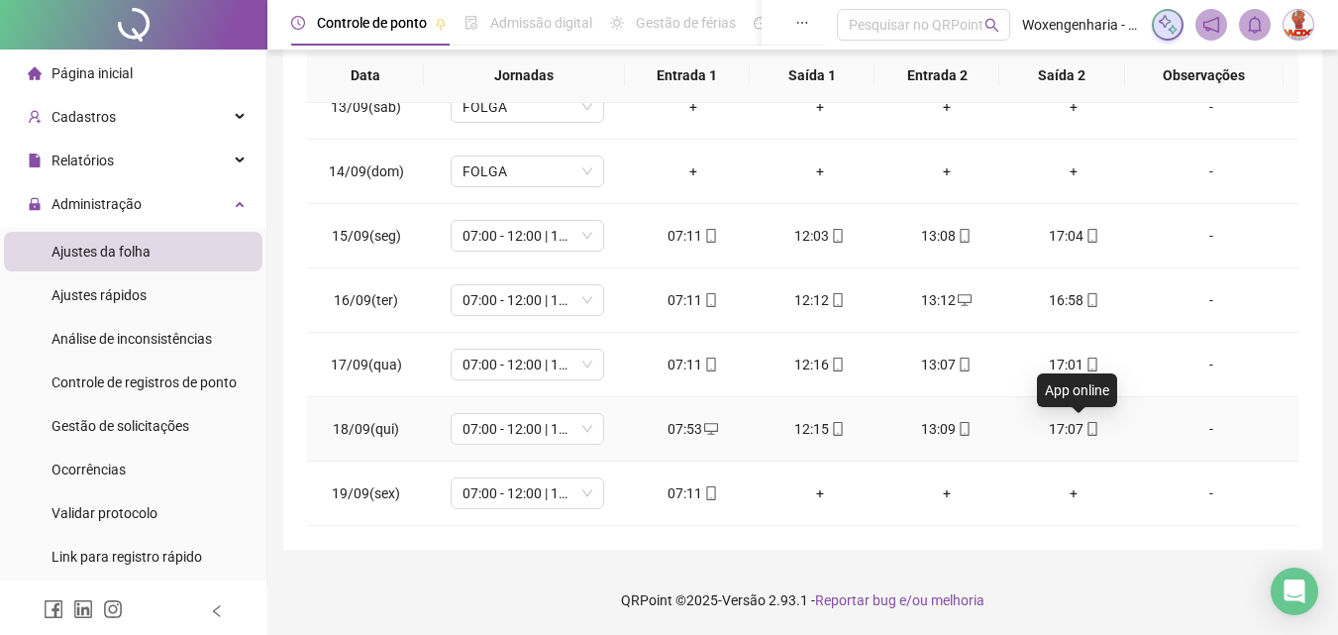
click at [1086, 433] on icon "mobile" at bounding box center [1093, 429] width 14 height 14
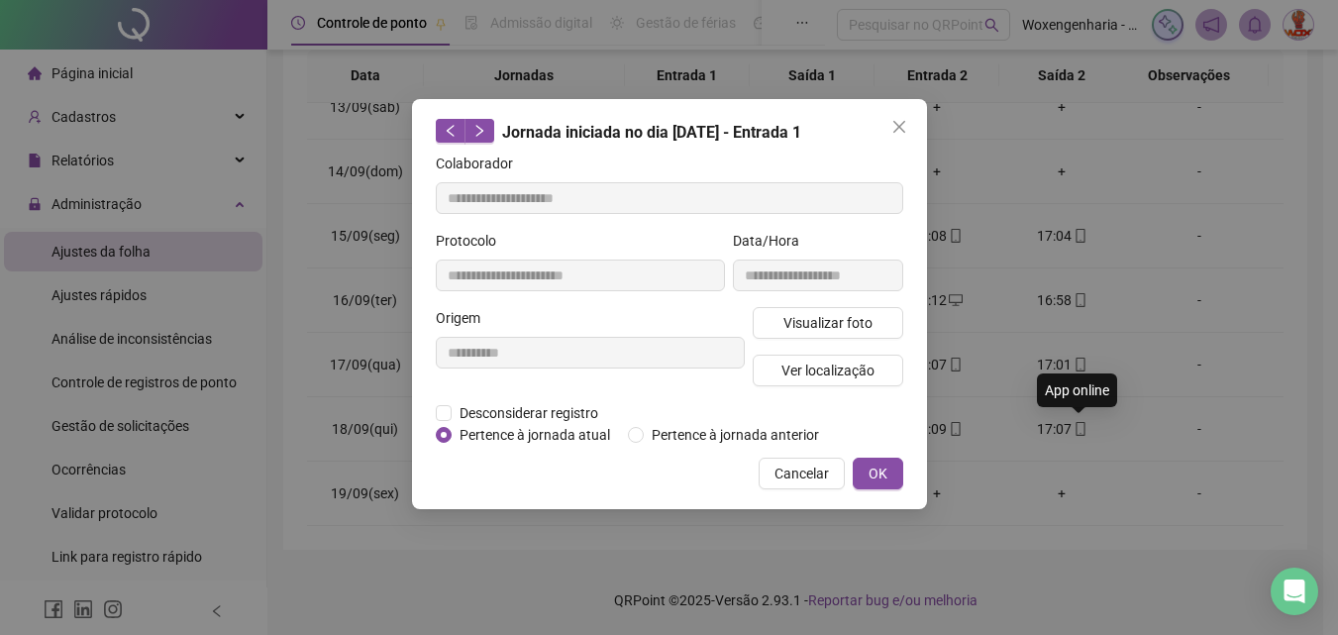
type input "**********"
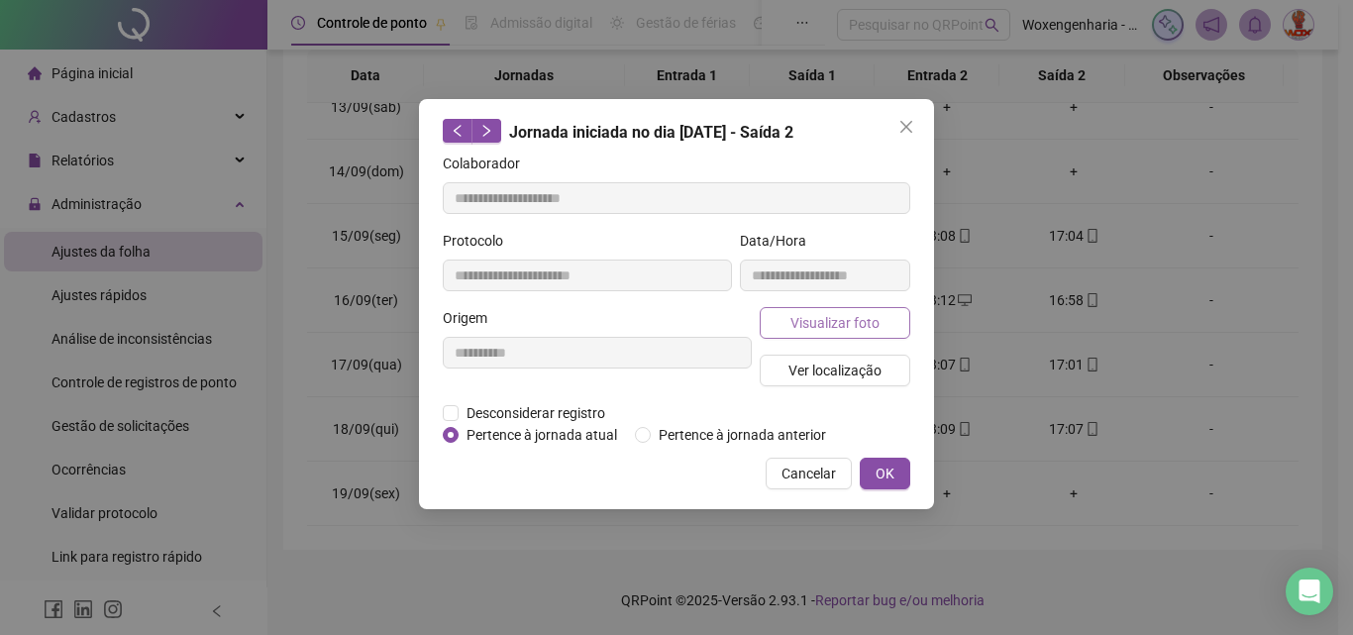
click at [879, 336] on button "Visualizar foto" at bounding box center [835, 323] width 151 height 32
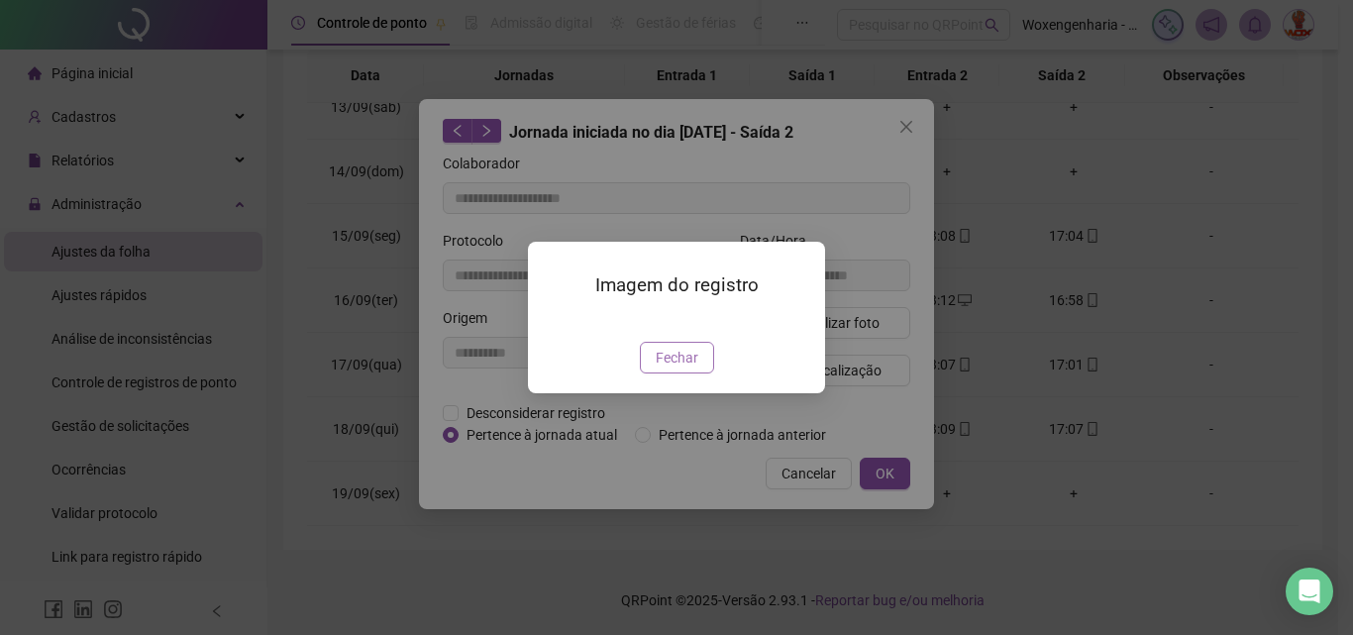
click at [683, 368] on span "Fechar" at bounding box center [677, 358] width 43 height 22
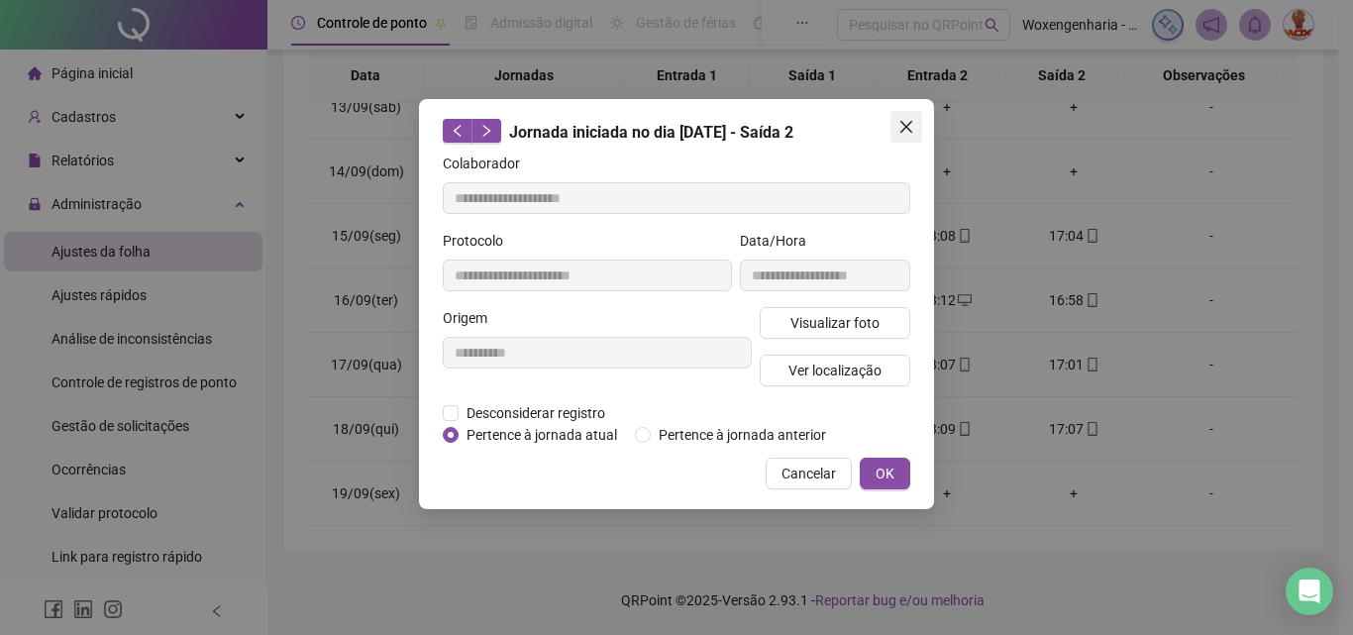
click at [902, 139] on button "Close" at bounding box center [906, 127] width 32 height 32
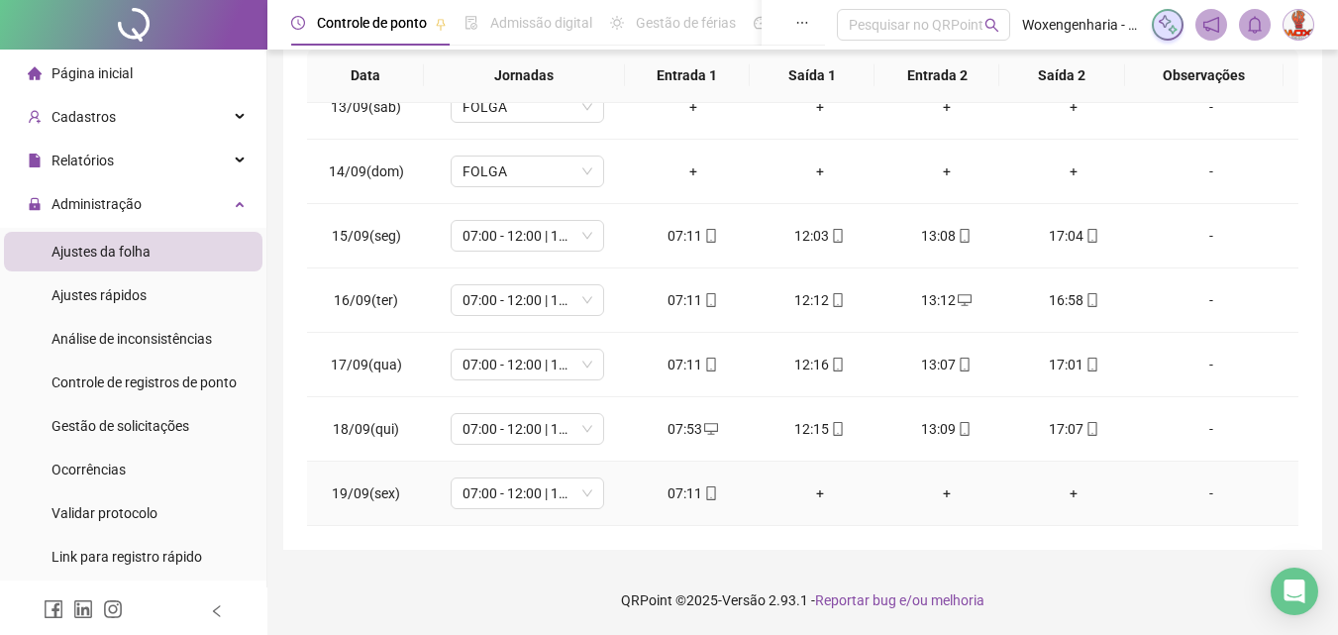
click at [675, 501] on div "07:11" at bounding box center [693, 493] width 95 height 22
type input "**********"
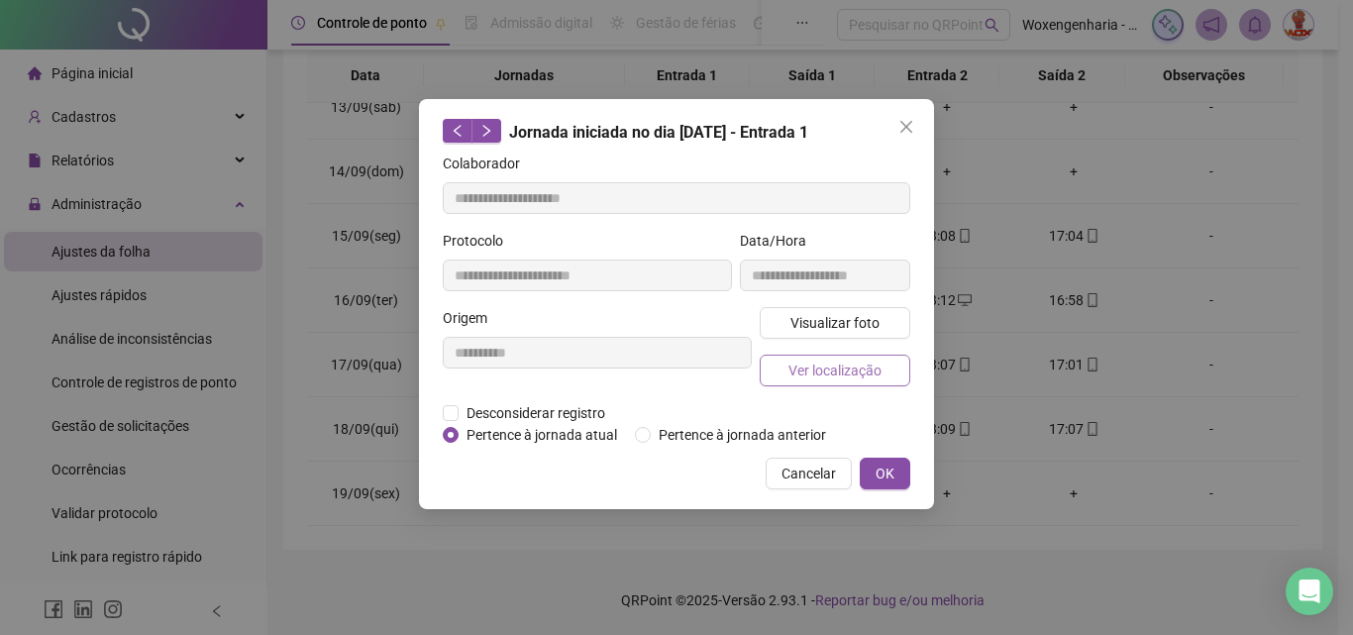
click at [854, 378] on span "Ver localização" at bounding box center [834, 371] width 93 height 22
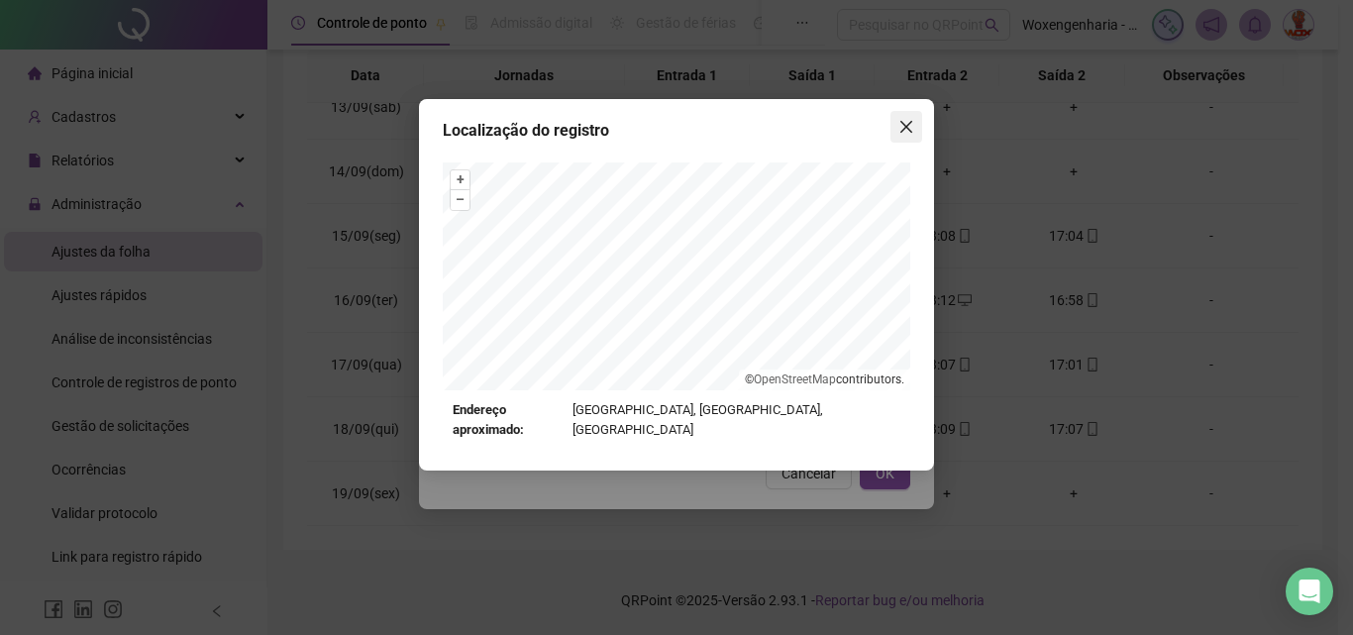
click at [908, 123] on icon "close" at bounding box center [906, 127] width 16 height 16
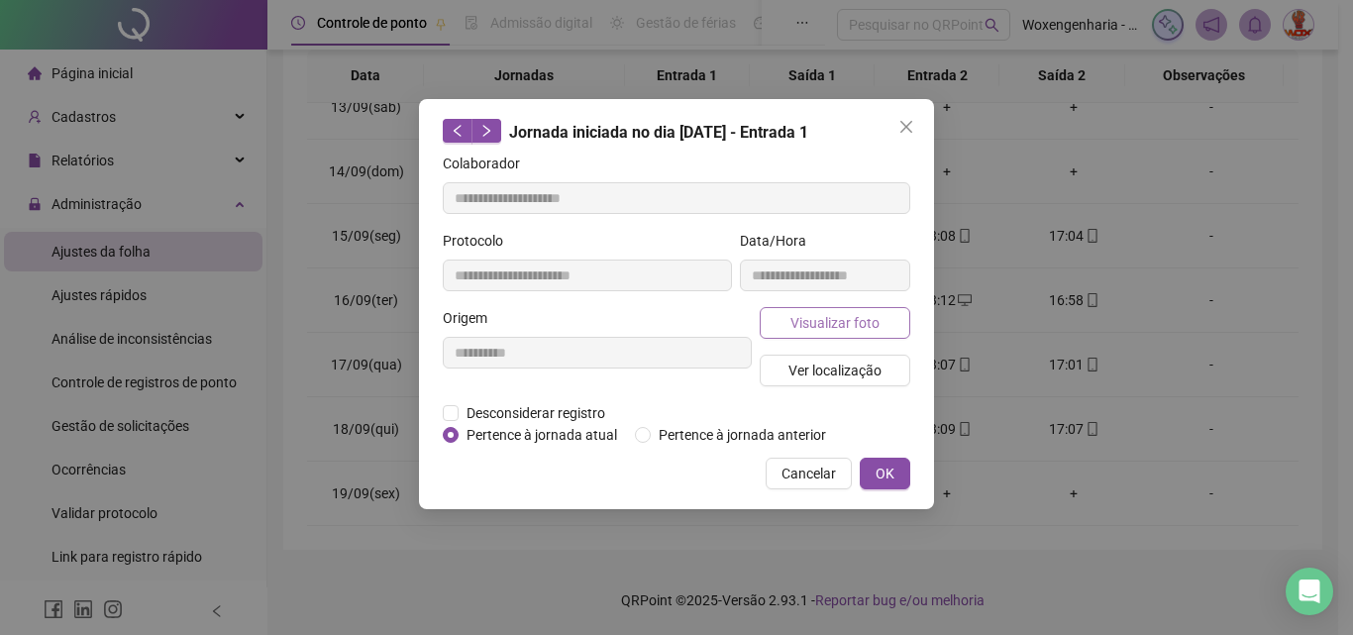
click at [854, 318] on span "Visualizar foto" at bounding box center [834, 323] width 89 height 22
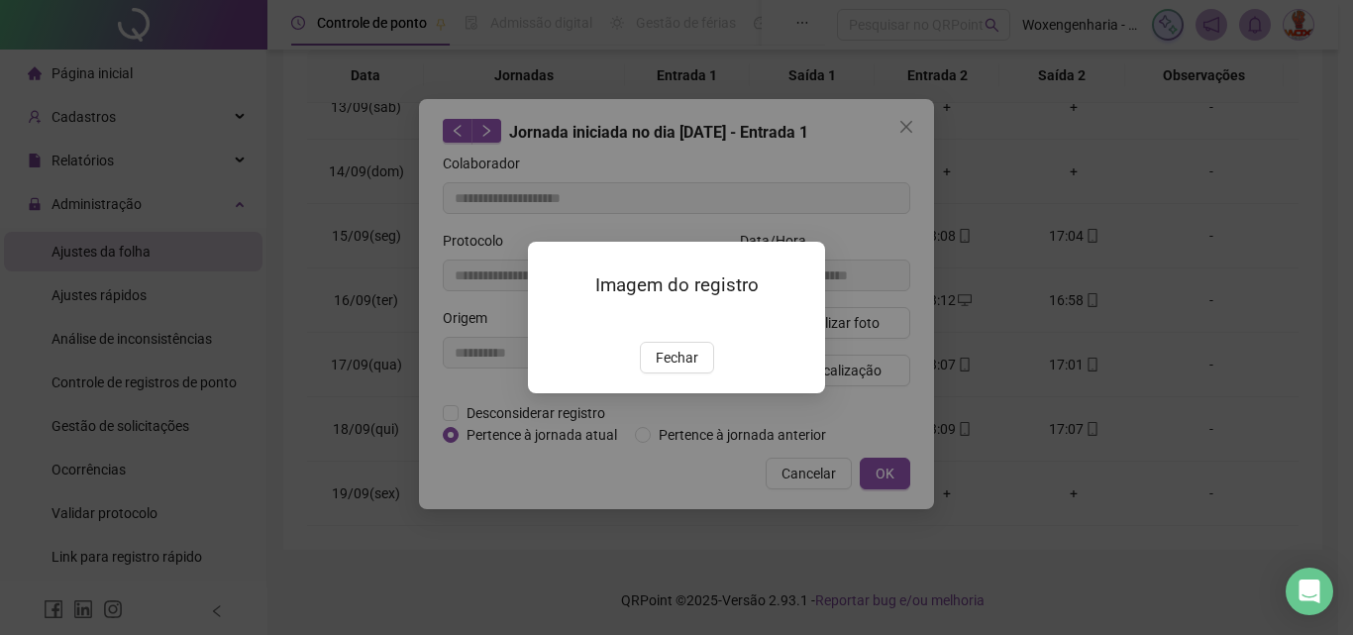
click at [905, 128] on div "Imagem do registro Fechar" at bounding box center [676, 317] width 1353 height 635
click at [687, 368] on span "Fechar" at bounding box center [677, 358] width 43 height 22
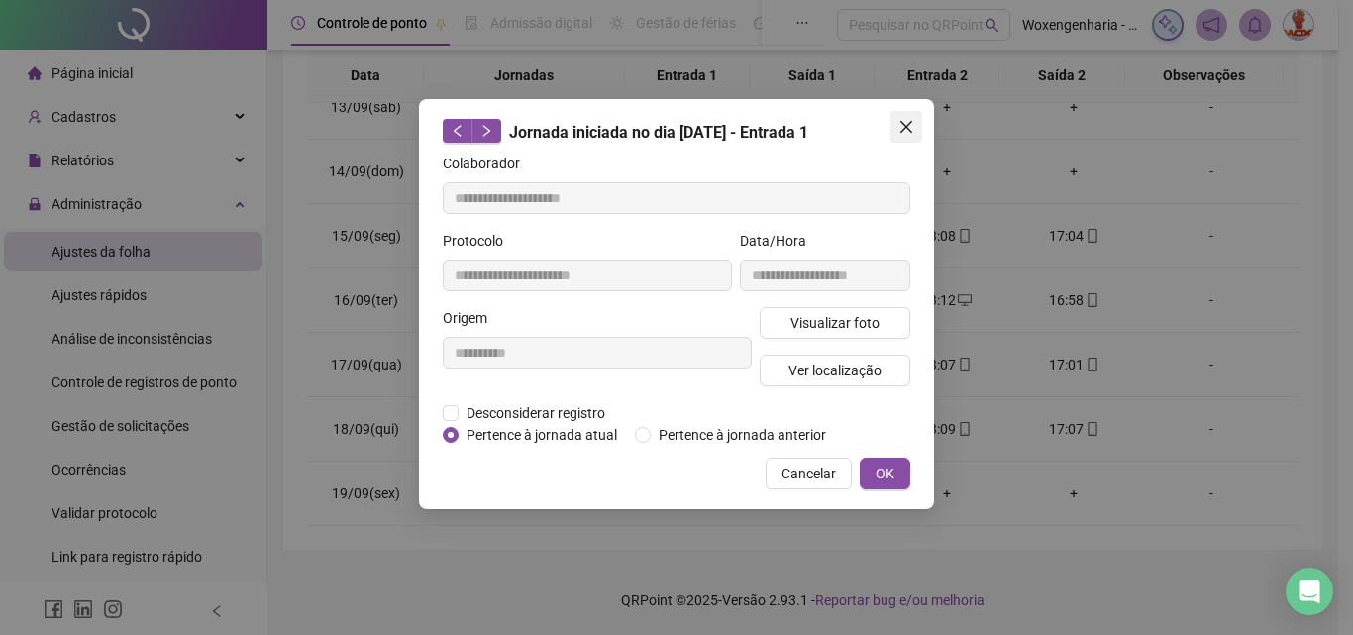
click at [909, 125] on icon "close" at bounding box center [906, 127] width 12 height 12
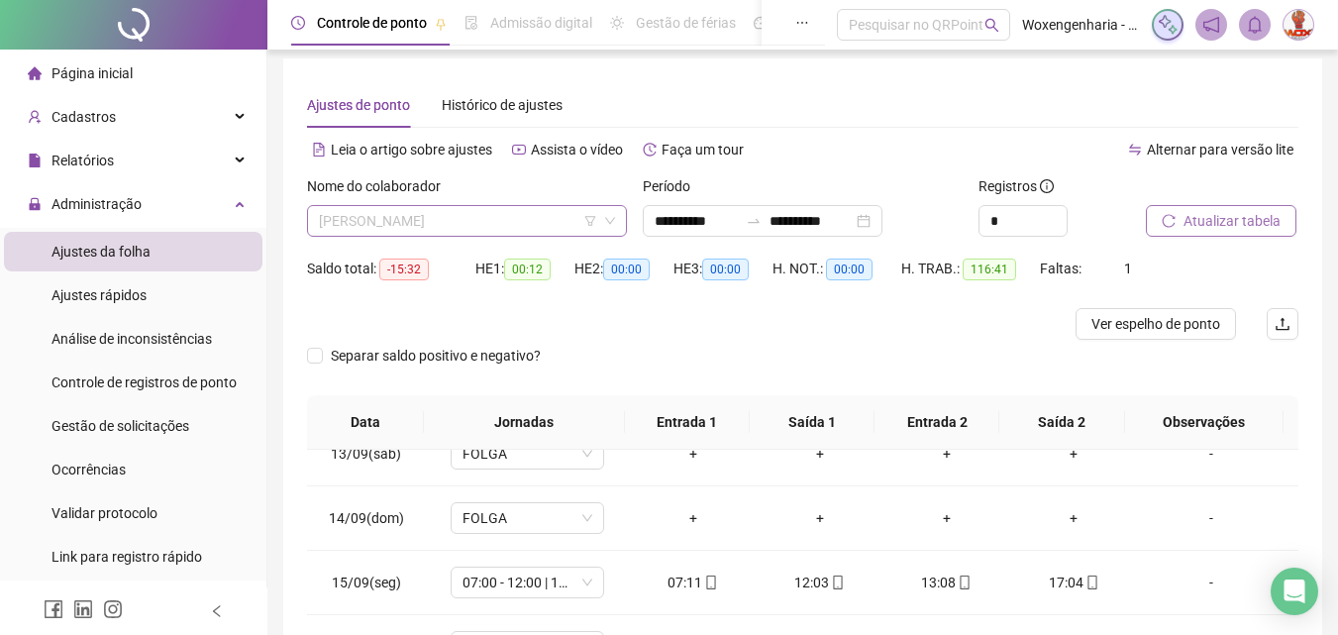
scroll to position [254, 0]
click at [491, 227] on span "[PERSON_NAME]" at bounding box center [467, 221] width 296 height 30
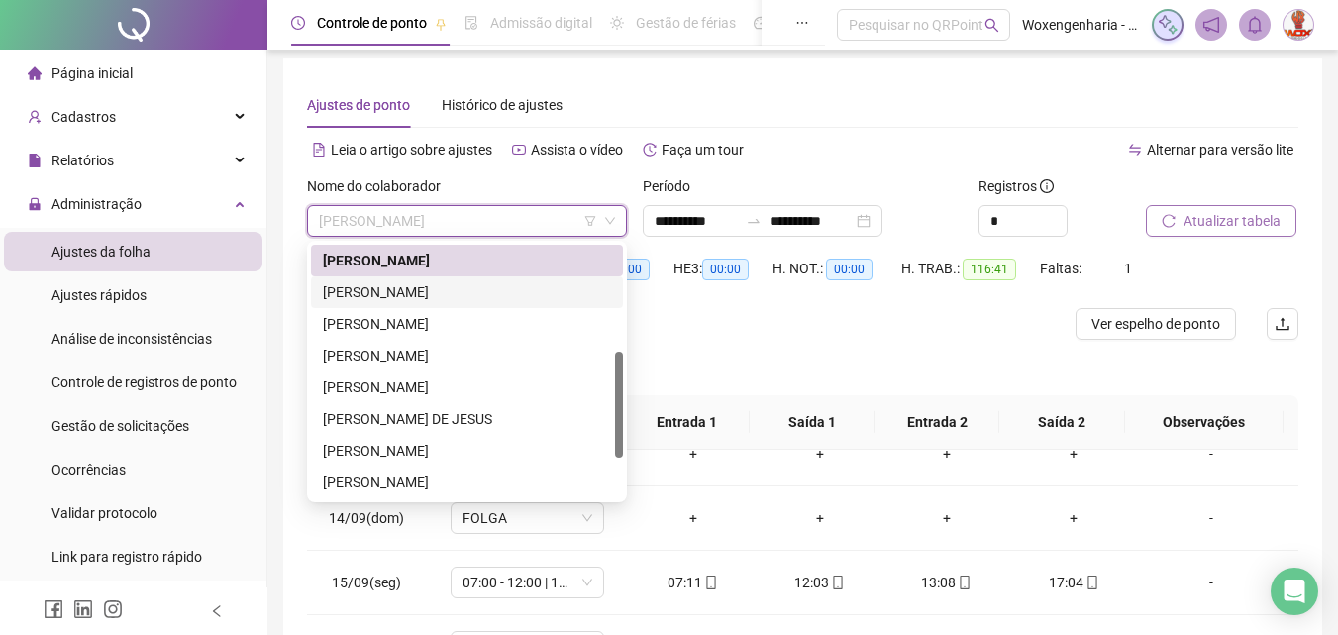
click at [506, 288] on div "[PERSON_NAME]" at bounding box center [467, 292] width 288 height 22
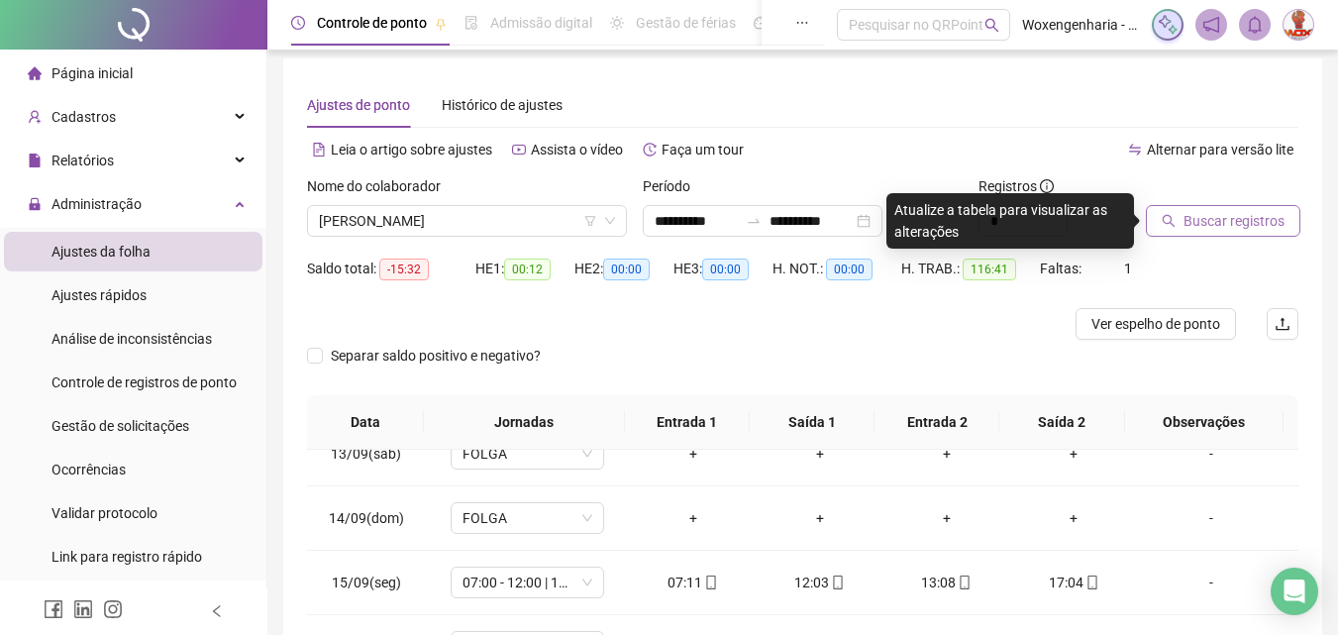
click at [1213, 223] on span "Buscar registros" at bounding box center [1234, 221] width 101 height 22
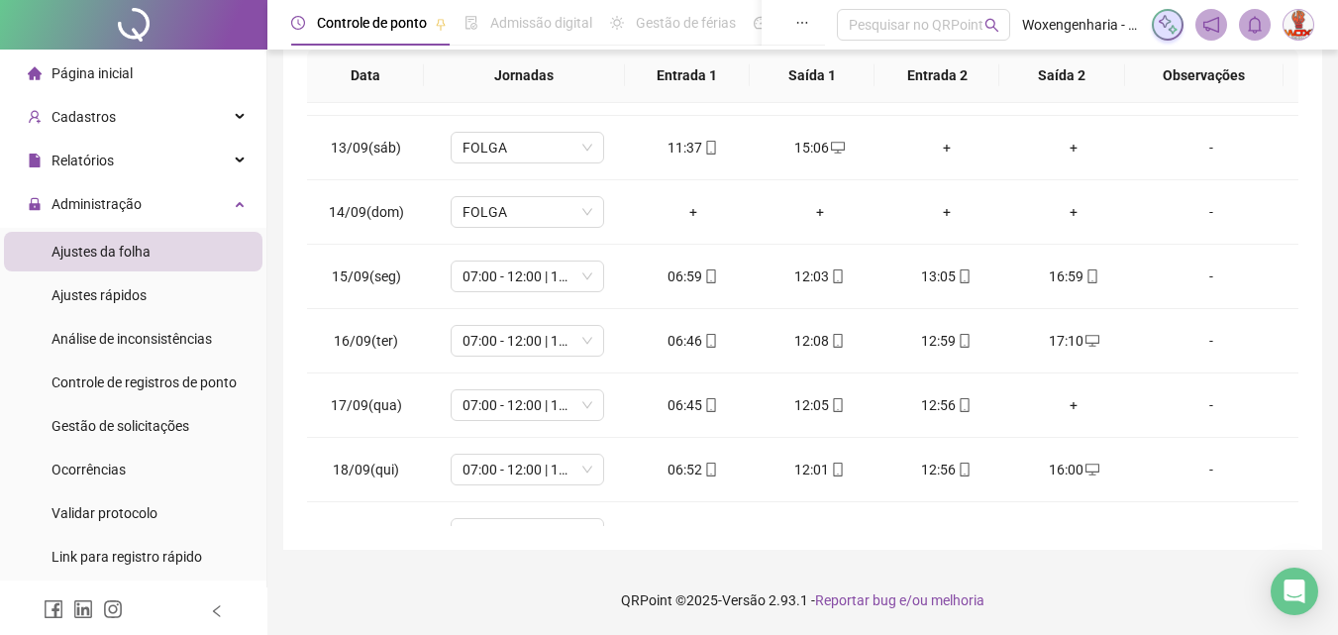
scroll to position [800, 0]
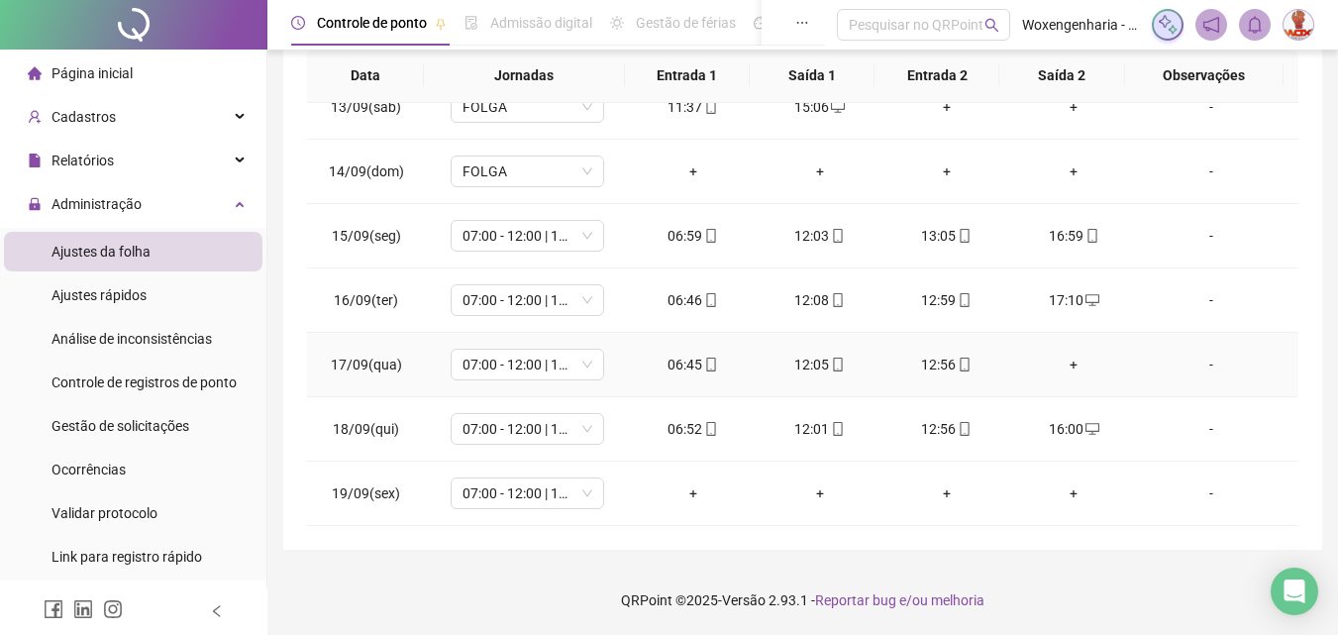
click at [1070, 366] on div "+" at bounding box center [1073, 365] width 95 height 22
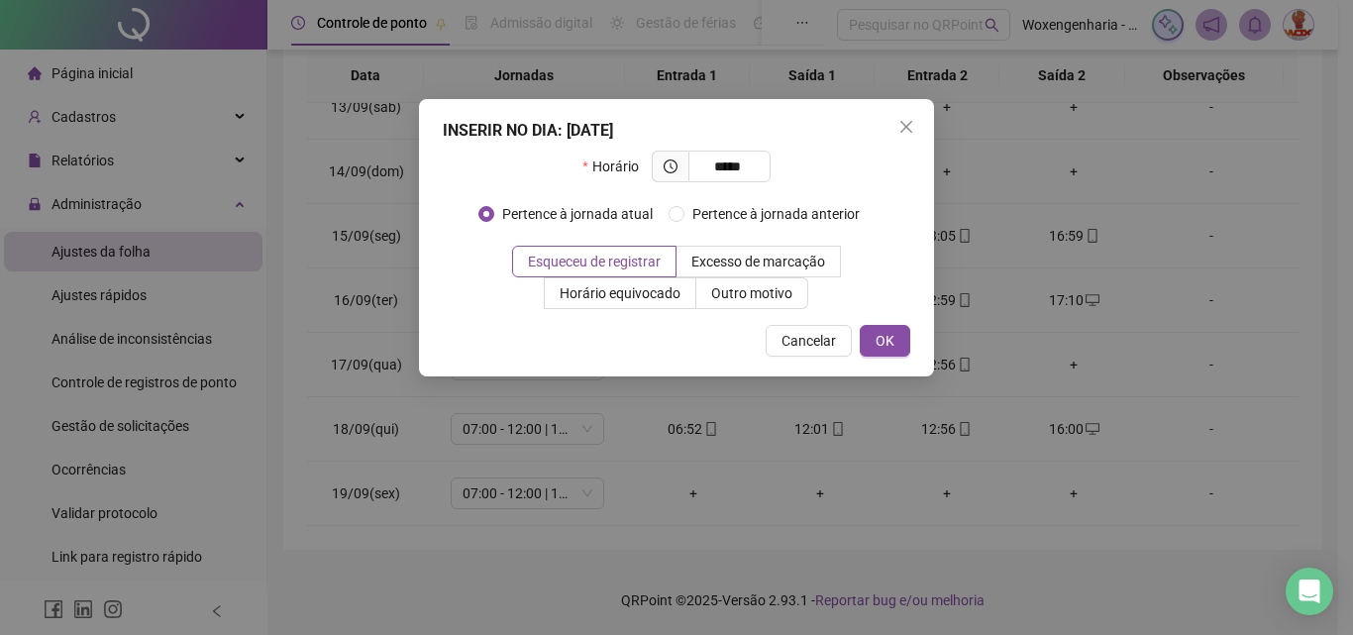
type input "*****"
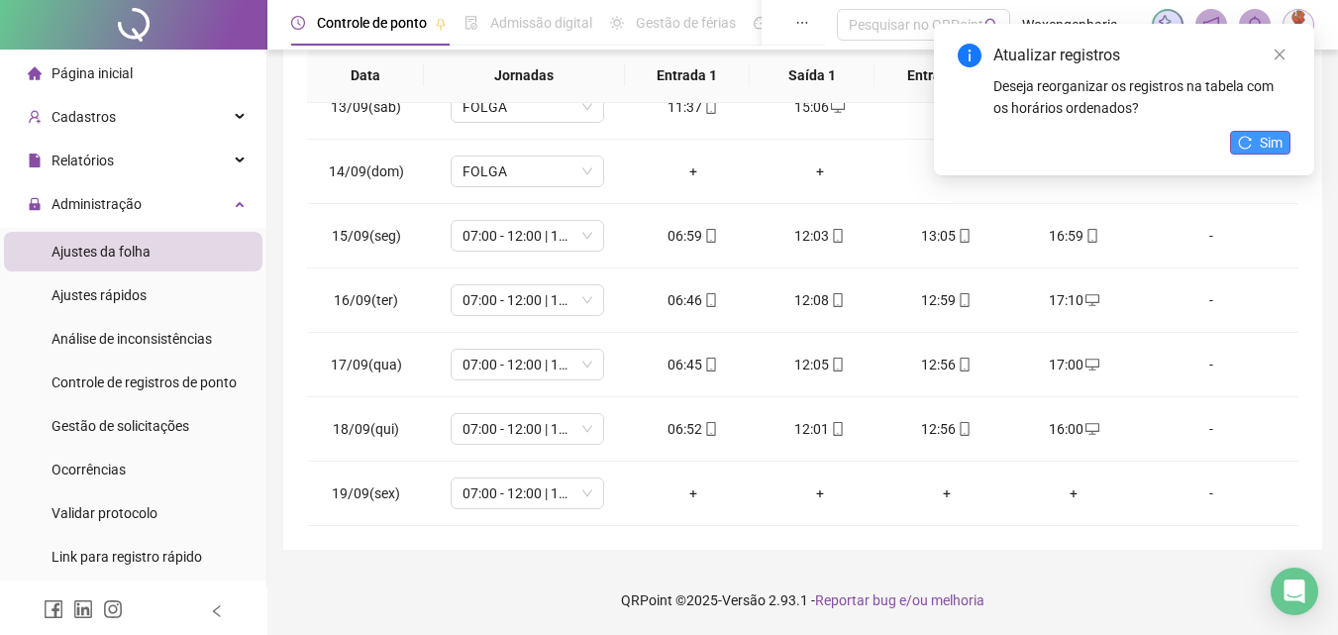
click at [1276, 147] on span "Sim" at bounding box center [1271, 143] width 23 height 22
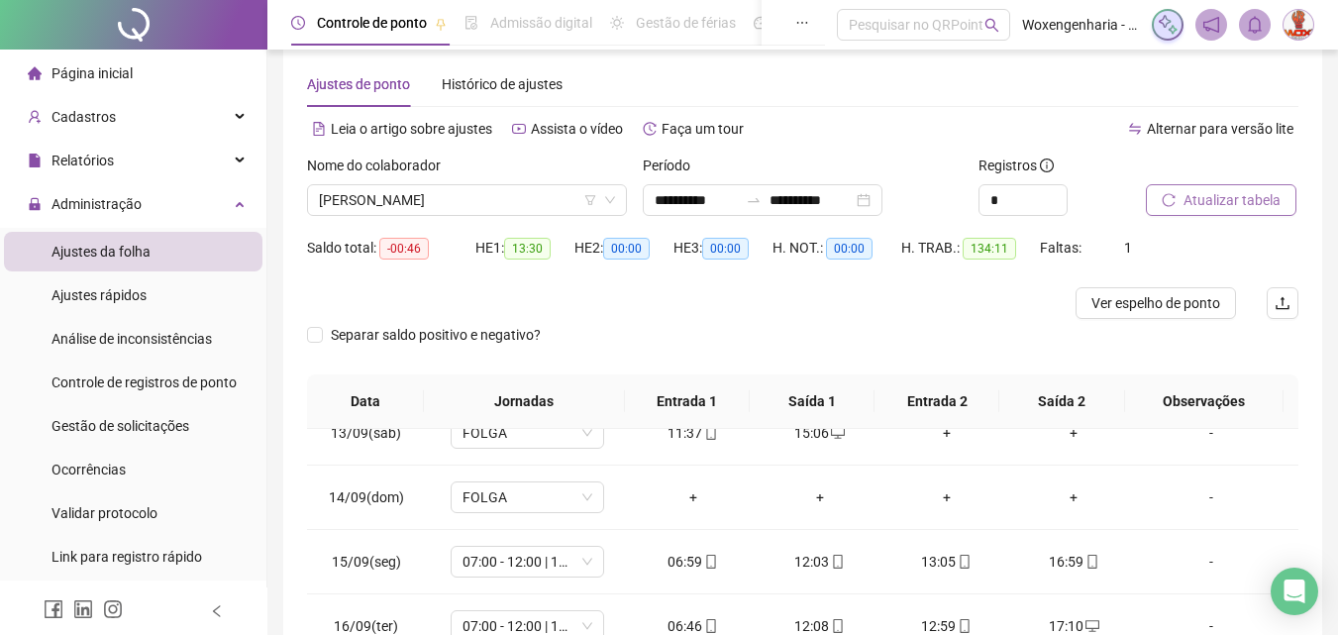
scroll to position [0, 0]
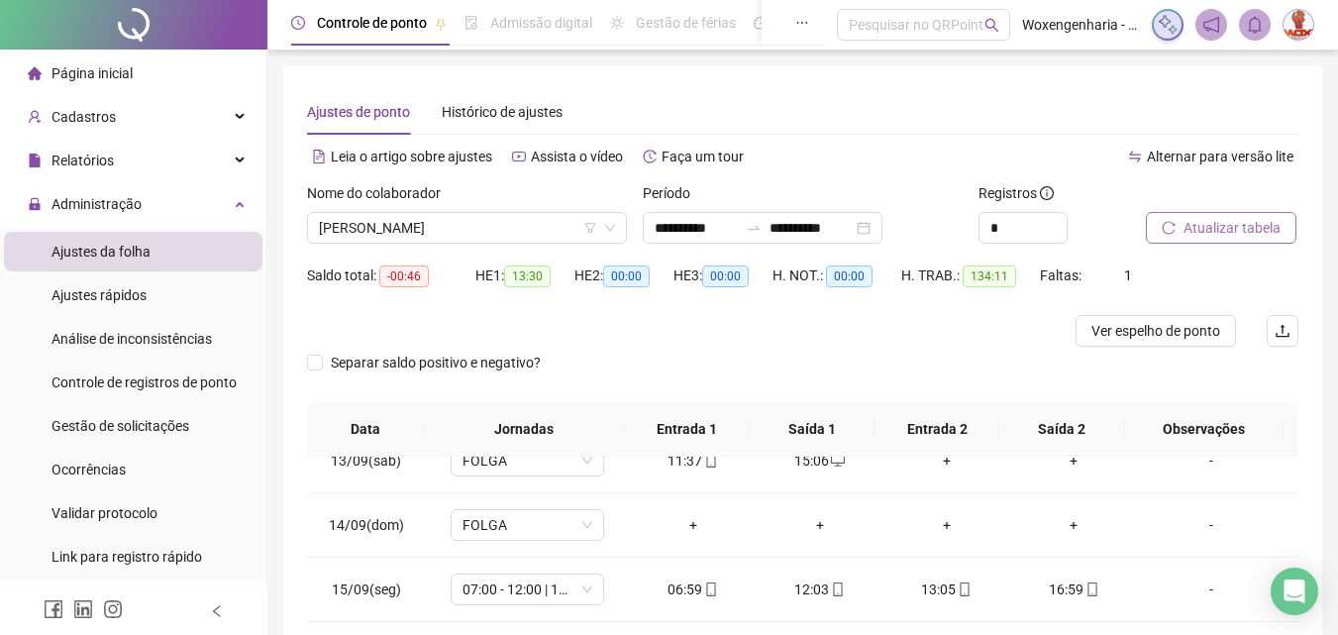
click at [1216, 230] on span "Atualizar tabela" at bounding box center [1232, 228] width 97 height 22
click at [489, 229] on span "[PERSON_NAME]" at bounding box center [467, 228] width 296 height 30
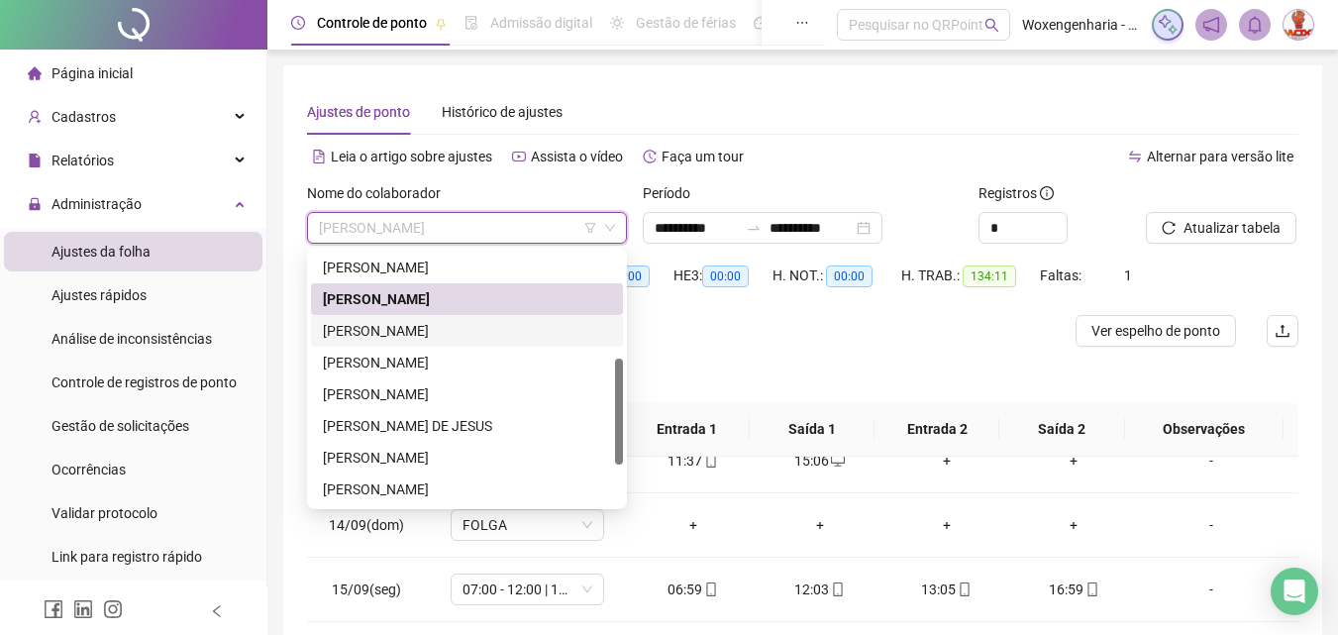
click at [497, 338] on div "[PERSON_NAME]" at bounding box center [467, 331] width 288 height 22
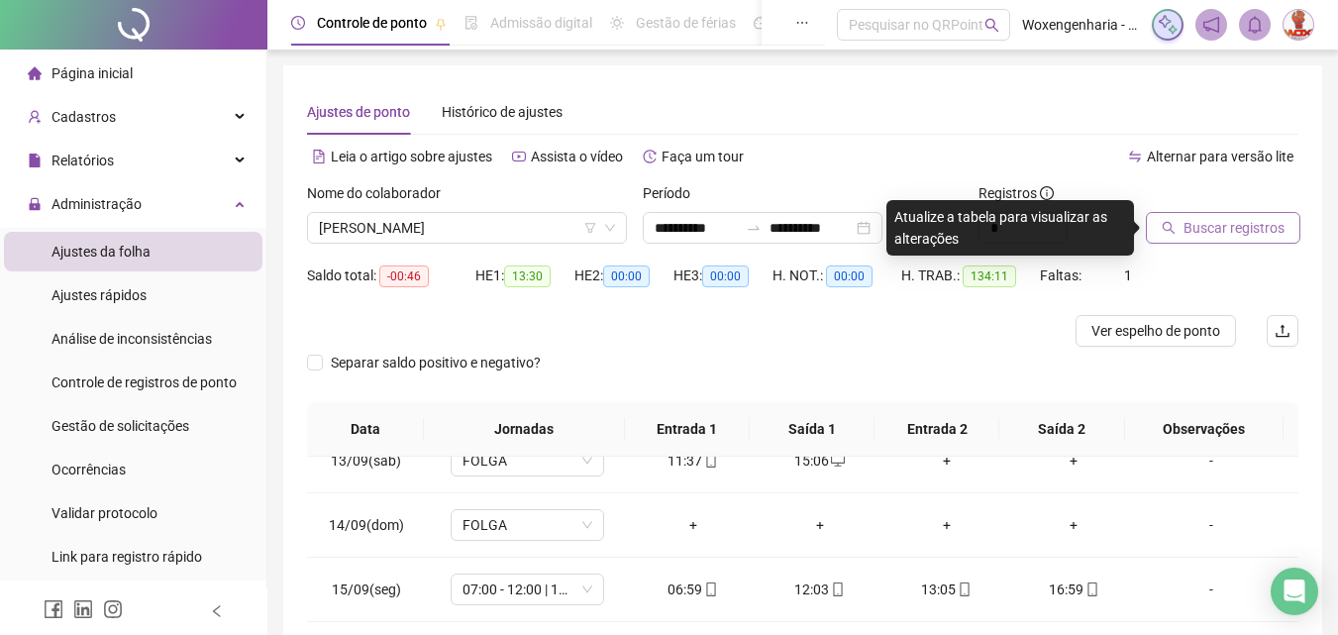
click at [1213, 230] on span "Buscar registros" at bounding box center [1234, 228] width 101 height 22
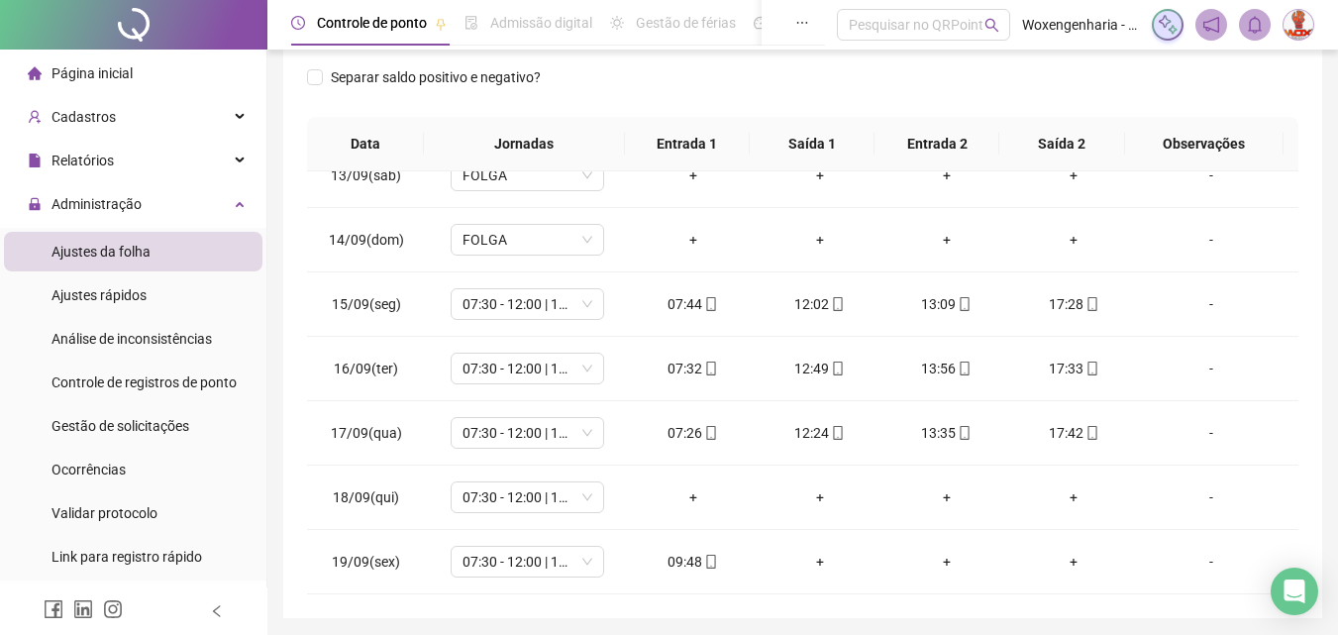
scroll to position [364, 0]
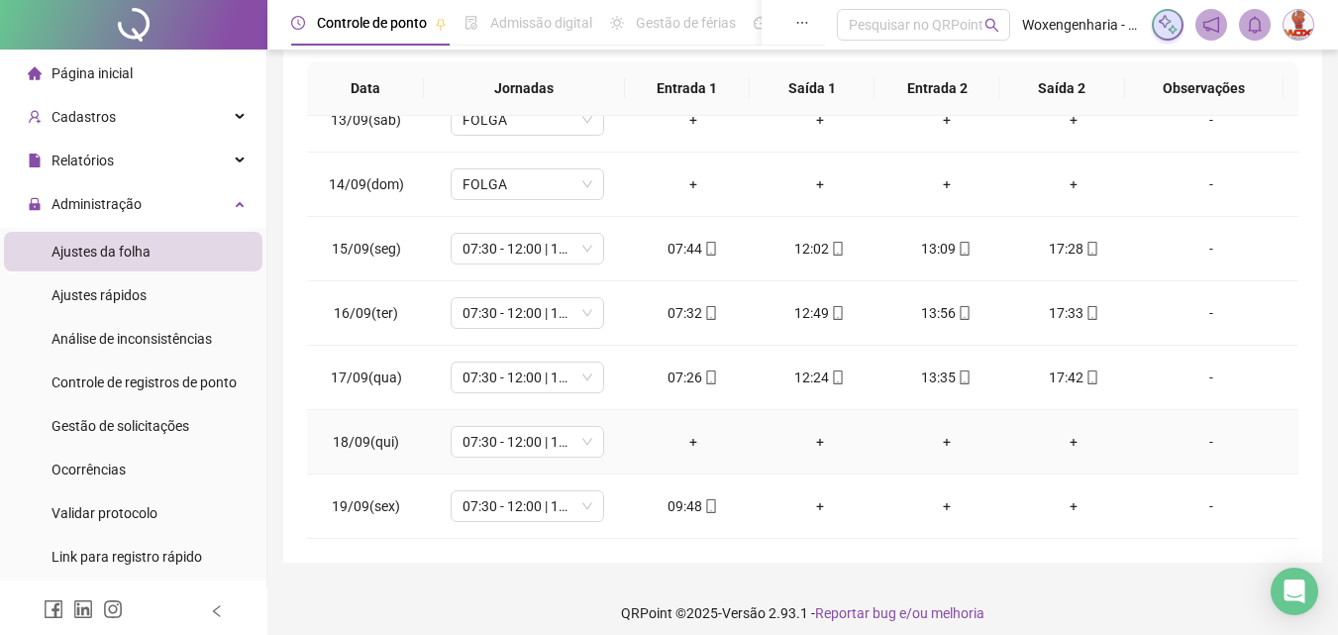
click at [1190, 439] on div "-" at bounding box center [1211, 442] width 117 height 22
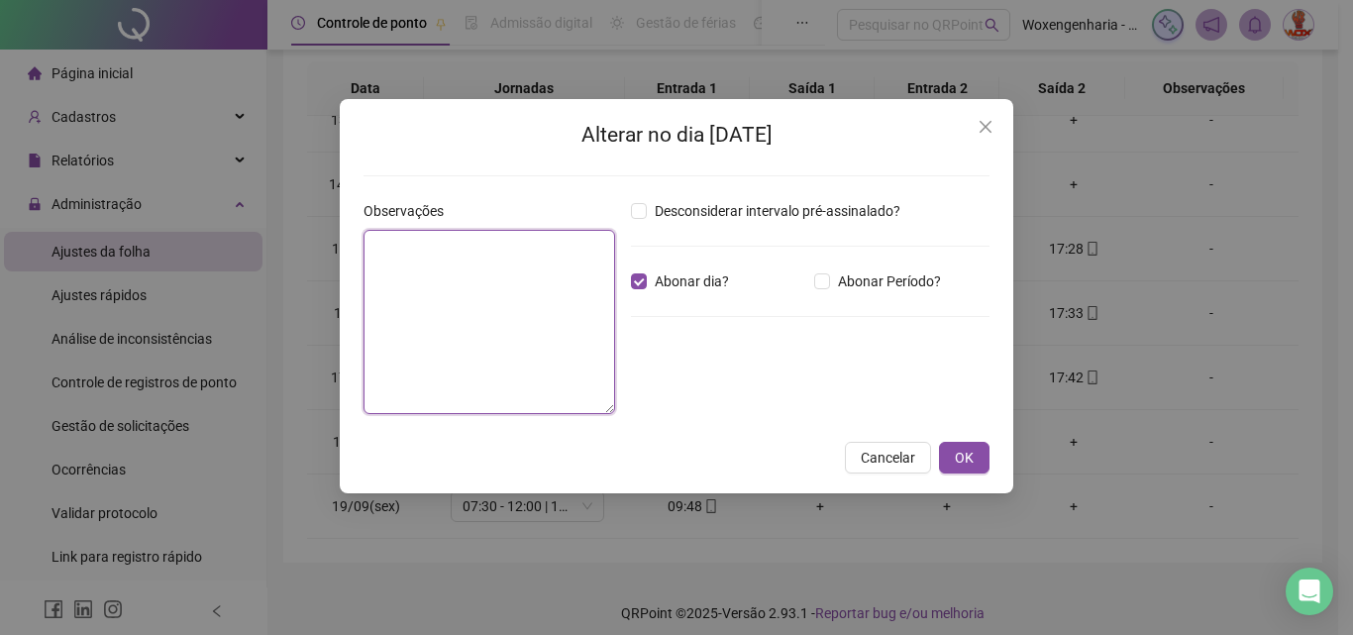
click at [516, 266] on textarea at bounding box center [489, 322] width 252 height 184
type textarea "*"
type textarea "********"
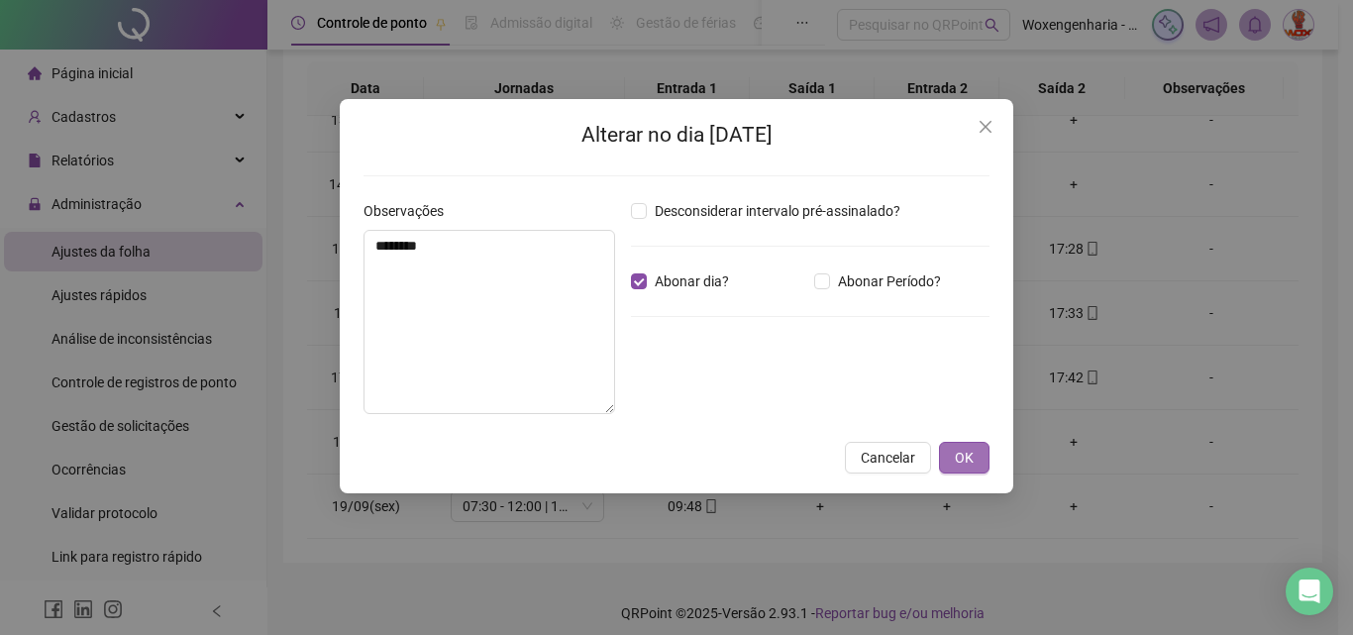
click at [960, 453] on span "OK" at bounding box center [964, 458] width 19 height 22
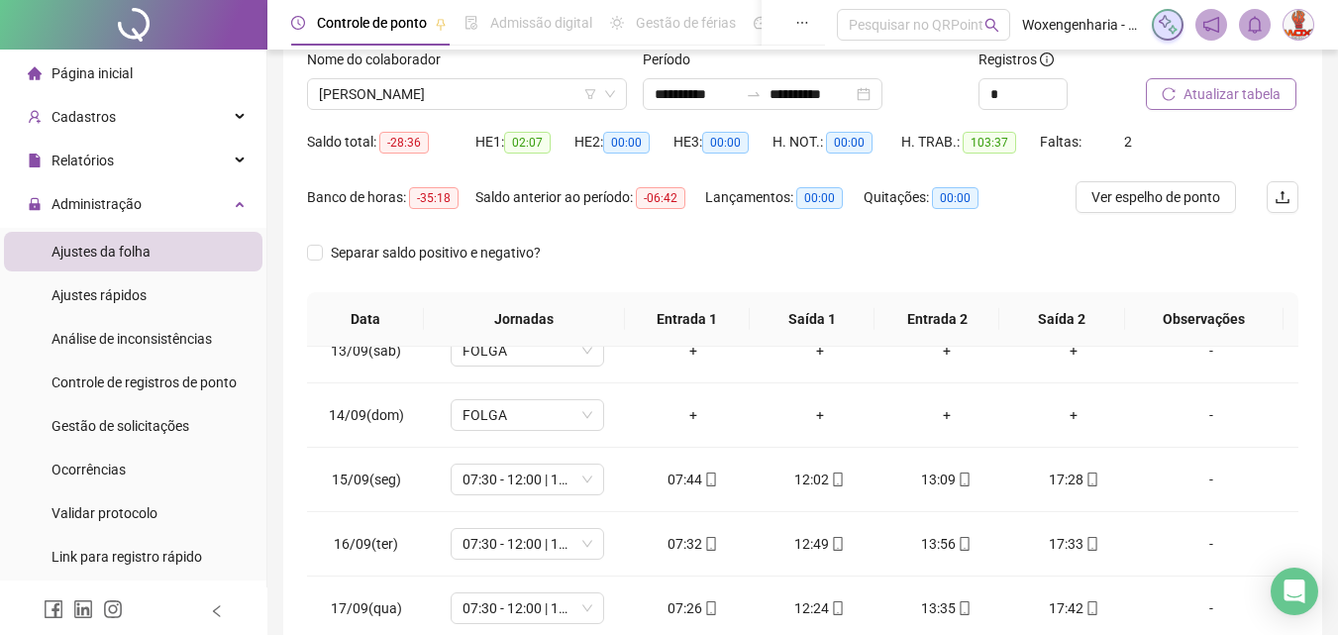
scroll to position [0, 0]
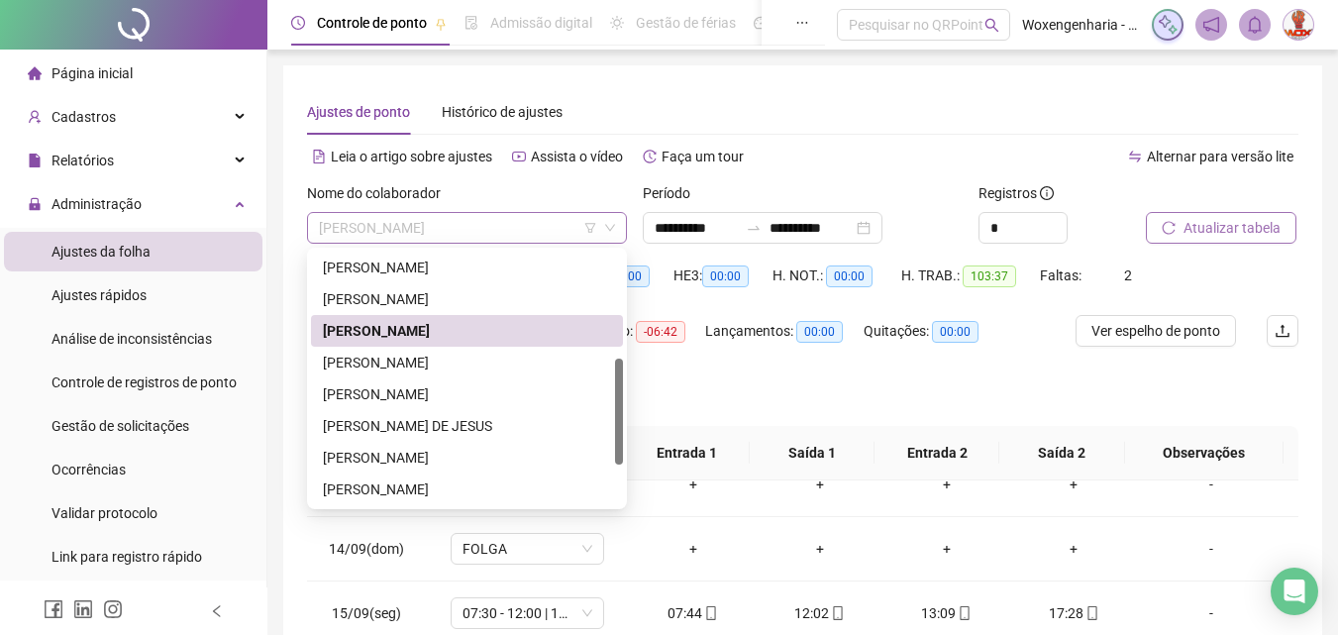
click at [518, 230] on span "[PERSON_NAME]" at bounding box center [467, 228] width 296 height 30
click at [500, 369] on div "[PERSON_NAME]" at bounding box center [467, 363] width 288 height 22
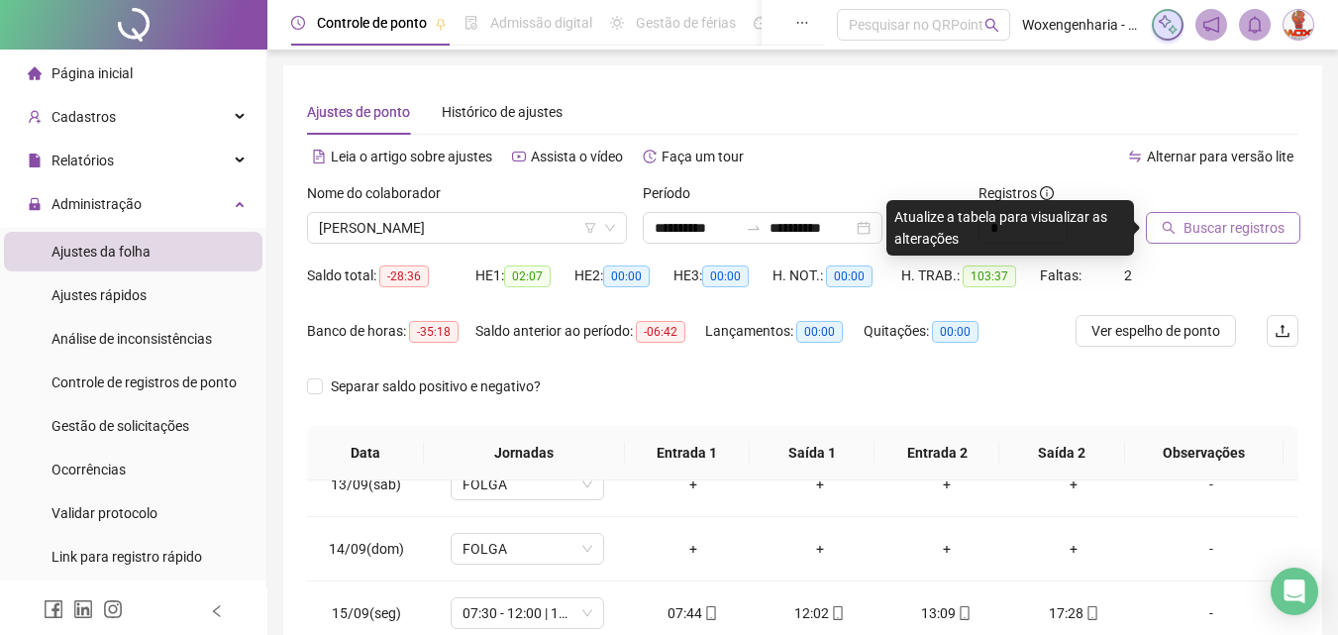
click at [1233, 221] on span "Buscar registros" at bounding box center [1234, 228] width 101 height 22
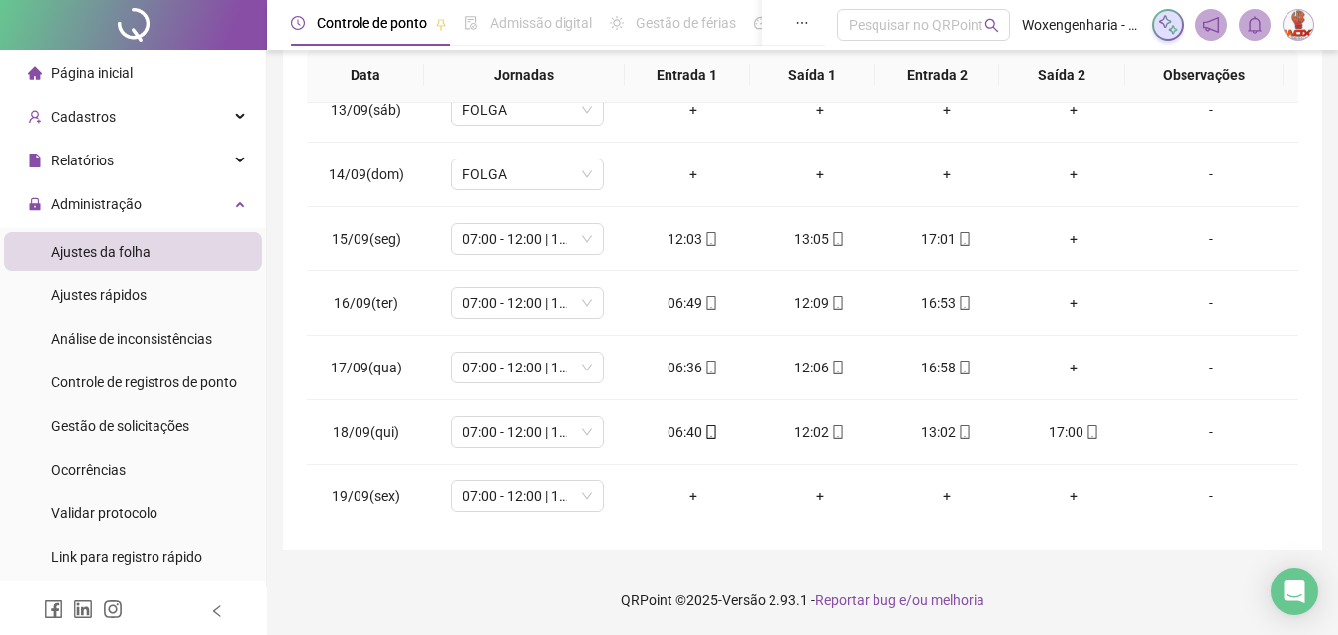
scroll to position [800, 0]
click at [1060, 239] on div "+" at bounding box center [1073, 236] width 95 height 22
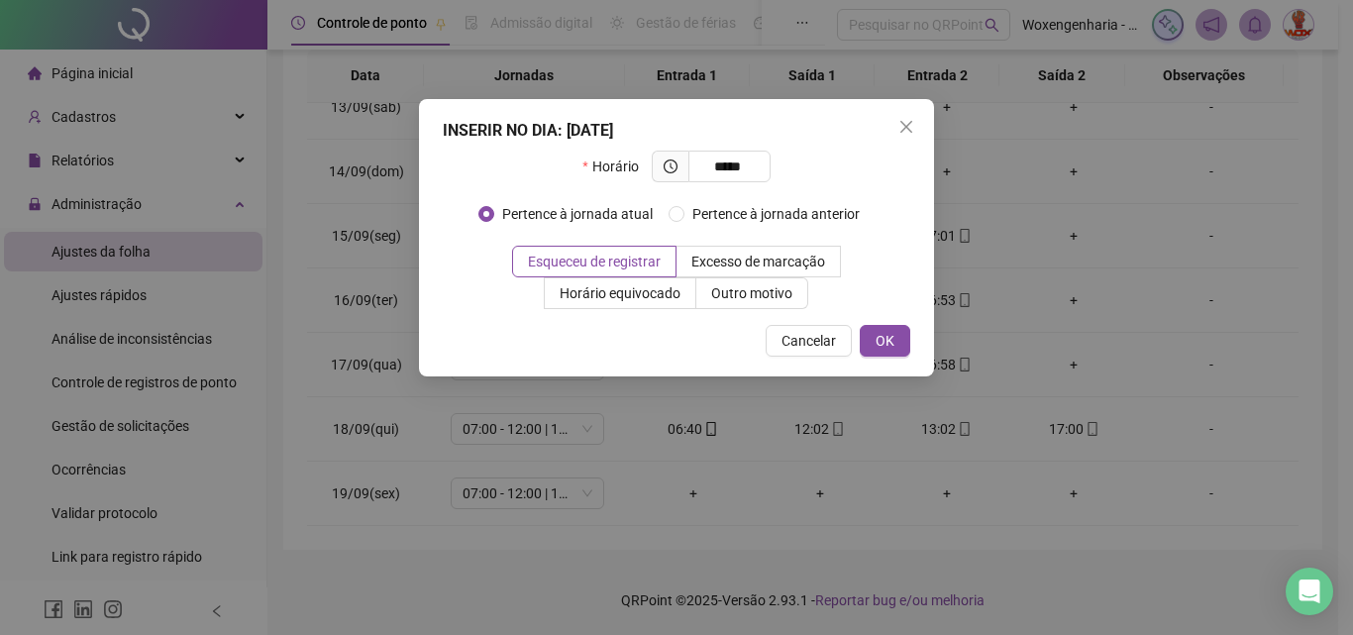
type input "*****"
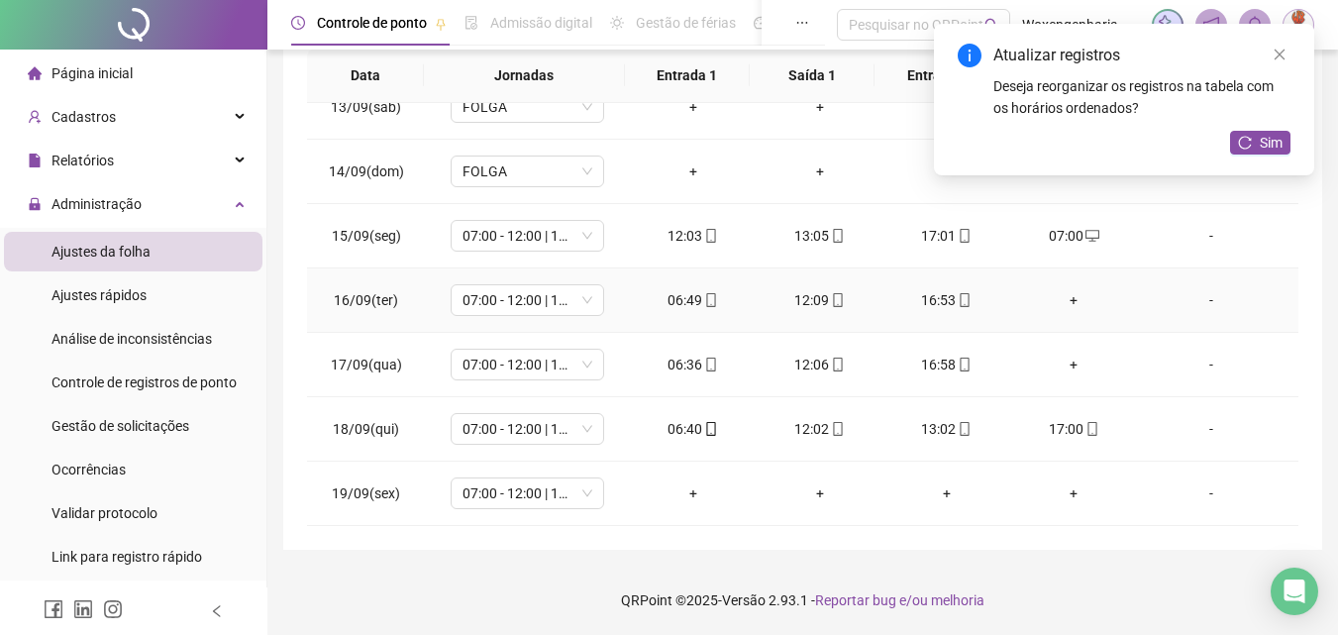
click at [1071, 304] on div "+" at bounding box center [1073, 300] width 95 height 22
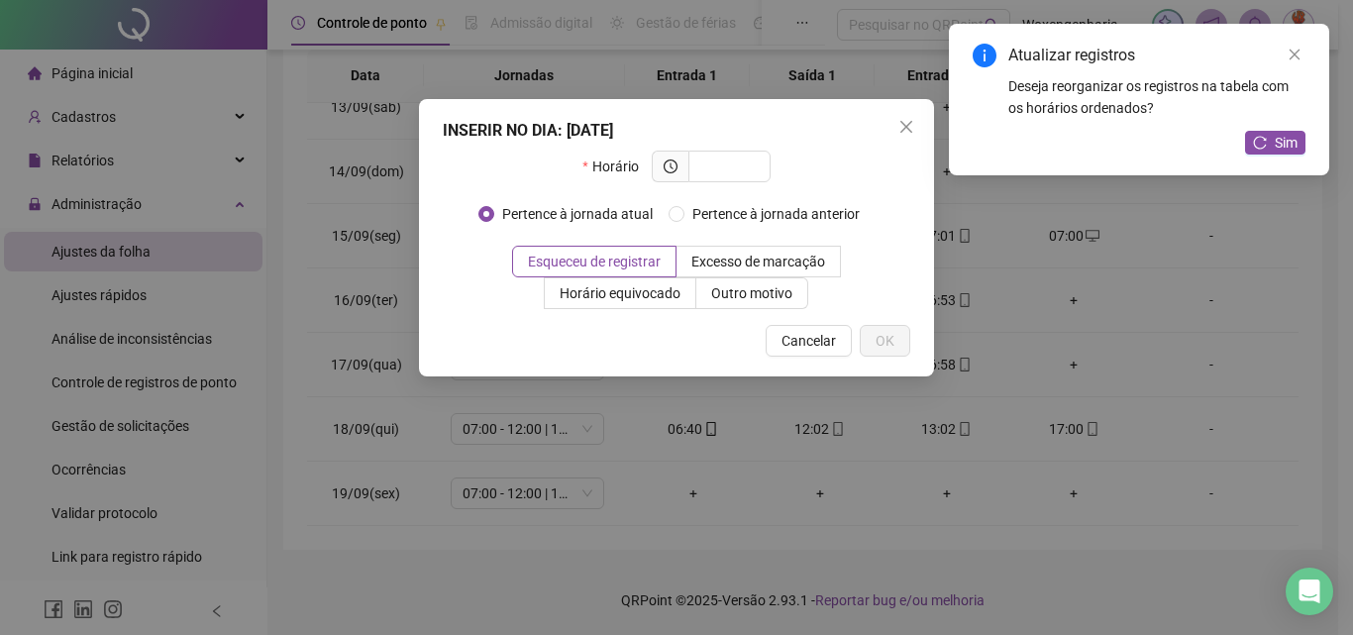
click at [1071, 304] on div "INSERIR NO DIA : [DATE] Horário Pertence à jornada atual Pertence à jornada ant…" at bounding box center [676, 317] width 1353 height 635
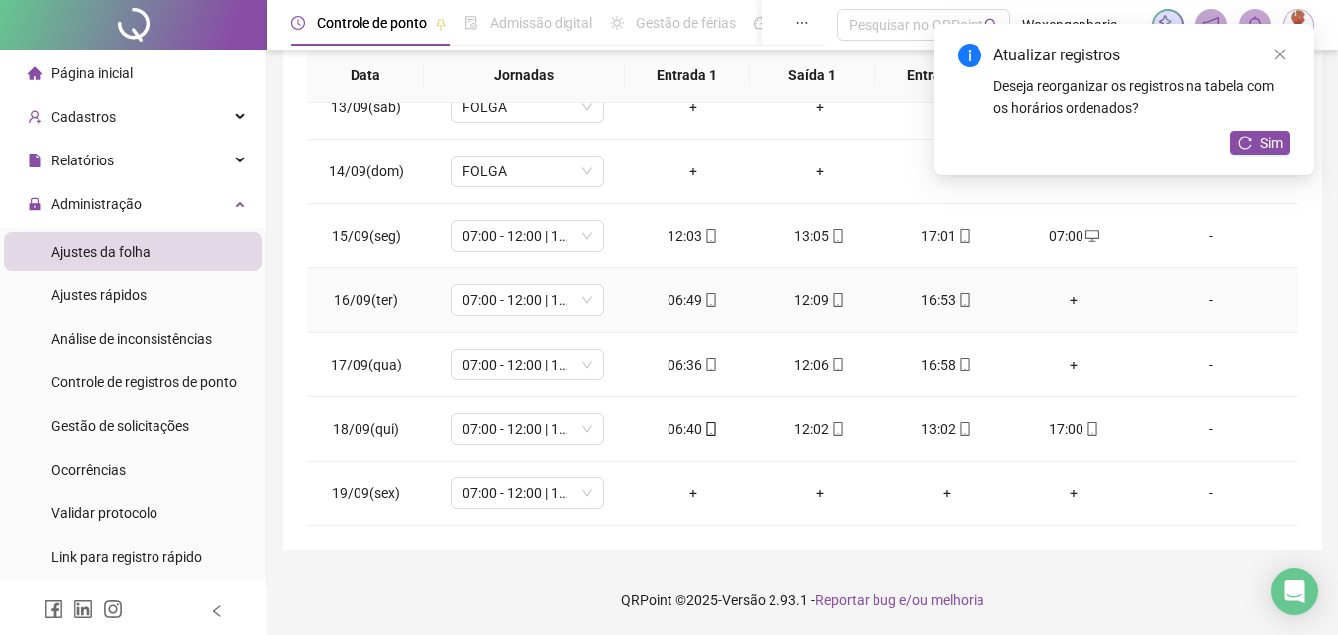
click at [1071, 304] on div "+" at bounding box center [1073, 300] width 95 height 22
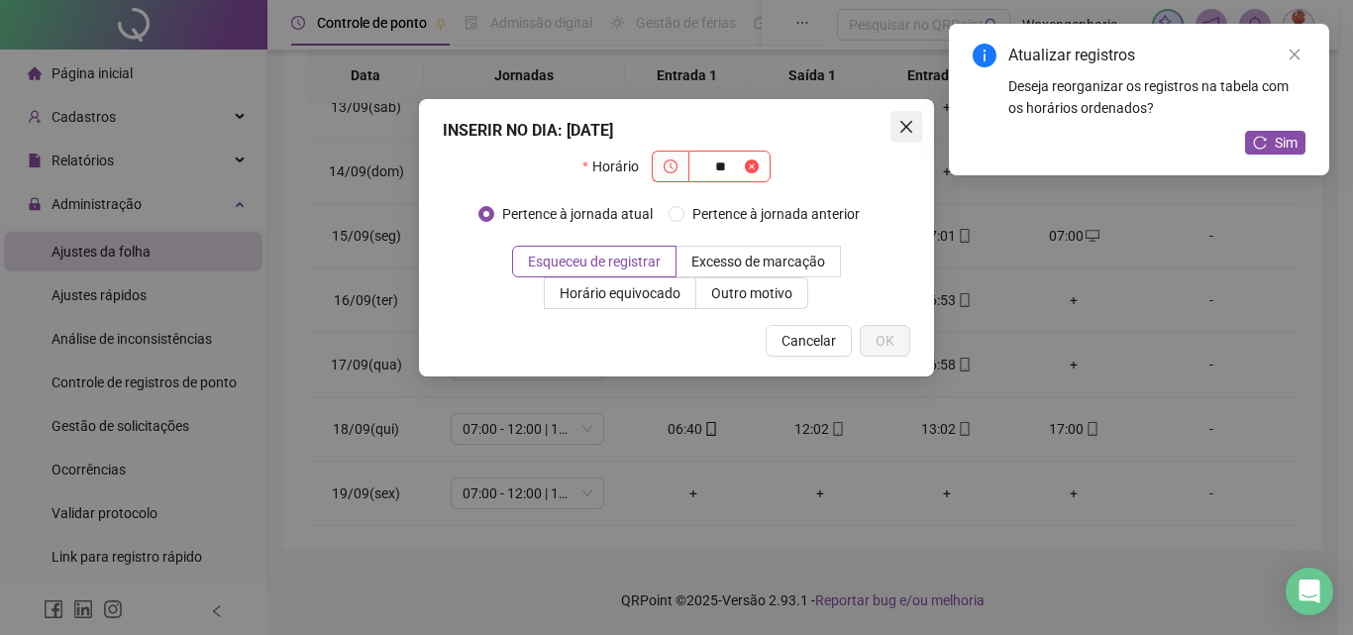
type input "**"
click at [915, 121] on span "Close" at bounding box center [906, 127] width 32 height 16
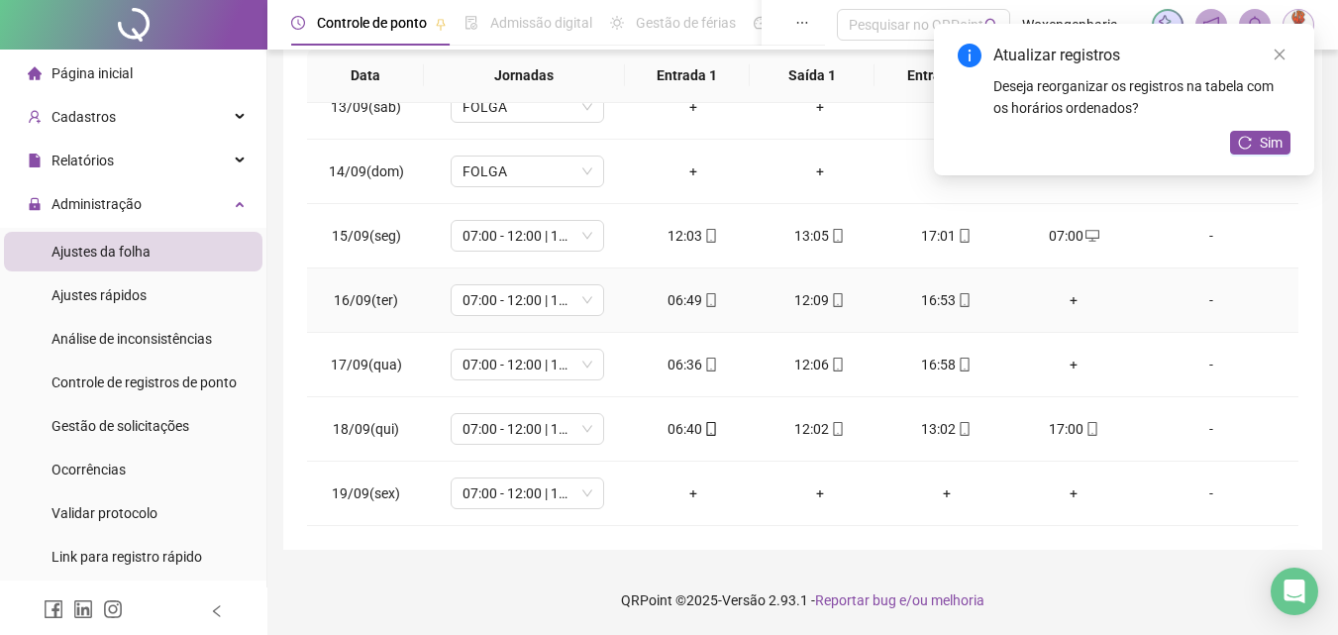
click at [1069, 299] on div "+" at bounding box center [1073, 300] width 95 height 22
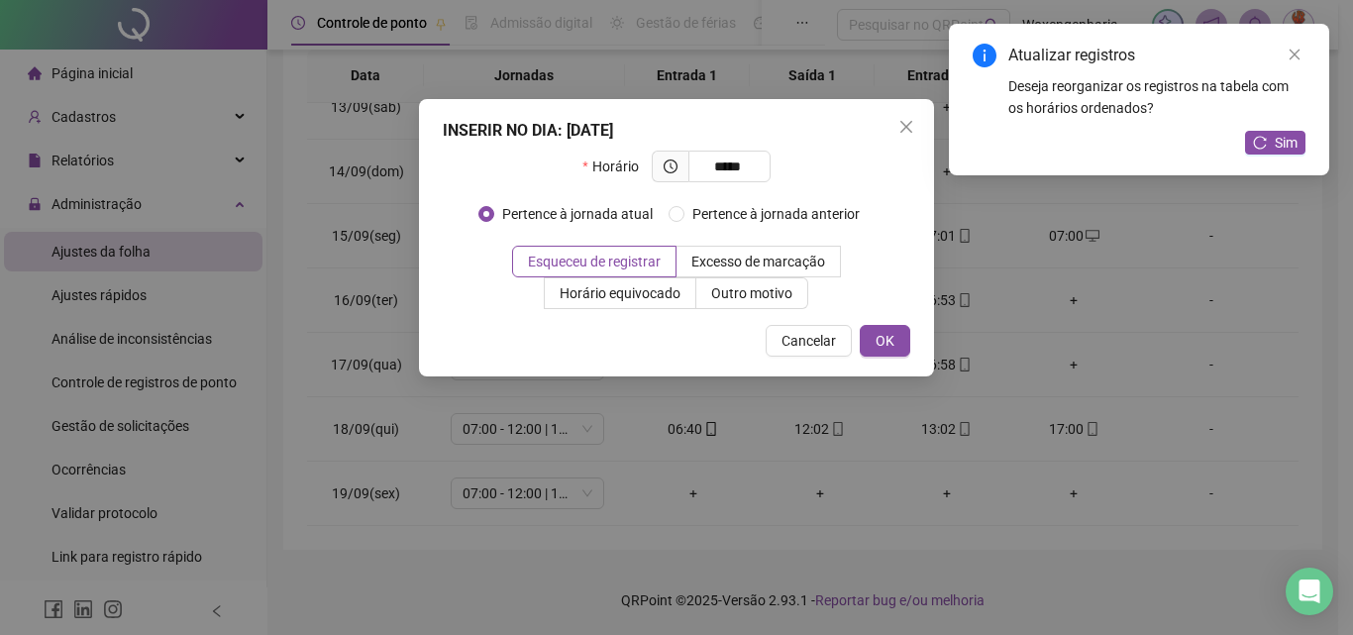
type input "*****"
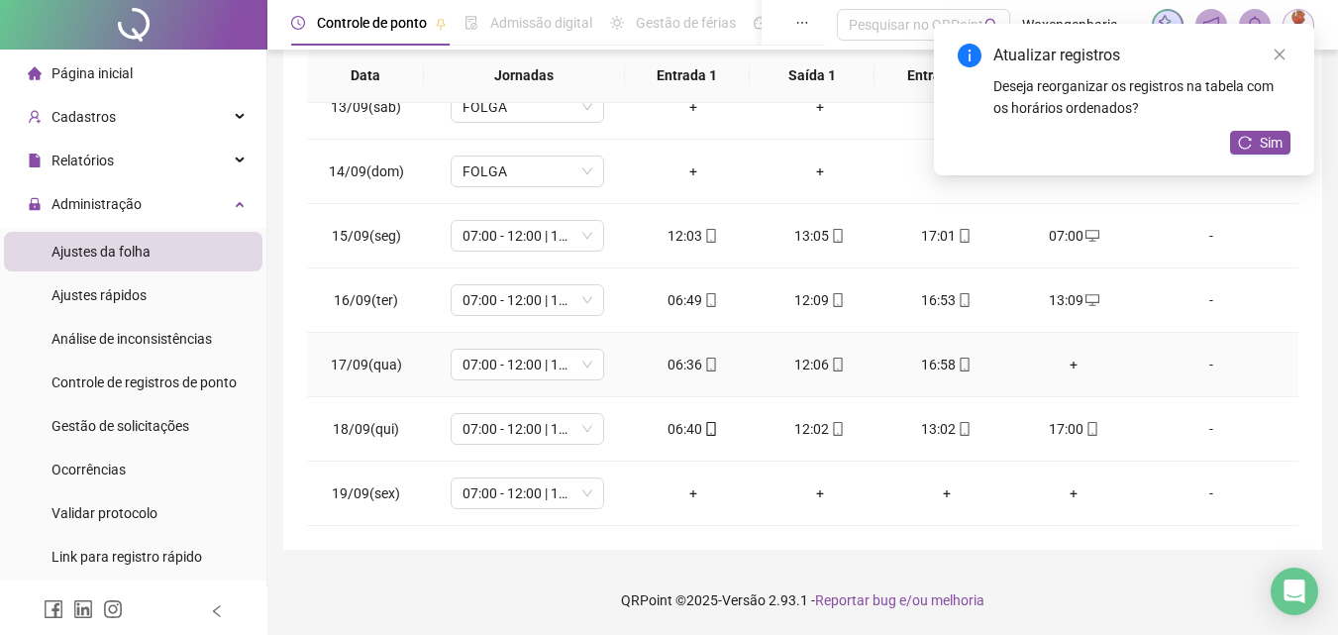
click at [1063, 355] on div "+" at bounding box center [1073, 365] width 95 height 22
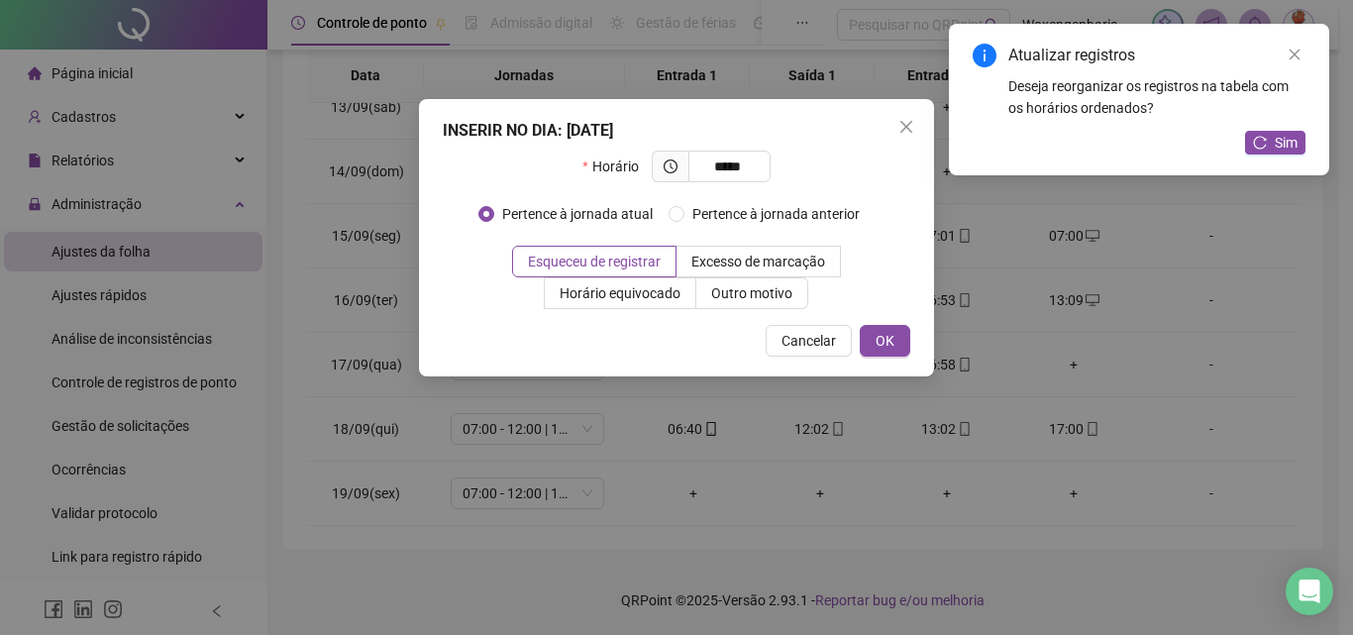
type input "*****"
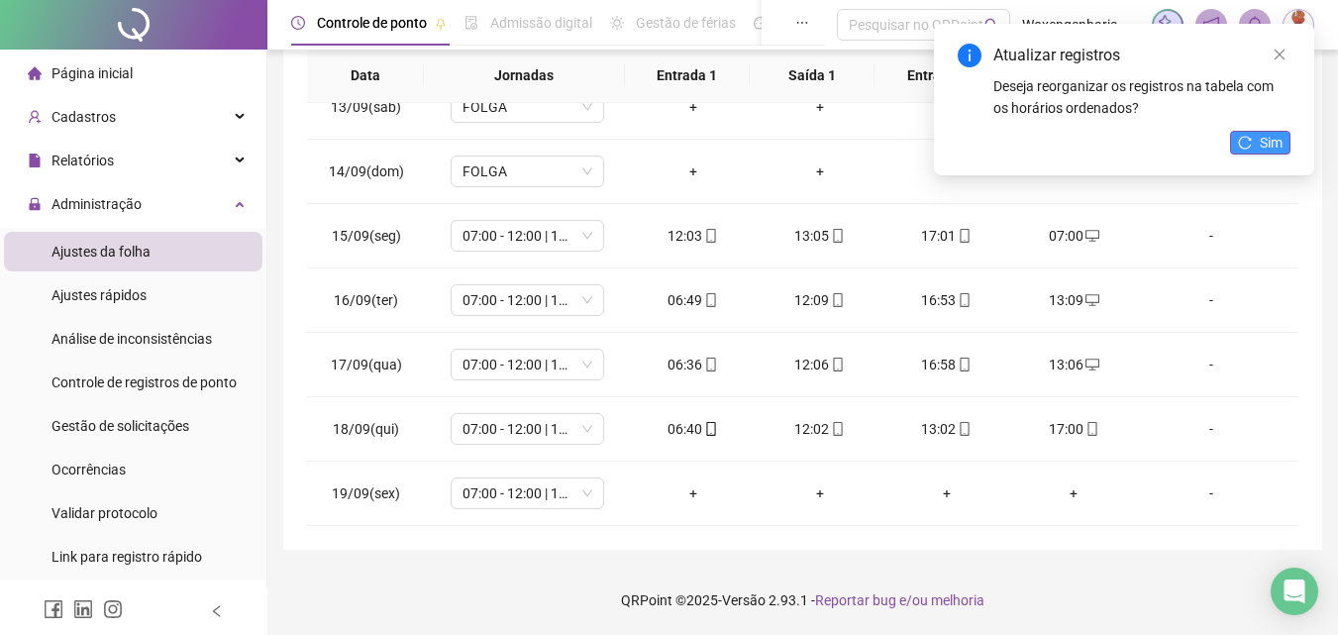
click at [1269, 150] on span "Sim" at bounding box center [1271, 143] width 23 height 22
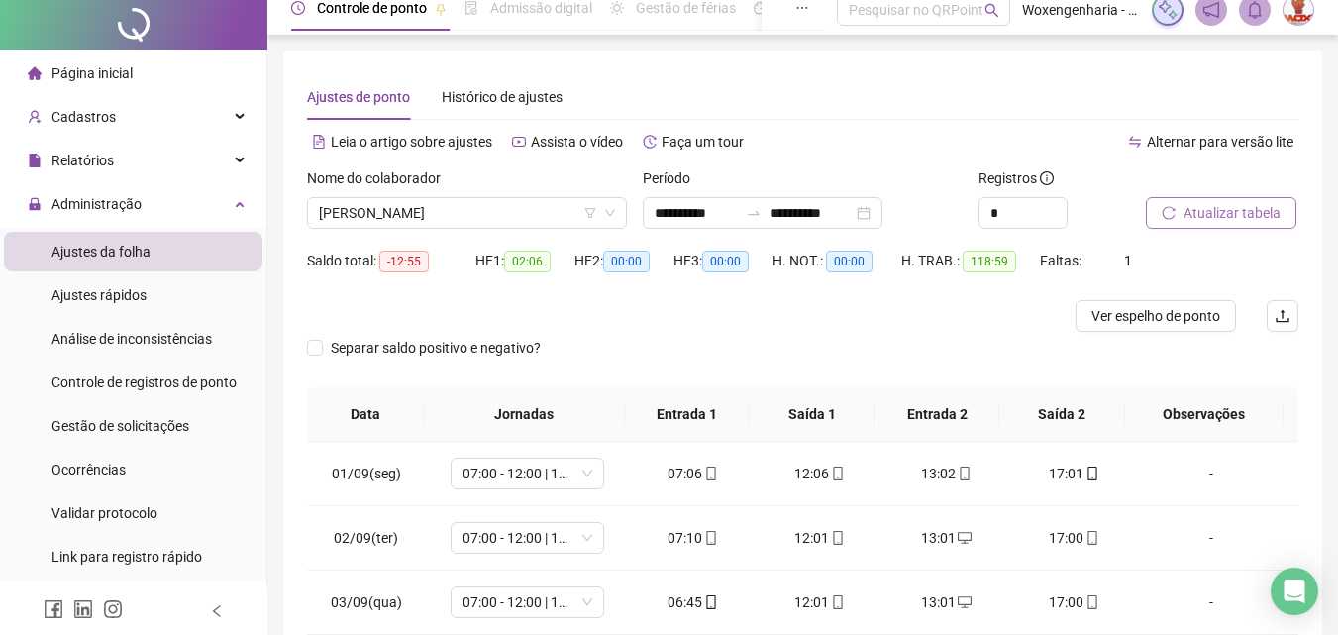
scroll to position [0, 0]
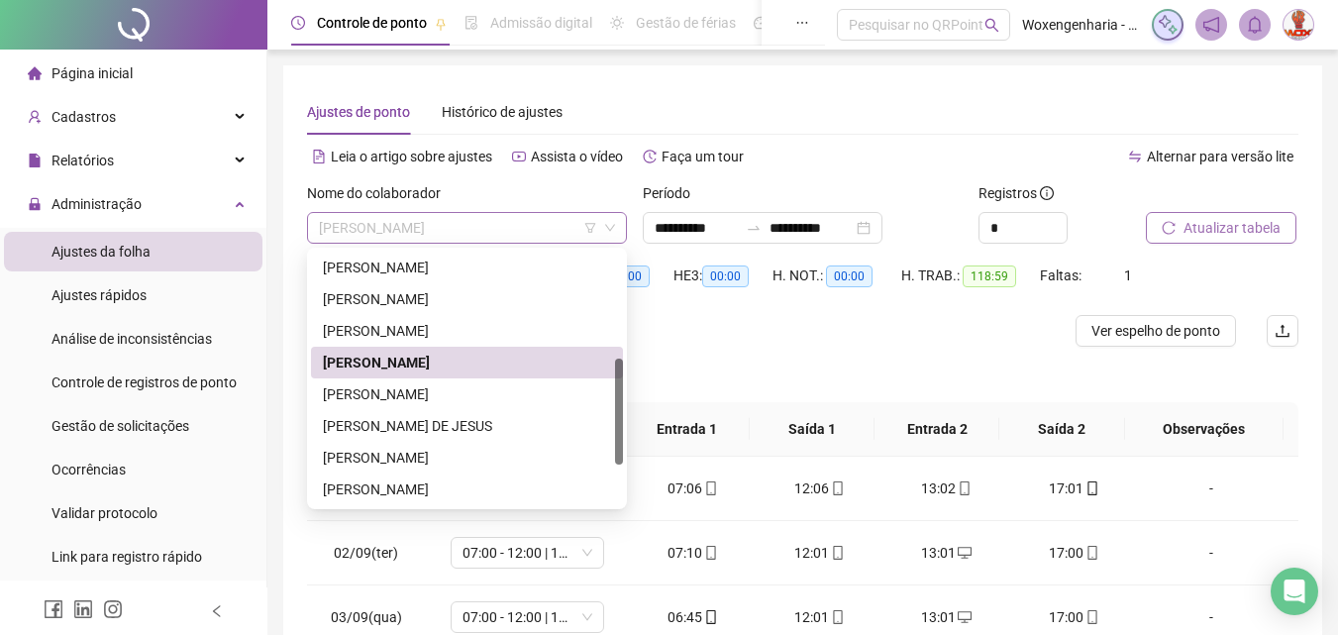
click at [503, 217] on span "[PERSON_NAME]" at bounding box center [467, 228] width 296 height 30
click at [458, 390] on div "[PERSON_NAME]" at bounding box center [467, 394] width 288 height 22
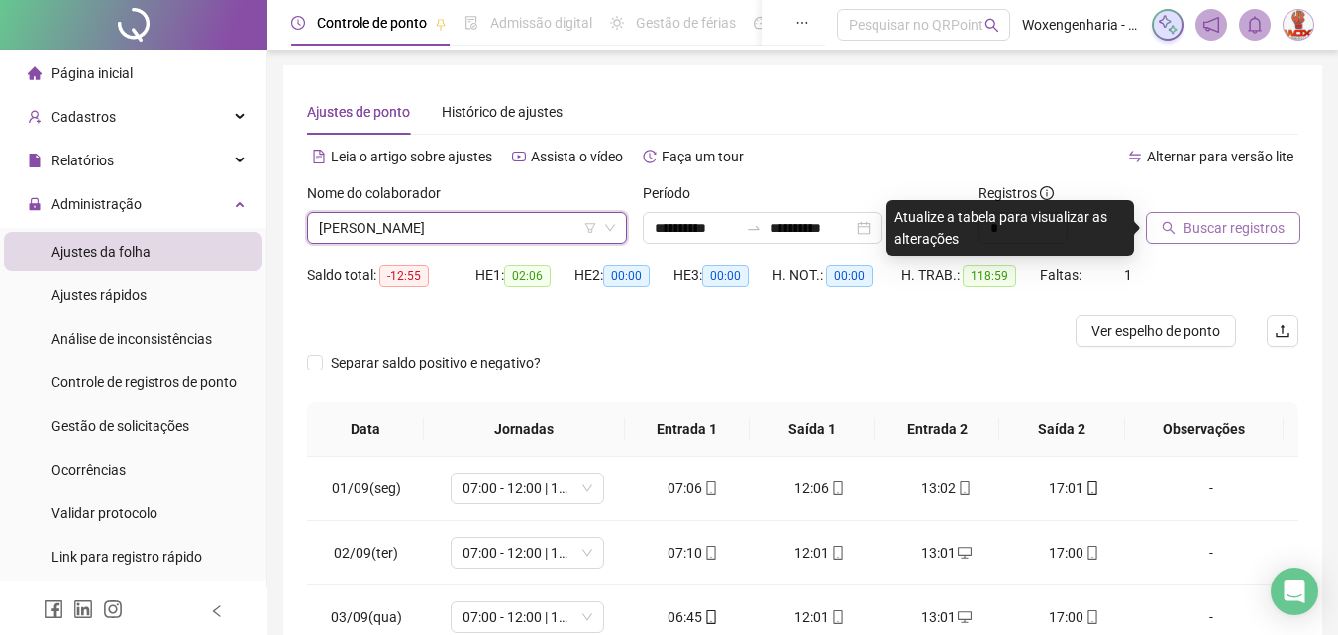
click at [1172, 223] on icon "search" at bounding box center [1169, 228] width 14 height 14
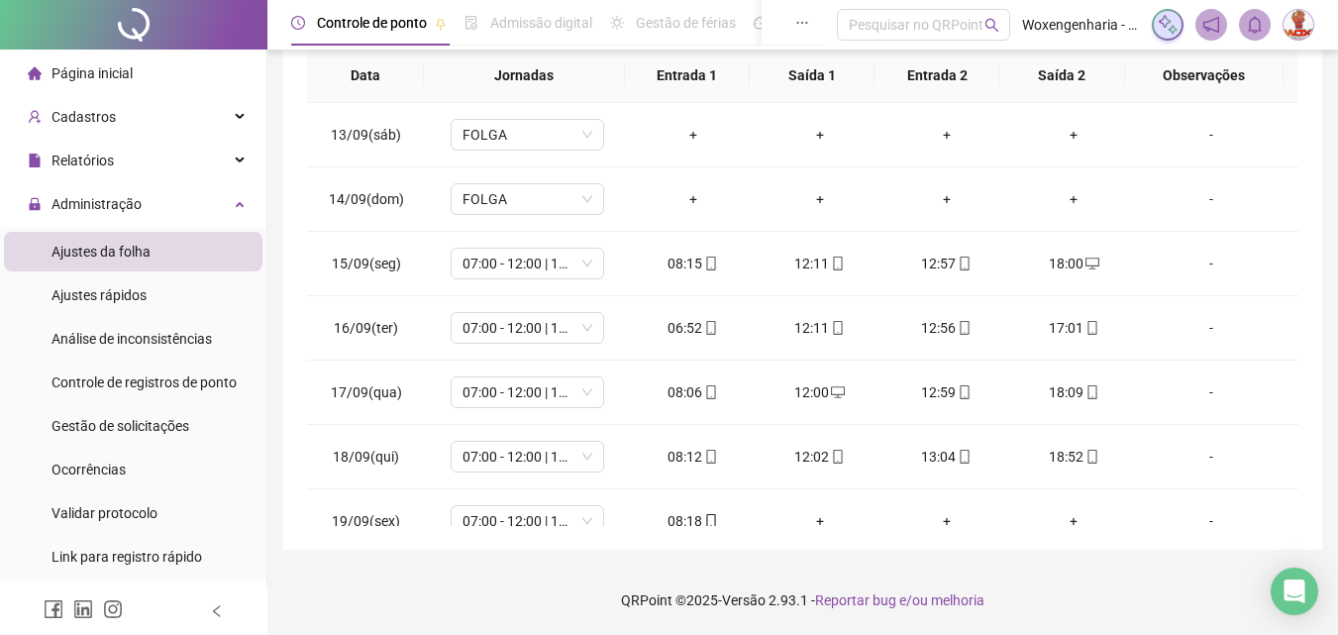
scroll to position [800, 0]
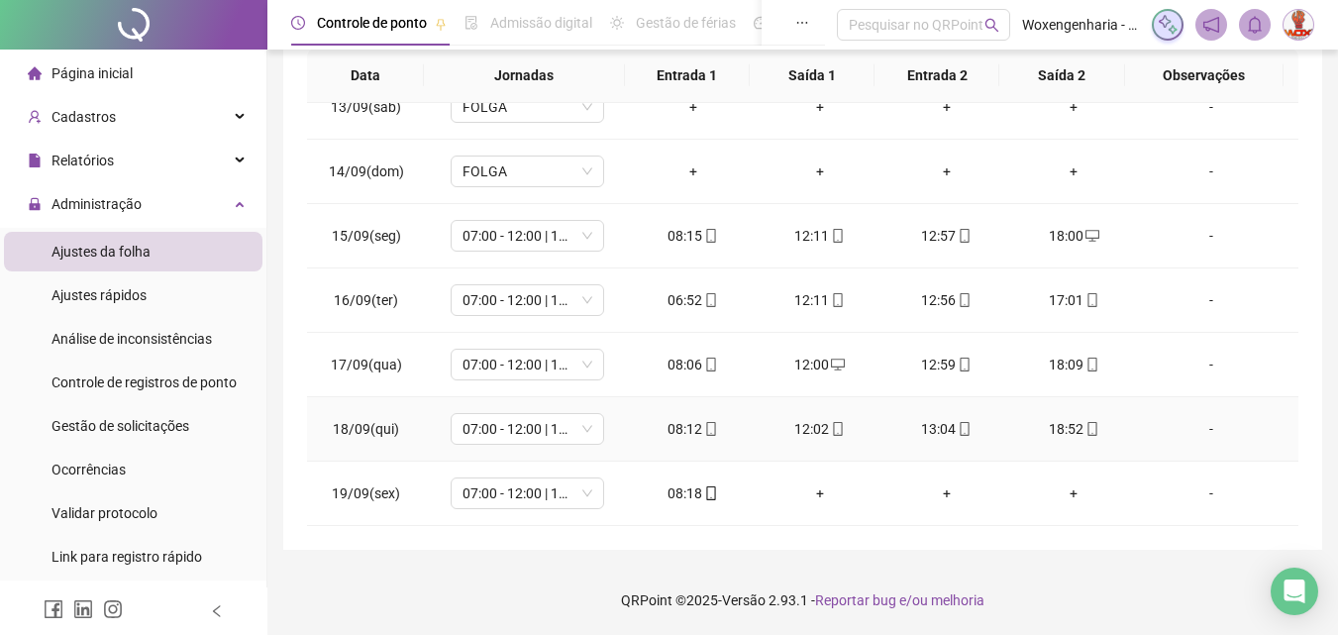
click at [1041, 431] on div "18:52" at bounding box center [1073, 429] width 95 height 22
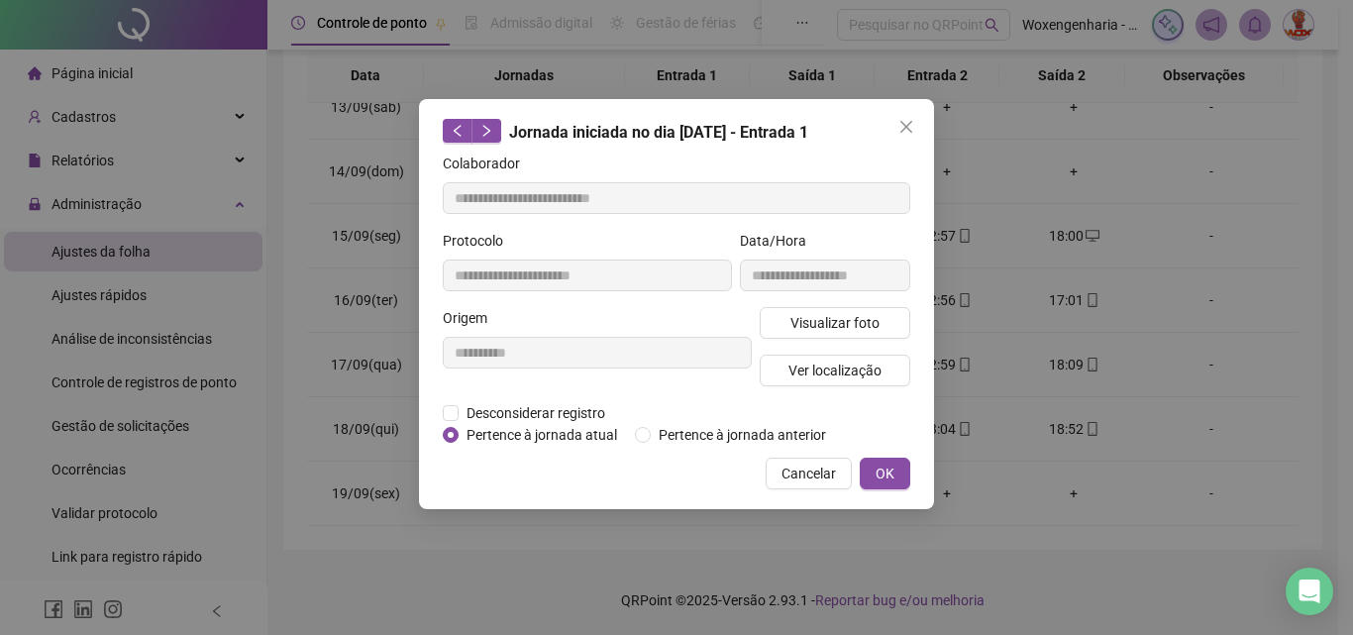
type input "**********"
click at [869, 320] on span "Visualizar foto" at bounding box center [834, 323] width 89 height 22
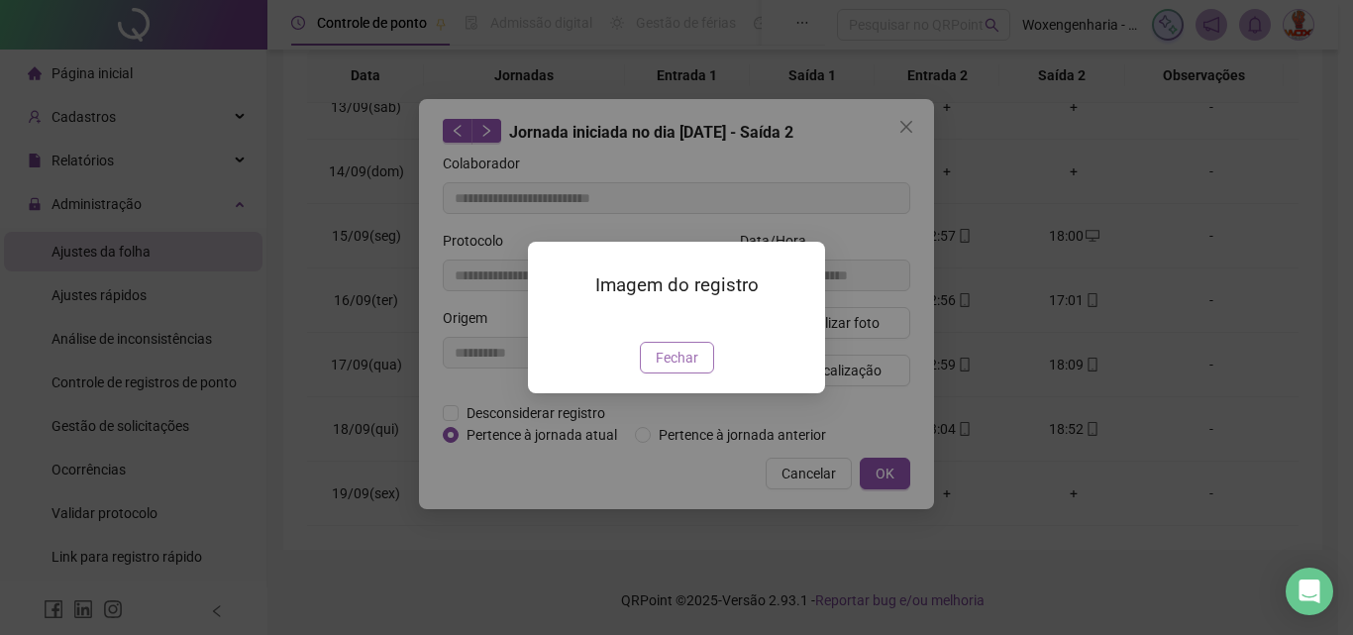
click at [695, 368] on span "Fechar" at bounding box center [677, 358] width 43 height 22
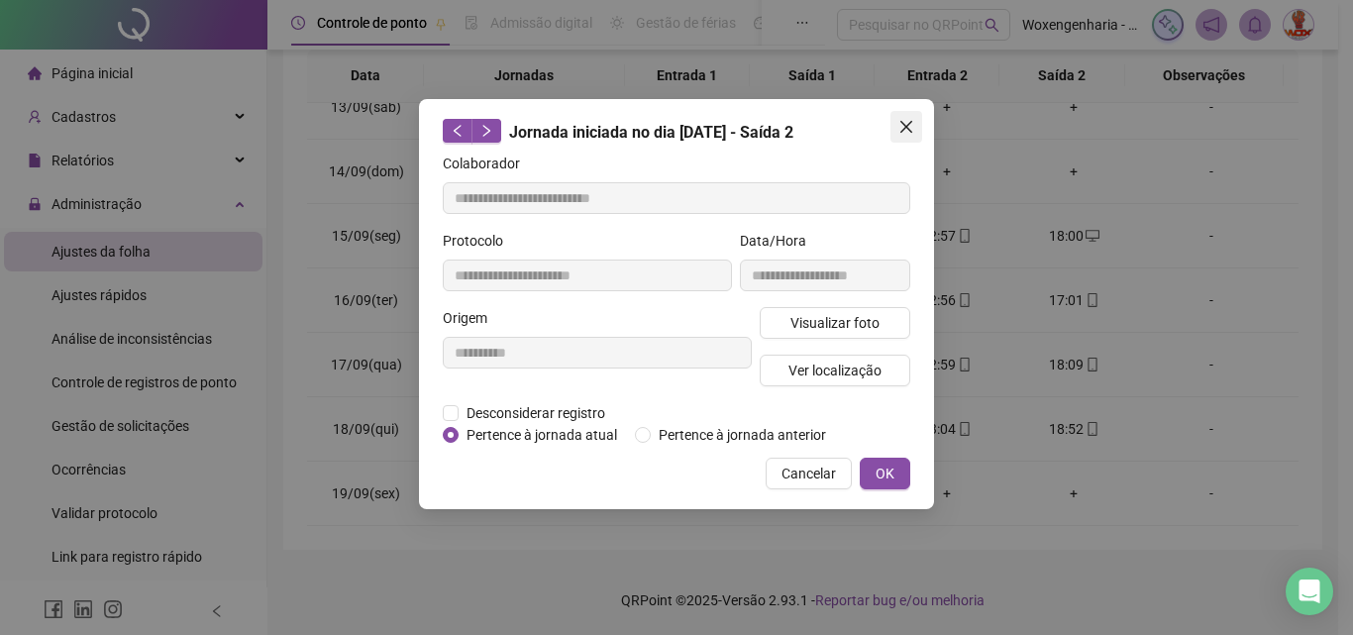
click at [912, 130] on icon "close" at bounding box center [906, 127] width 16 height 16
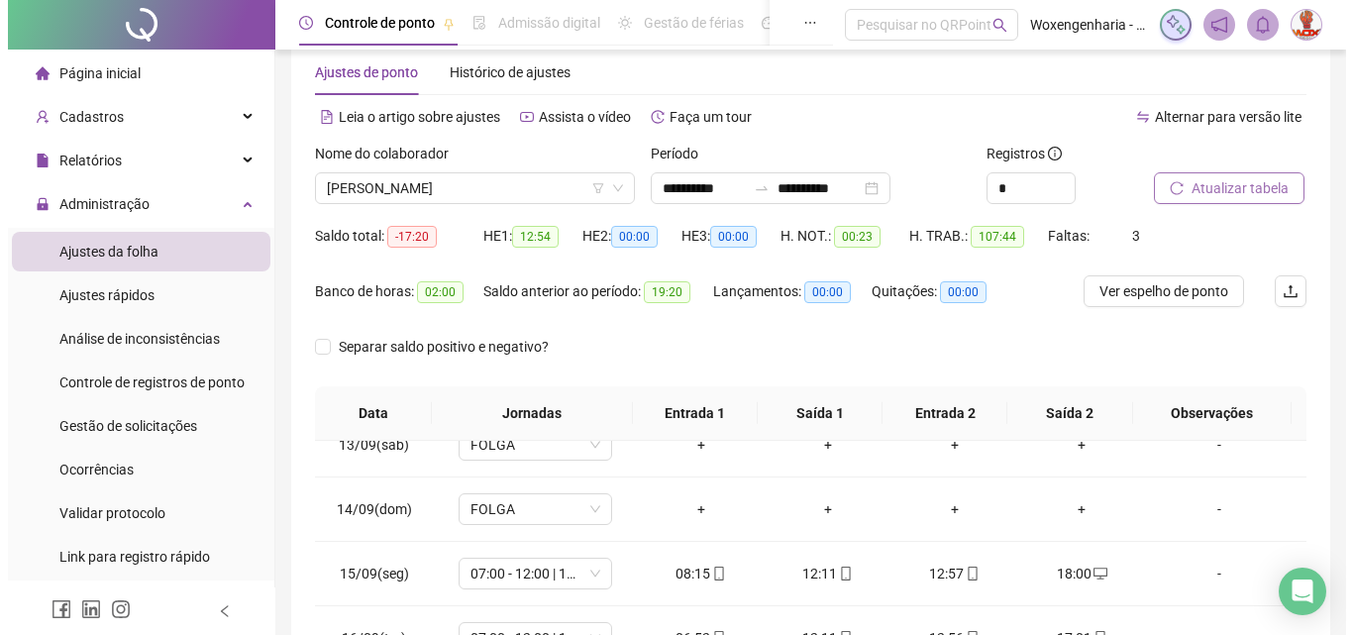
scroll to position [0, 0]
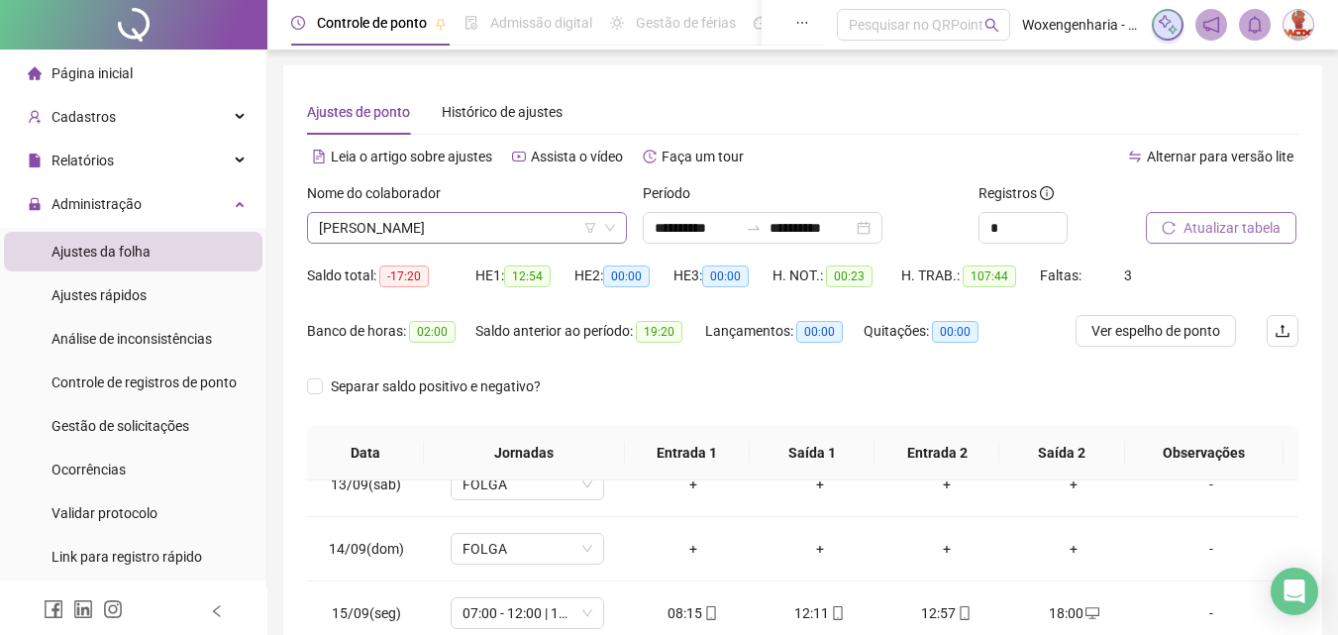
click at [546, 224] on span "[PERSON_NAME]" at bounding box center [467, 228] width 296 height 30
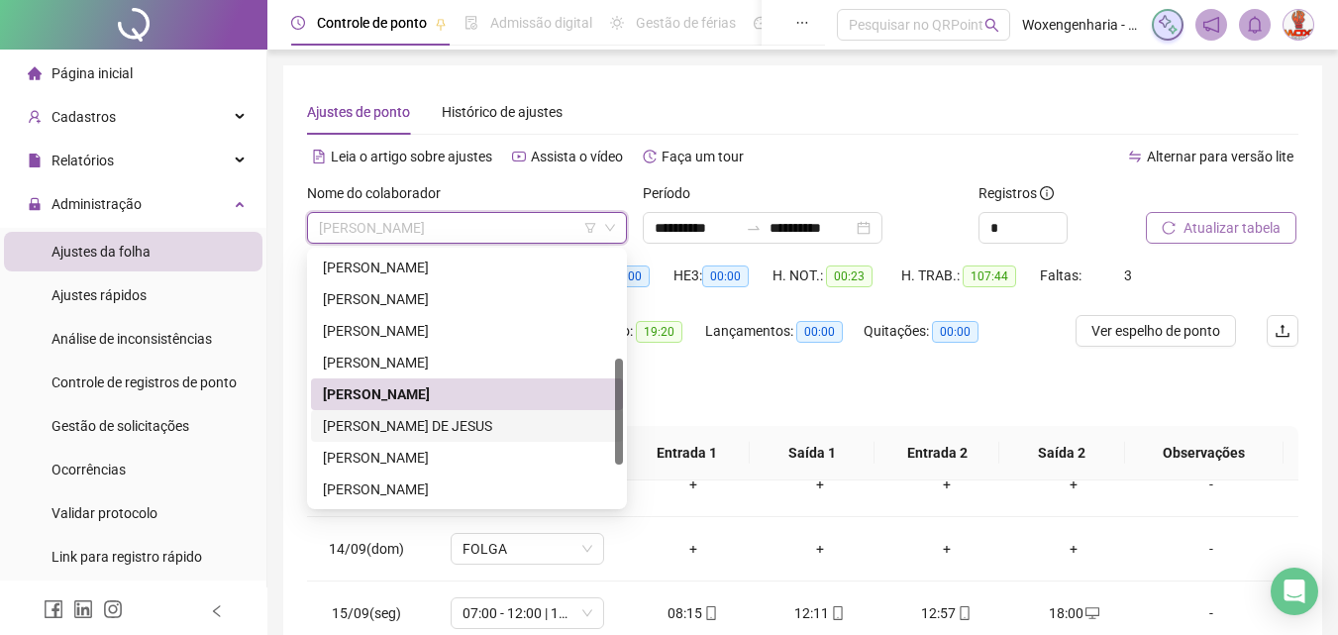
click at [467, 433] on div "[PERSON_NAME] DE JESUS" at bounding box center [467, 426] width 288 height 22
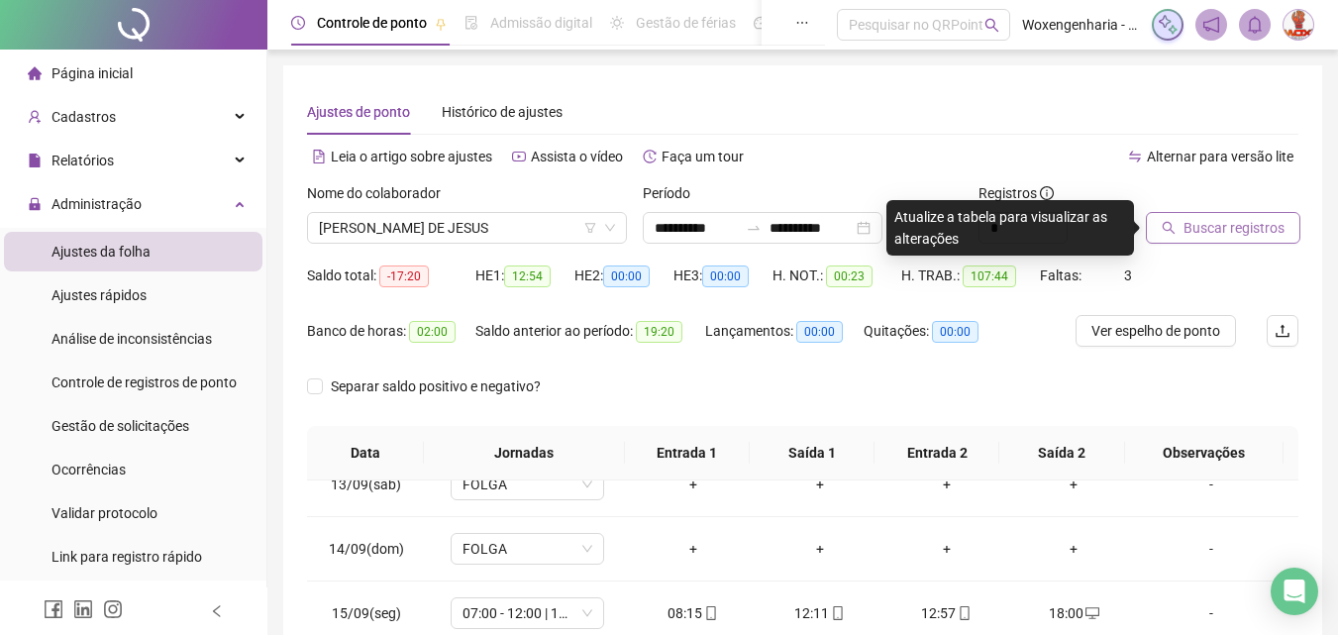
click at [1233, 228] on span "Buscar registros" at bounding box center [1234, 228] width 101 height 22
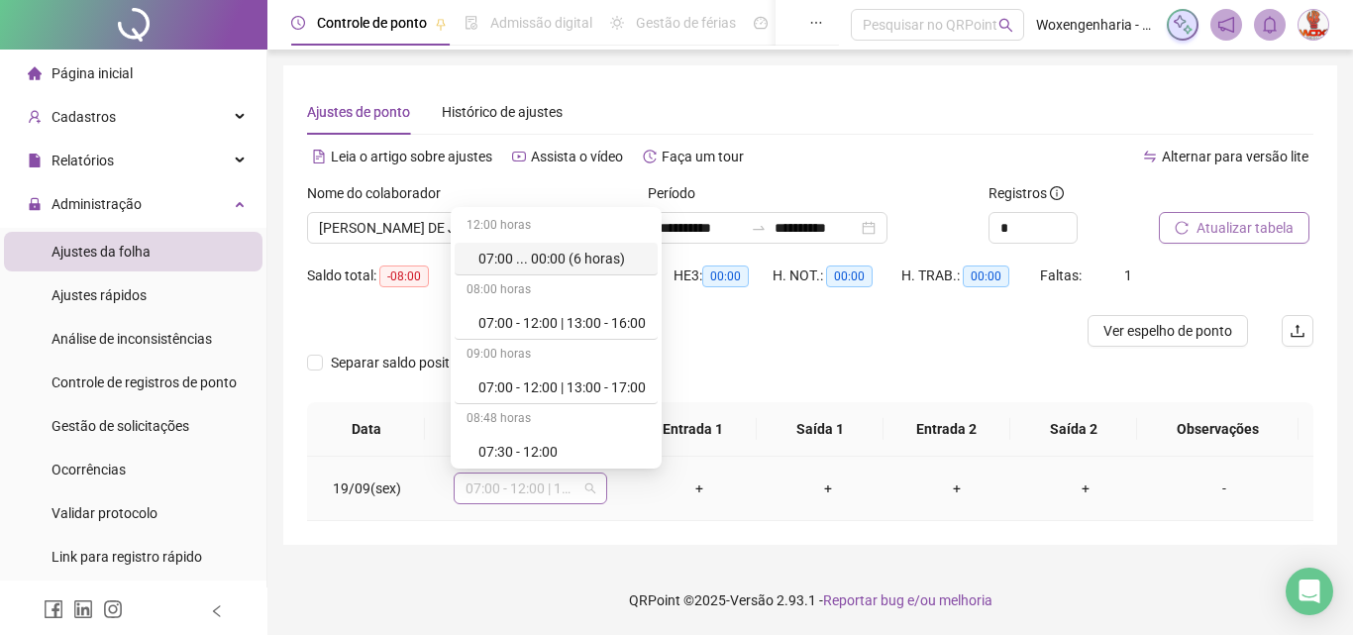
click at [592, 490] on span "07:00 - 12:00 | 13:00 - 16:00" at bounding box center [531, 488] width 130 height 30
click at [617, 319] on div "07:00 - 12:00 | 13:00 - 16:00" at bounding box center [561, 323] width 167 height 22
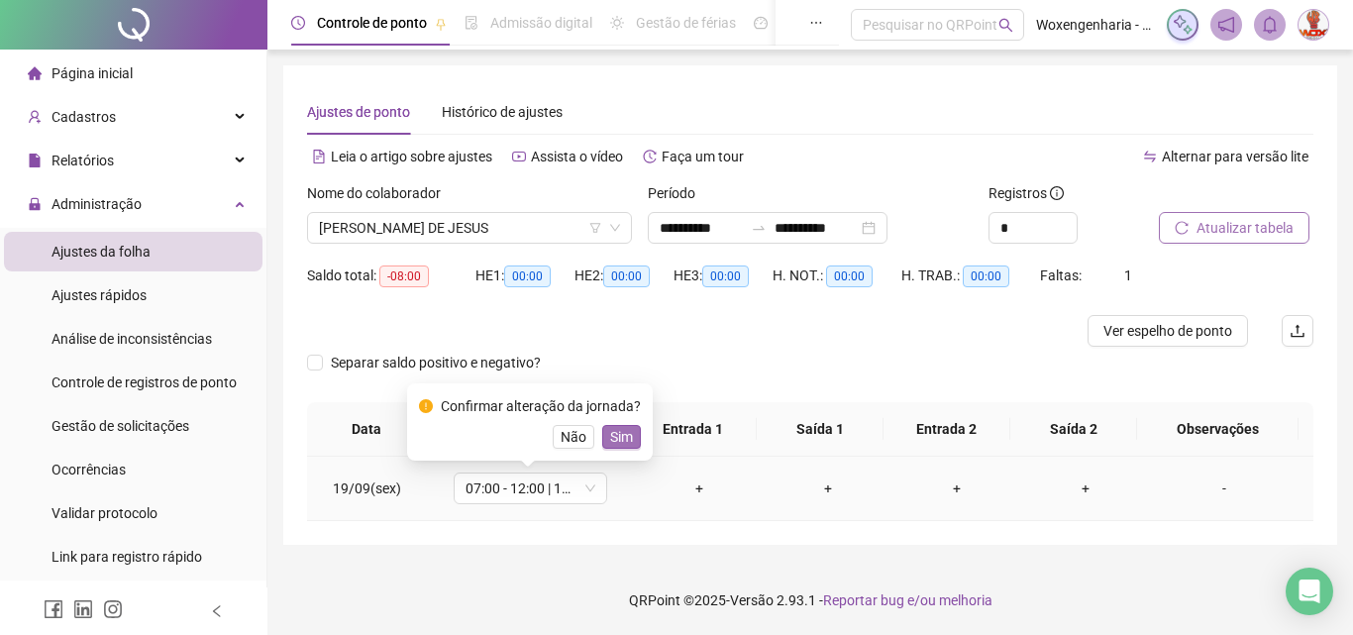
click at [614, 436] on span "Sim" at bounding box center [621, 437] width 23 height 22
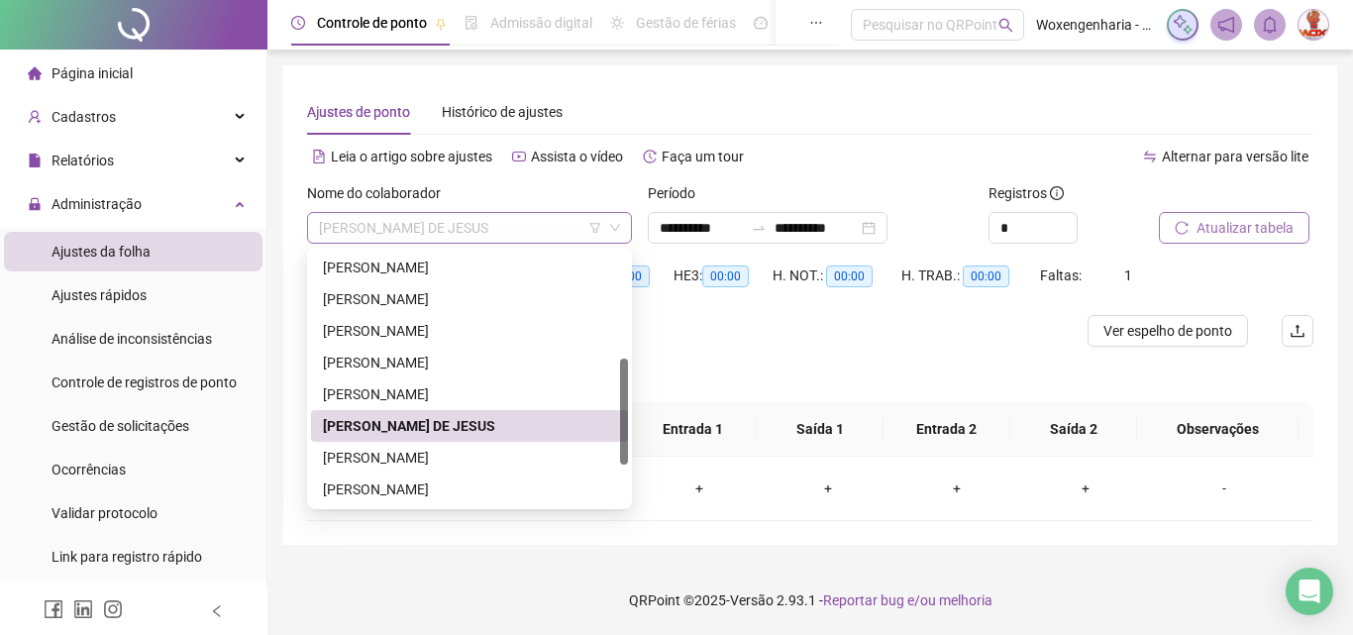
click at [572, 241] on span "[PERSON_NAME] DE JESUS" at bounding box center [469, 228] width 301 height 30
click at [497, 455] on div "[PERSON_NAME]" at bounding box center [469, 458] width 293 height 22
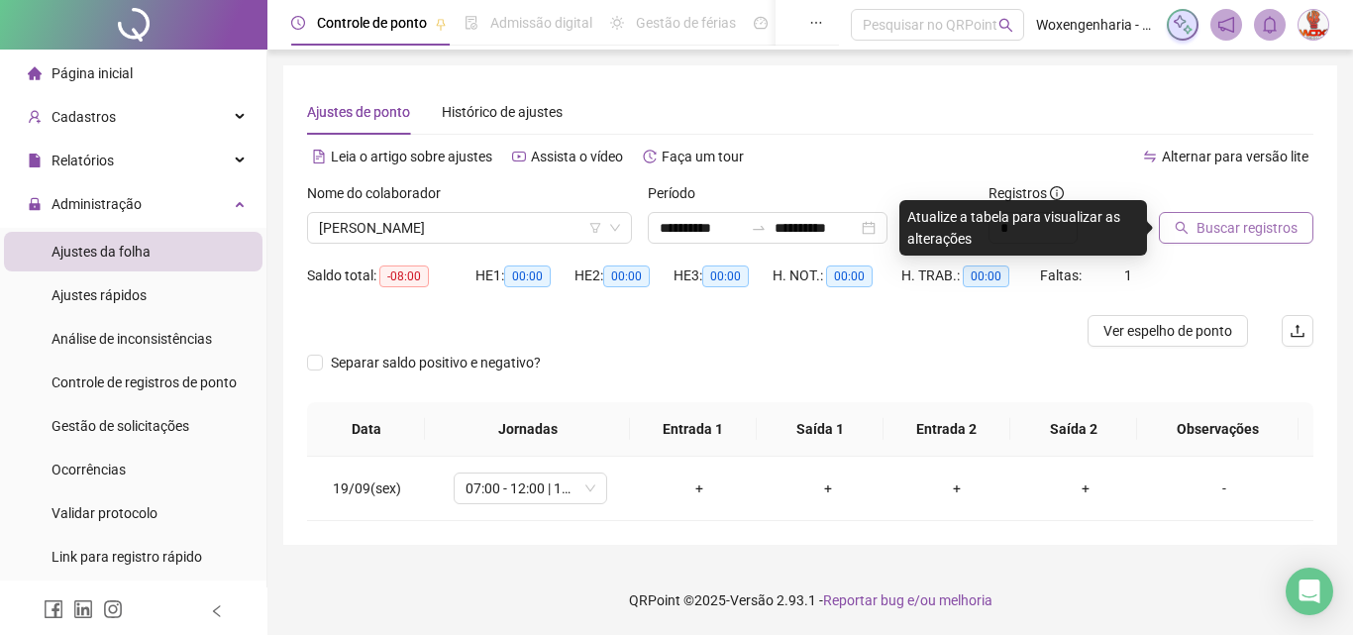
click at [1188, 226] on icon "search" at bounding box center [1182, 228] width 14 height 14
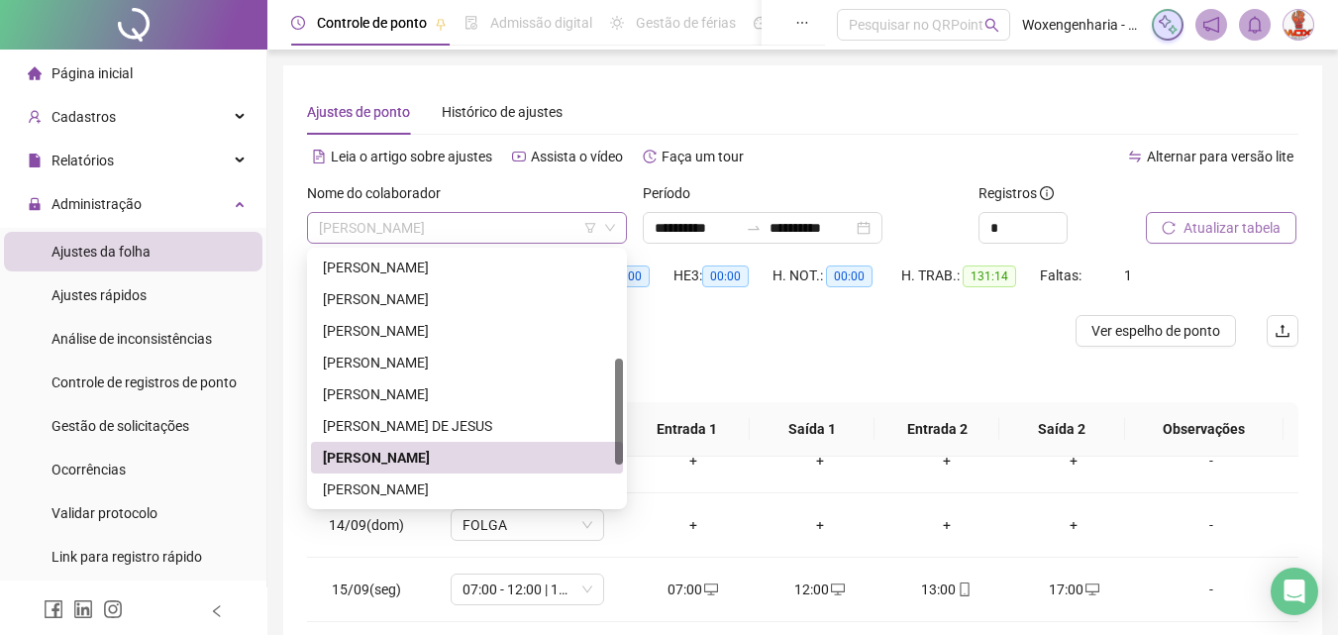
click at [530, 218] on span "[PERSON_NAME]" at bounding box center [467, 228] width 296 height 30
click at [491, 497] on div "[PERSON_NAME]" at bounding box center [467, 489] width 288 height 22
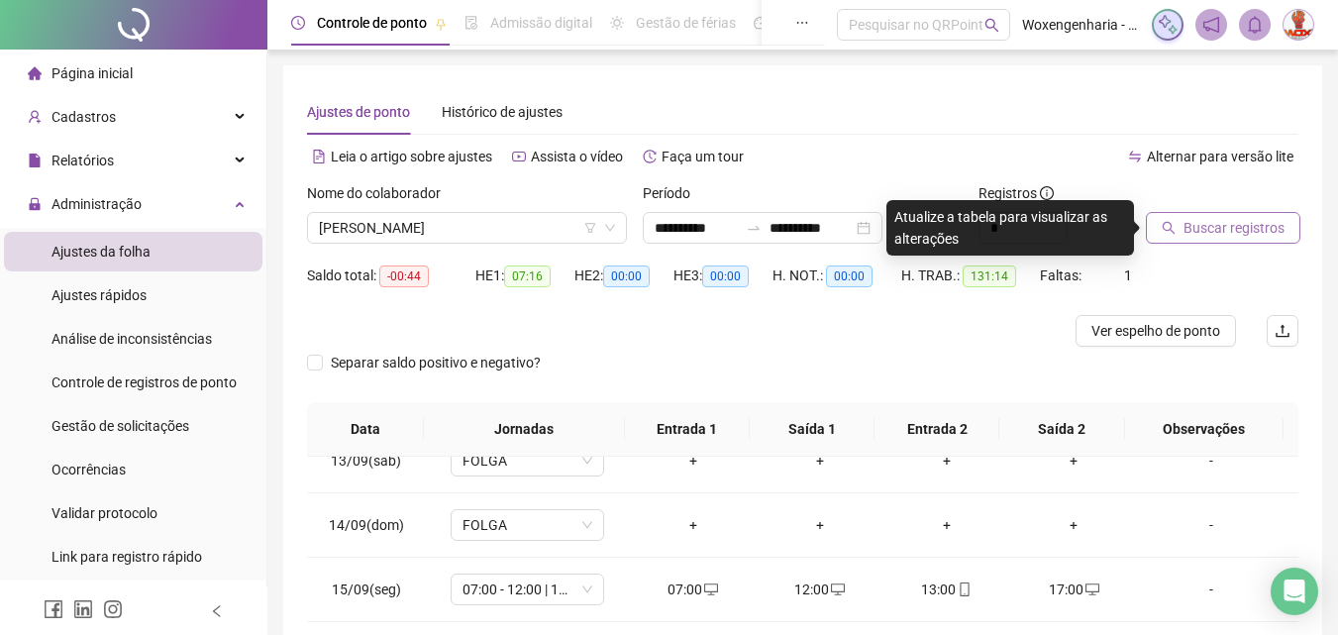
click at [1274, 224] on span "Buscar registros" at bounding box center [1234, 228] width 101 height 22
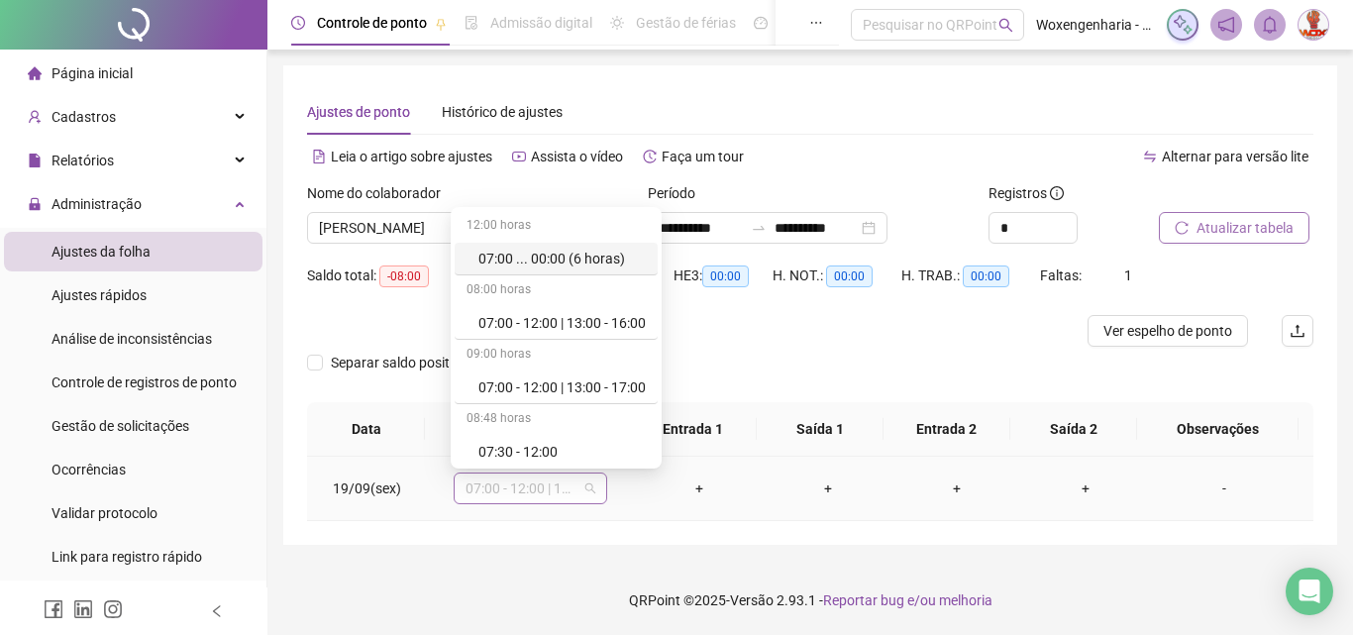
click at [582, 488] on span "07:00 - 12:00 | 13:00 - 16:00" at bounding box center [531, 488] width 130 height 30
click at [596, 307] on div "07:00 - 12:00 | 13:00 - 16:00" at bounding box center [556, 323] width 203 height 33
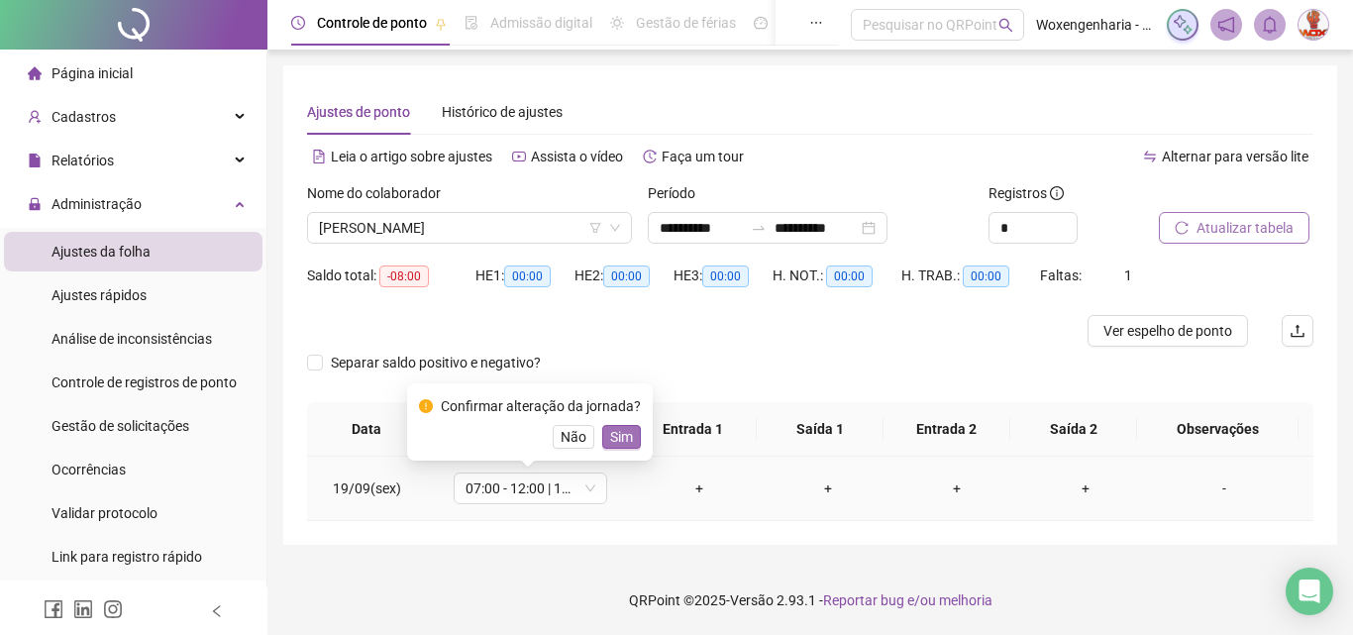
click at [610, 434] on span "Sim" at bounding box center [621, 437] width 23 height 22
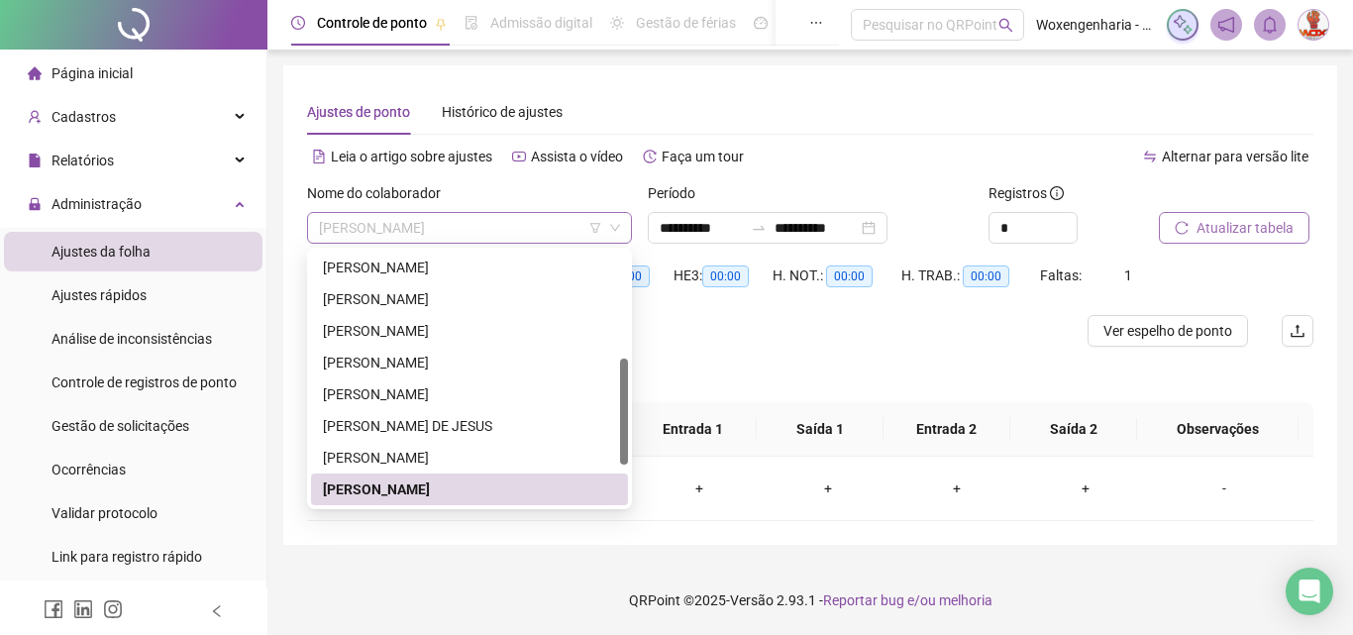
click at [569, 236] on span "[PERSON_NAME]" at bounding box center [469, 228] width 301 height 30
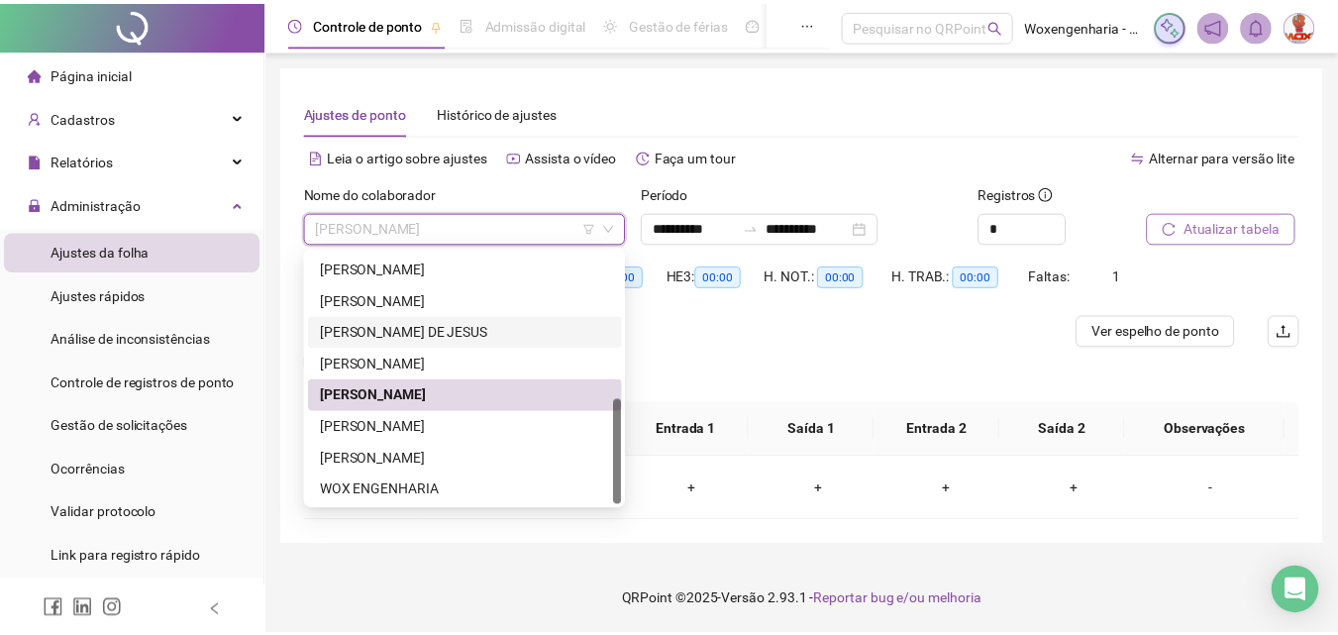
scroll to position [349, 0]
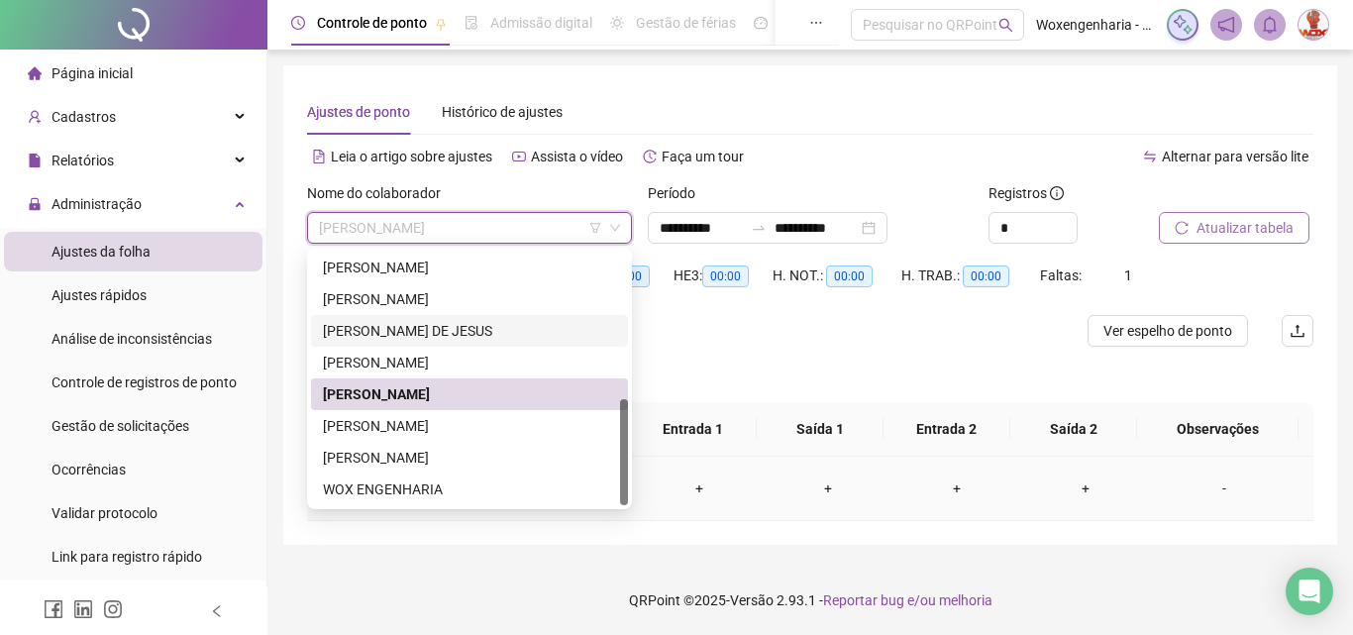
drag, startPoint x: 622, startPoint y: 412, endPoint x: 635, endPoint y: 468, distance: 57.9
click at [635, 468] on body "**********" at bounding box center [676, 317] width 1353 height 635
click at [552, 427] on div "[PERSON_NAME]" at bounding box center [469, 426] width 293 height 22
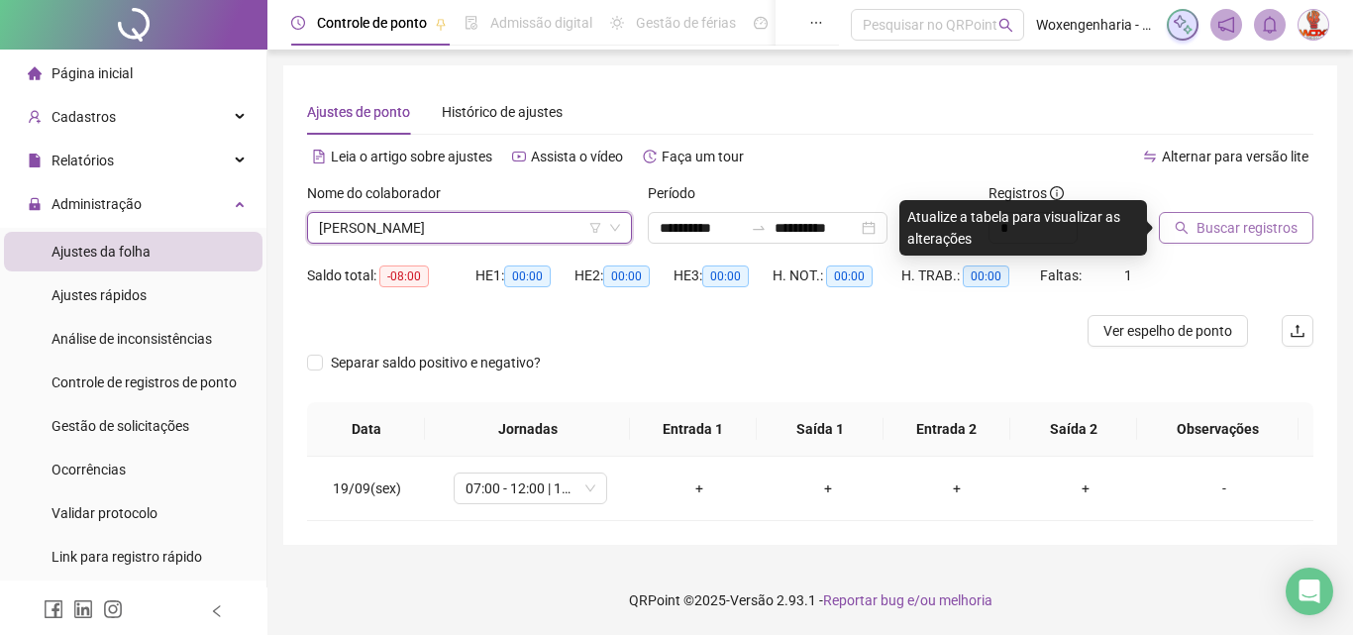
click at [1253, 235] on span "Buscar registros" at bounding box center [1246, 228] width 101 height 22
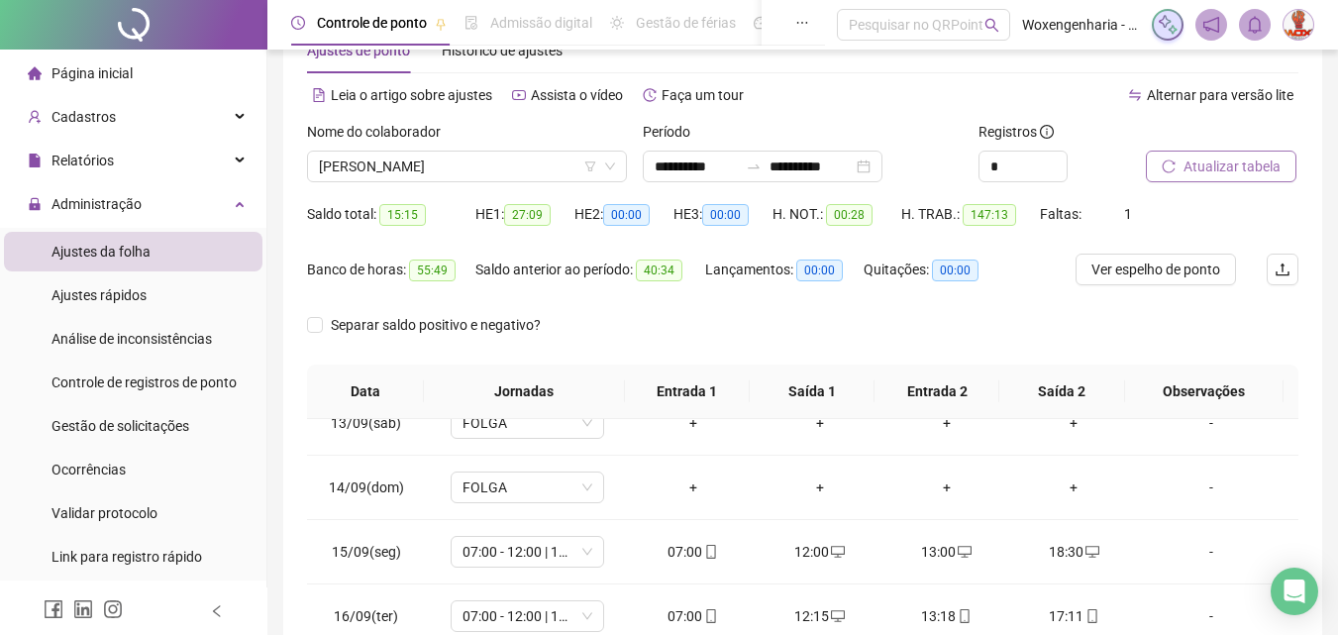
scroll to position [0, 0]
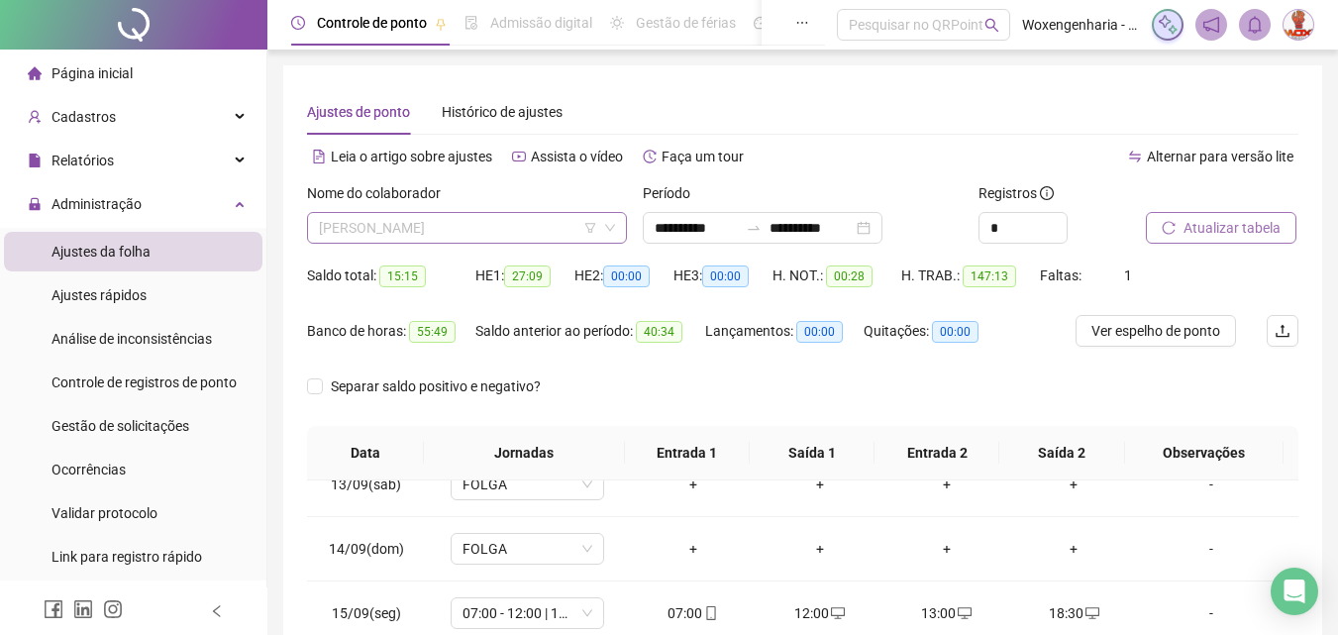
click at [549, 221] on span "[PERSON_NAME]" at bounding box center [467, 228] width 296 height 30
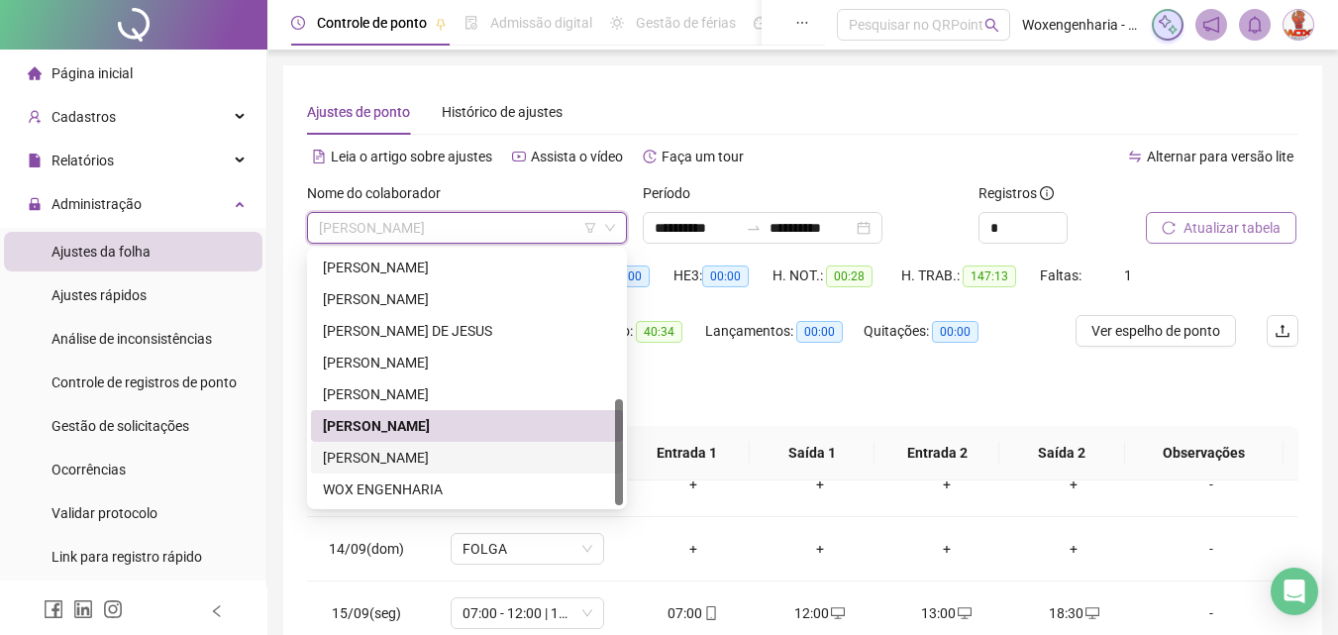
click at [449, 451] on div "[PERSON_NAME]" at bounding box center [467, 458] width 288 height 22
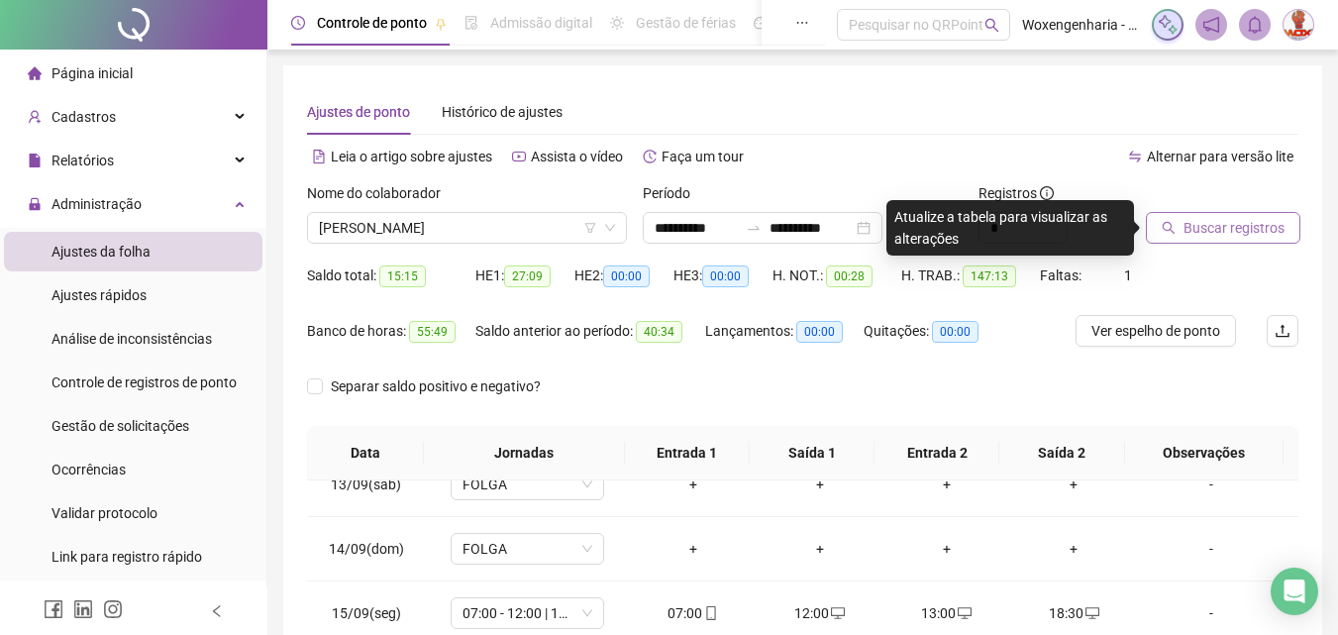
click at [1265, 224] on span "Buscar registros" at bounding box center [1234, 228] width 101 height 22
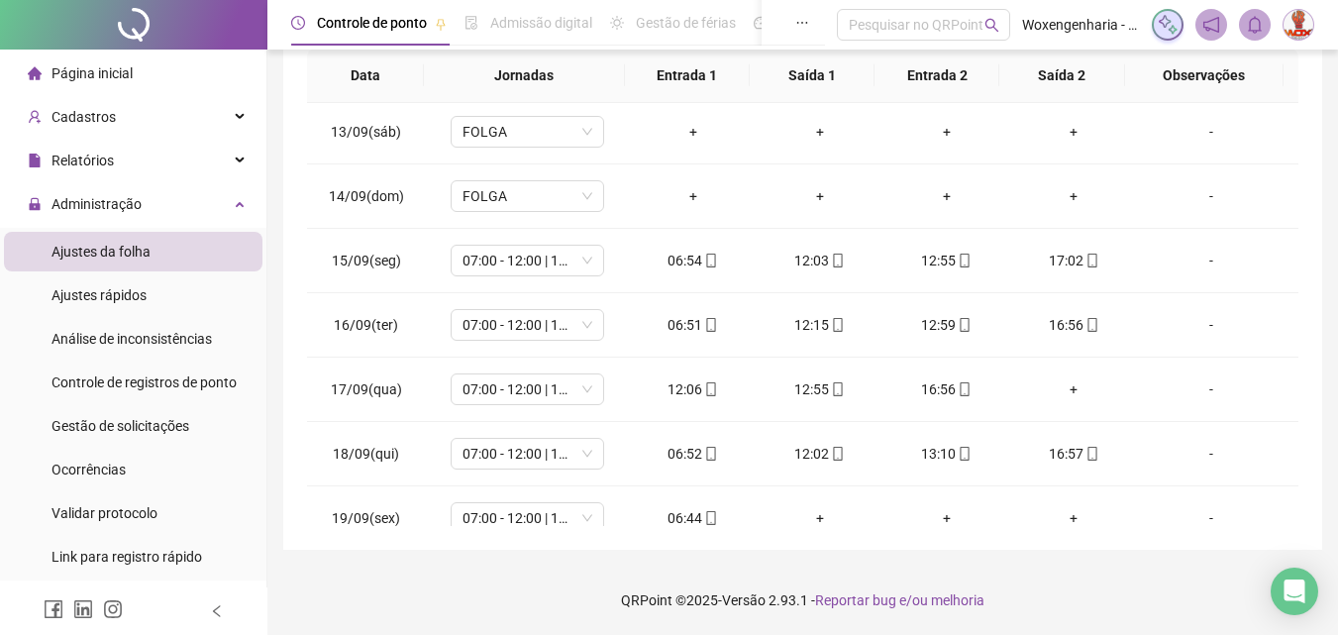
scroll to position [800, 0]
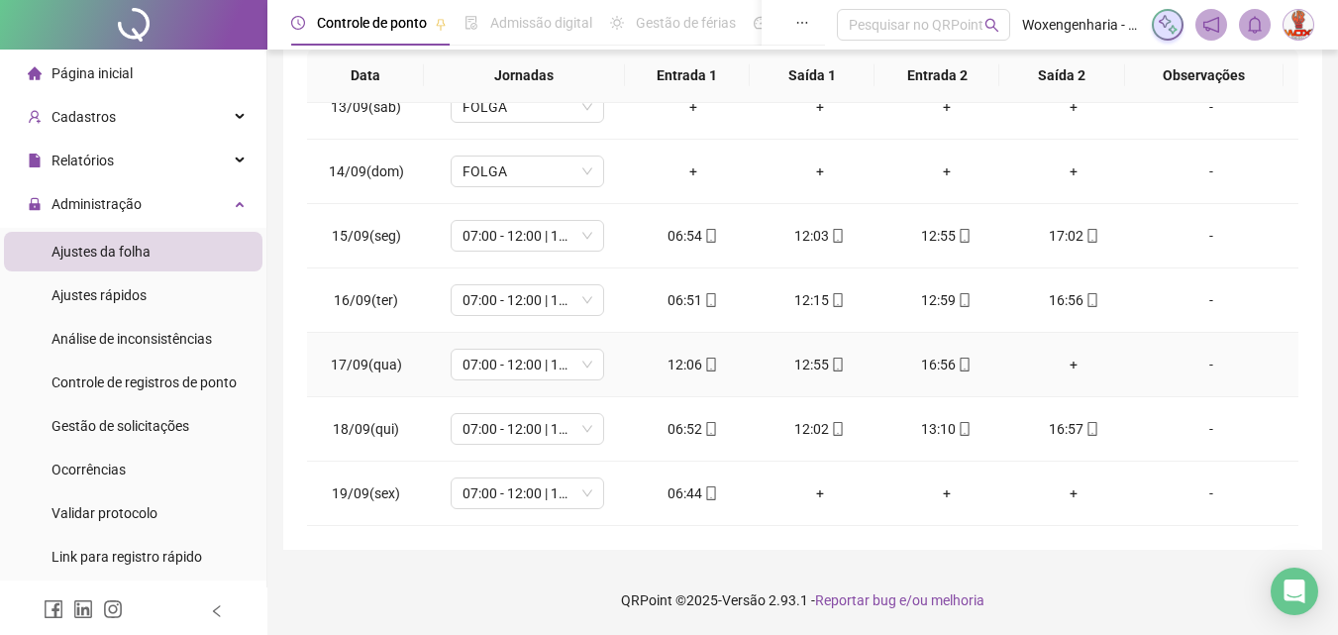
click at [1062, 370] on div "+" at bounding box center [1073, 365] width 95 height 22
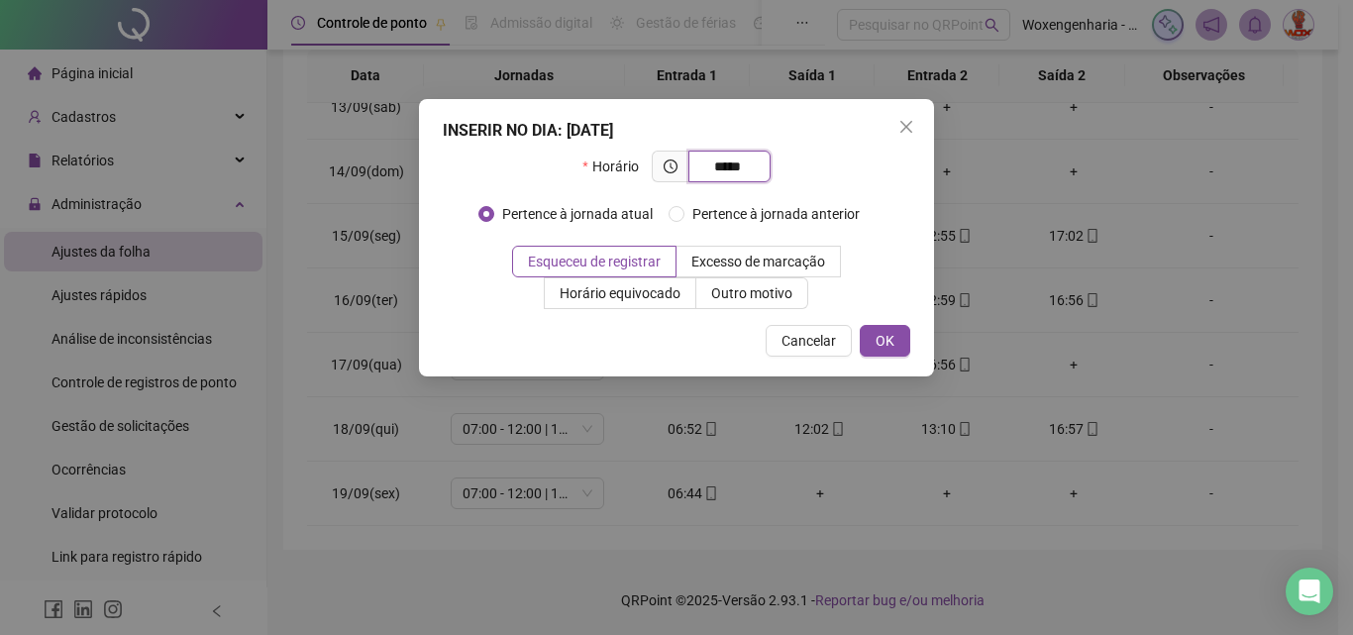
type input "*****"
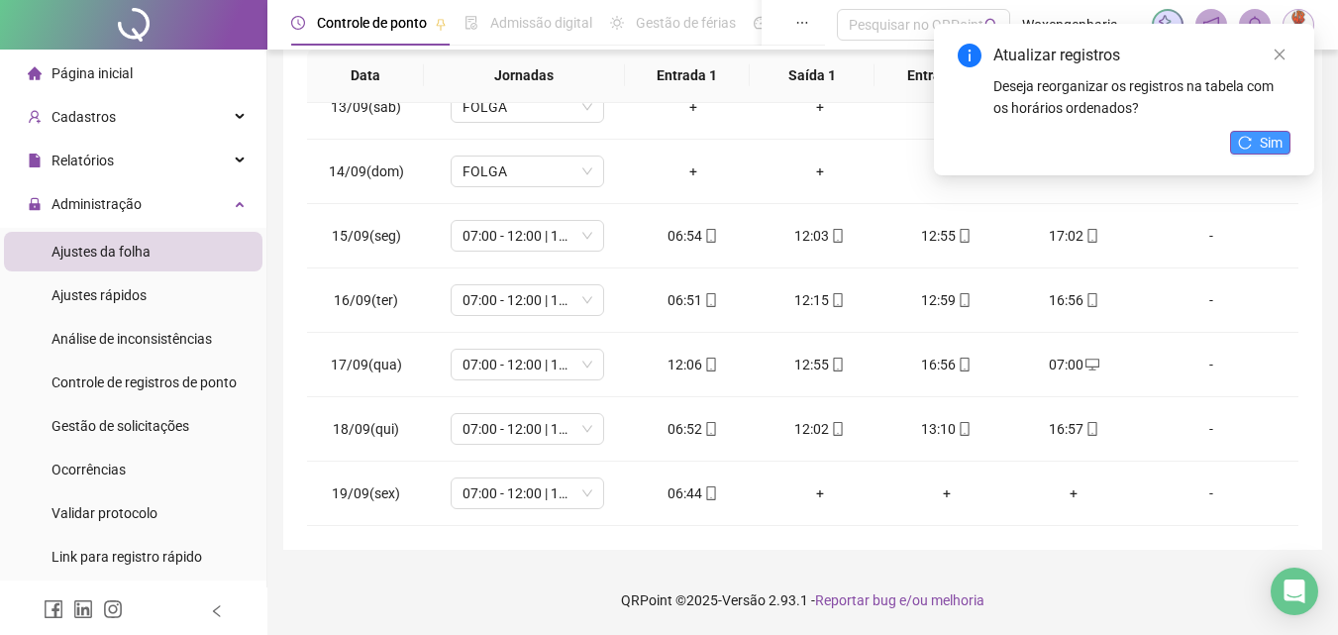
click at [1264, 148] on span "Sim" at bounding box center [1271, 143] width 23 height 22
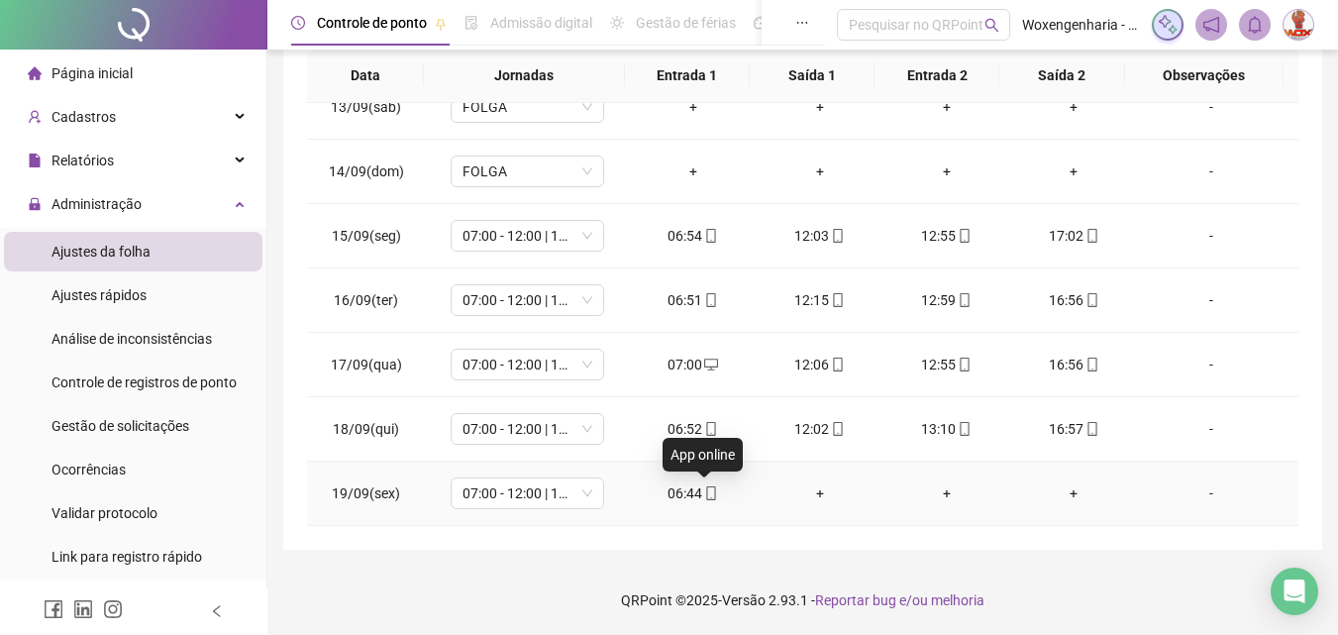
click at [702, 493] on span "mobile" at bounding box center [710, 493] width 16 height 14
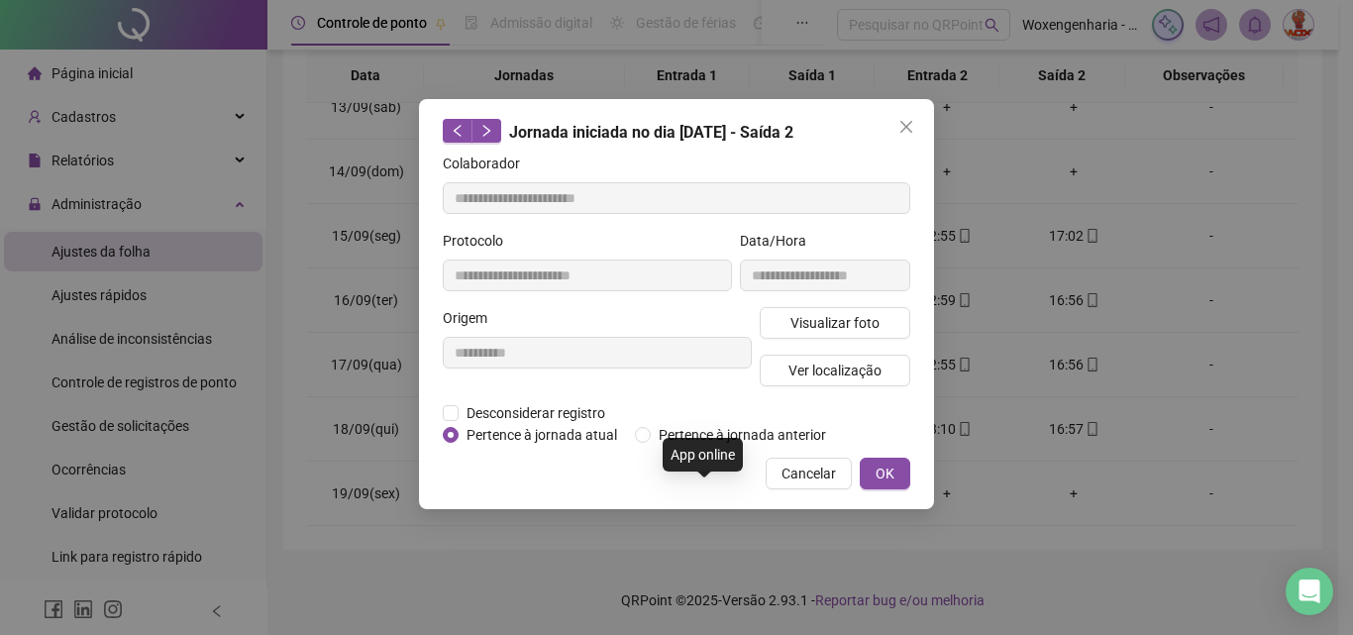
type input "**********"
click at [855, 328] on span "Visualizar foto" at bounding box center [834, 323] width 89 height 22
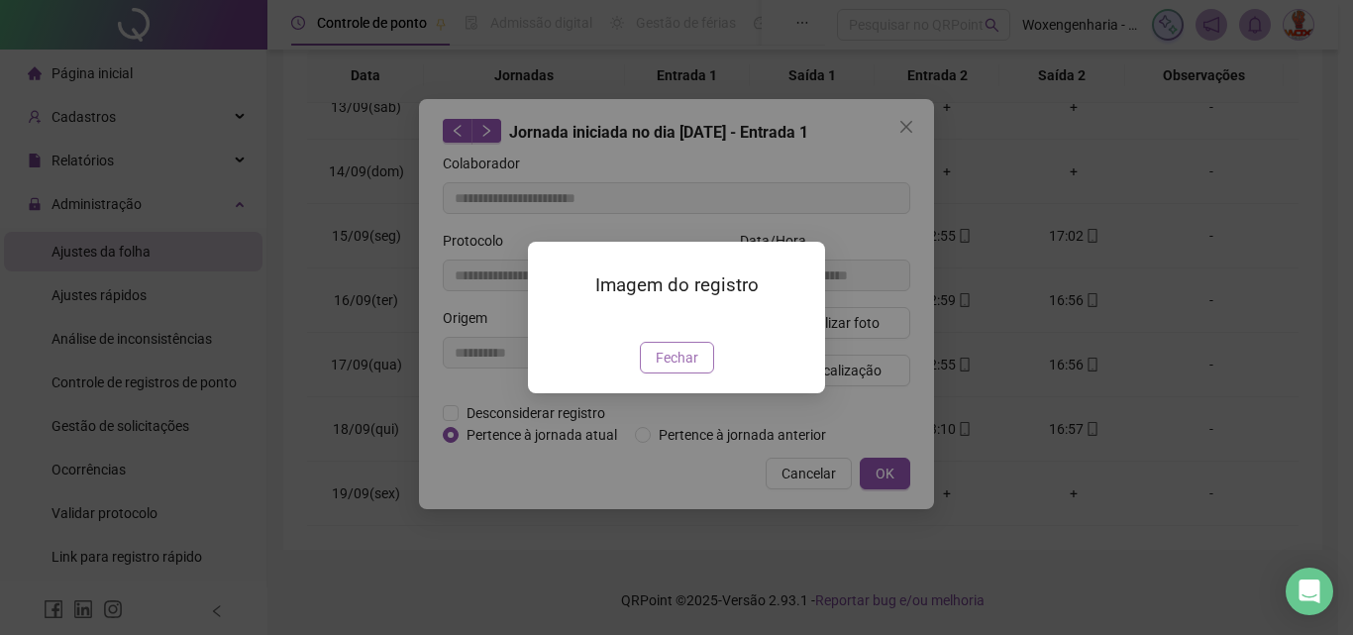
click at [698, 373] on button "Fechar" at bounding box center [677, 358] width 74 height 32
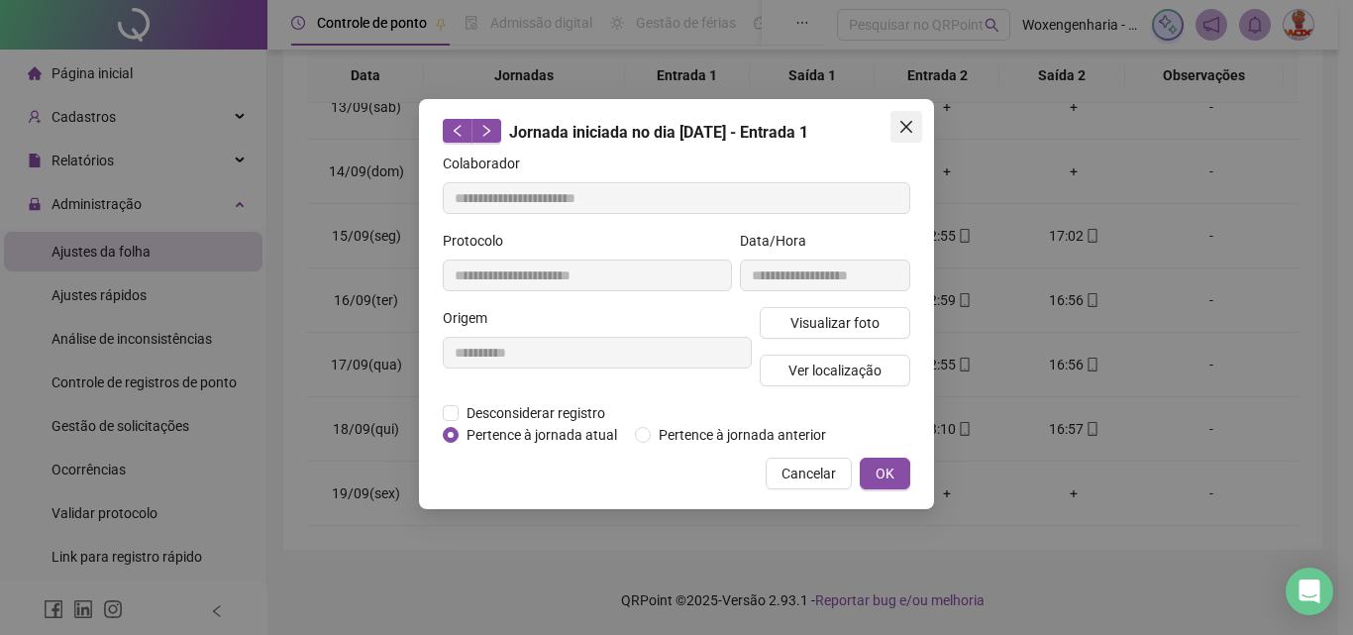
click at [912, 132] on icon "close" at bounding box center [906, 127] width 12 height 12
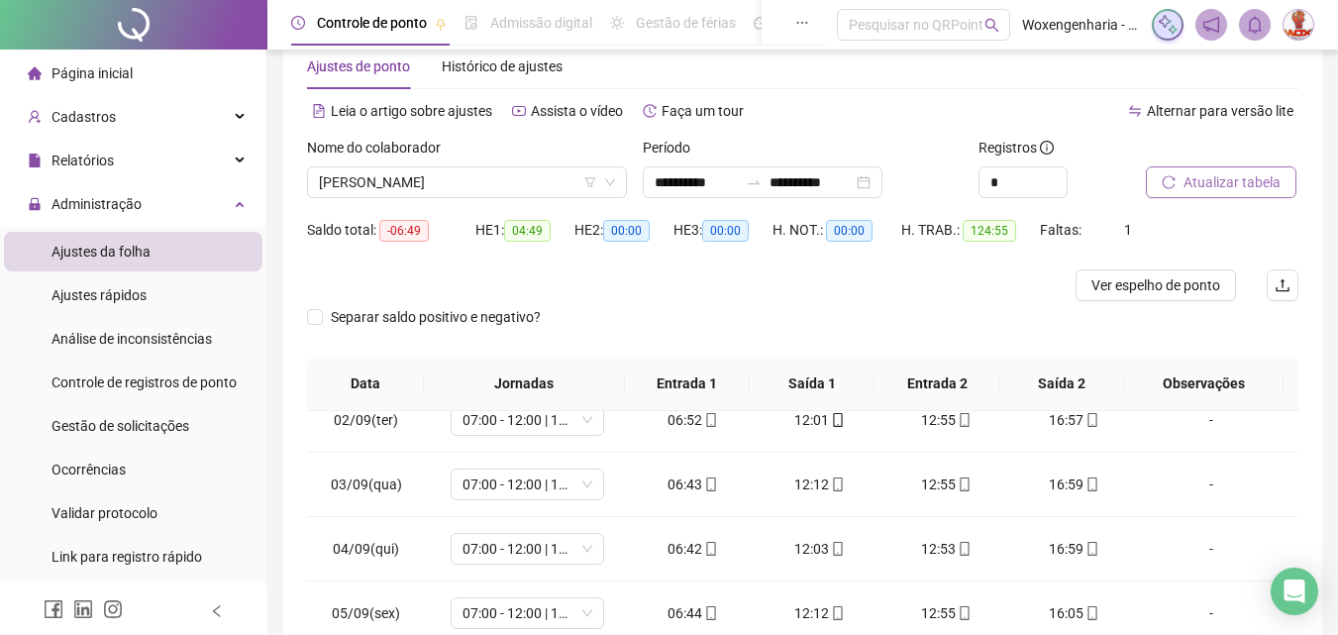
scroll to position [45, 0]
